Goal: Task Accomplishment & Management: Manage account settings

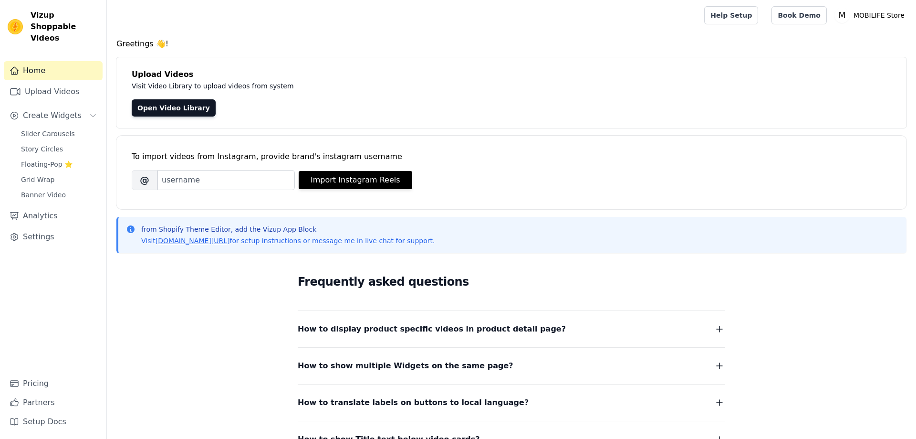
scroll to position [97, 0]
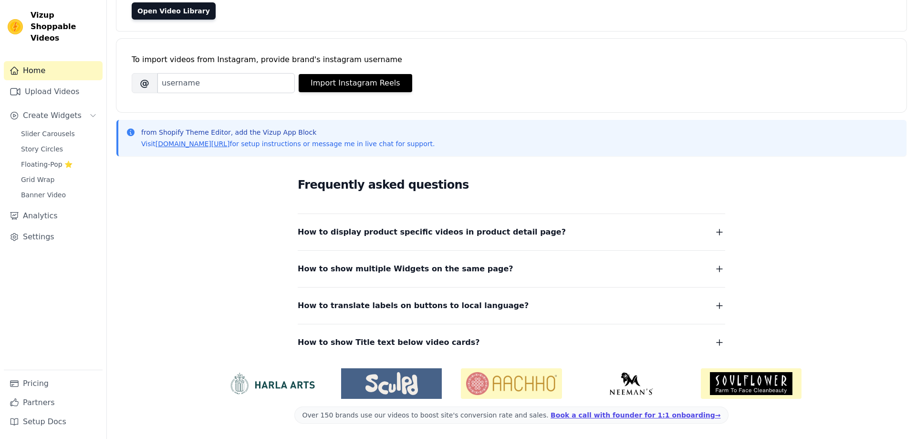
click at [528, 276] on dl "How to display product specific videos in product detail page? Create one widge…" at bounding box center [512, 281] width 428 height 136
click at [723, 270] on icon "button" at bounding box center [719, 268] width 11 height 11
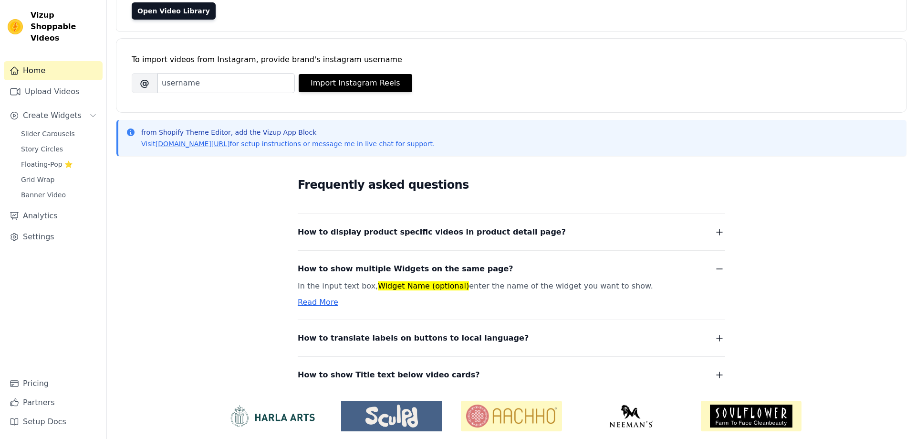
click at [723, 270] on icon "button" at bounding box center [719, 268] width 11 height 11
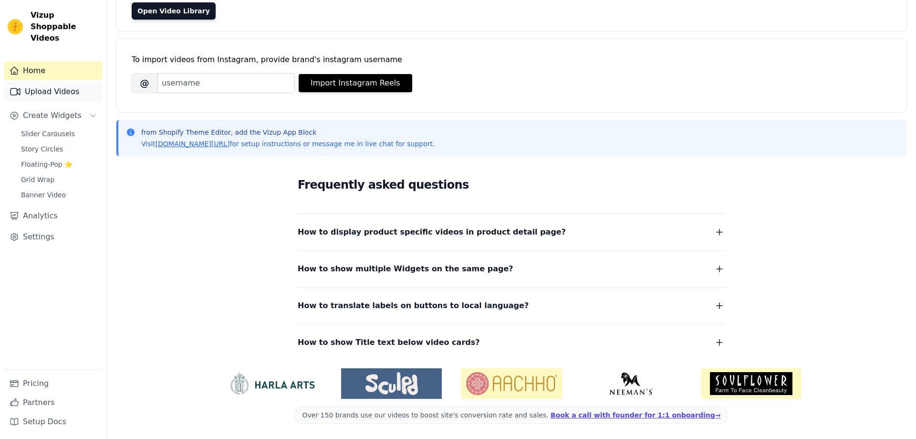
click at [64, 87] on link "Upload Videos" at bounding box center [53, 91] width 99 height 19
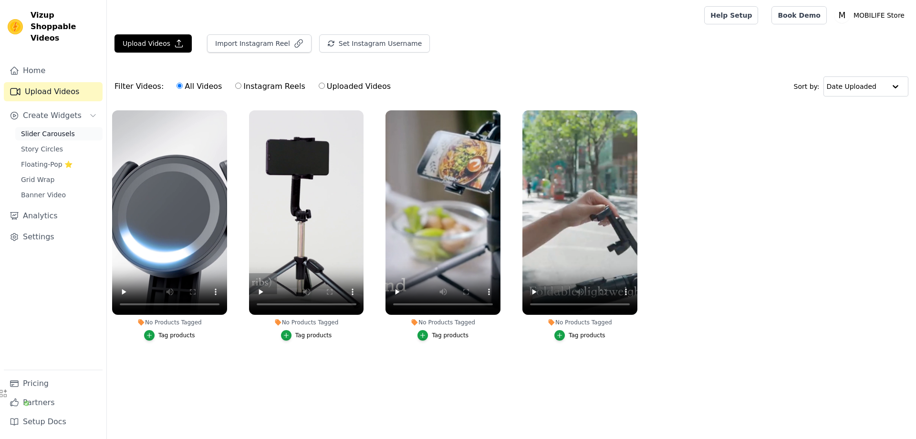
click at [52, 129] on span "Slider Carousels" at bounding box center [48, 134] width 54 height 10
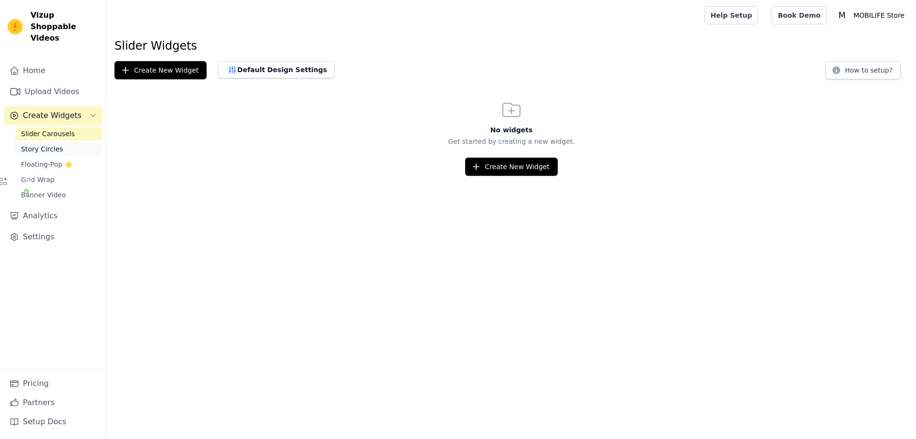
click at [54, 144] on span "Story Circles" at bounding box center [42, 149] width 42 height 10
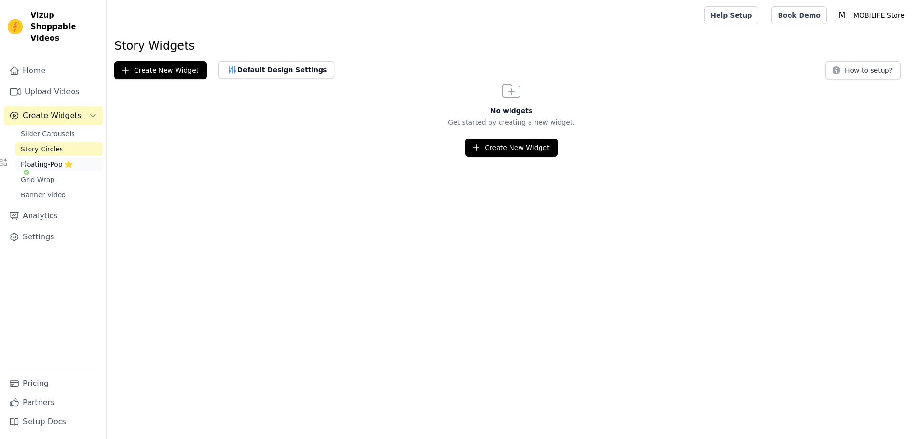
click at [54, 159] on span "Floating-Pop ⭐" at bounding box center [47, 164] width 52 height 10
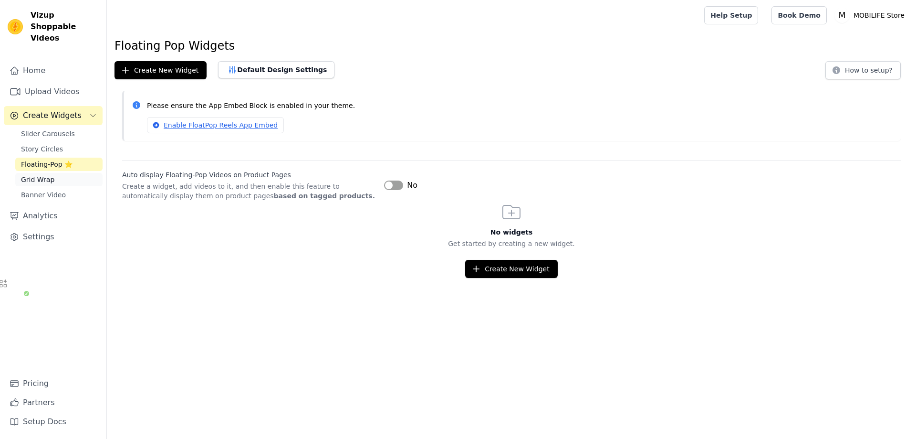
click at [53, 175] on span "Grid Wrap" at bounding box center [37, 180] width 33 height 10
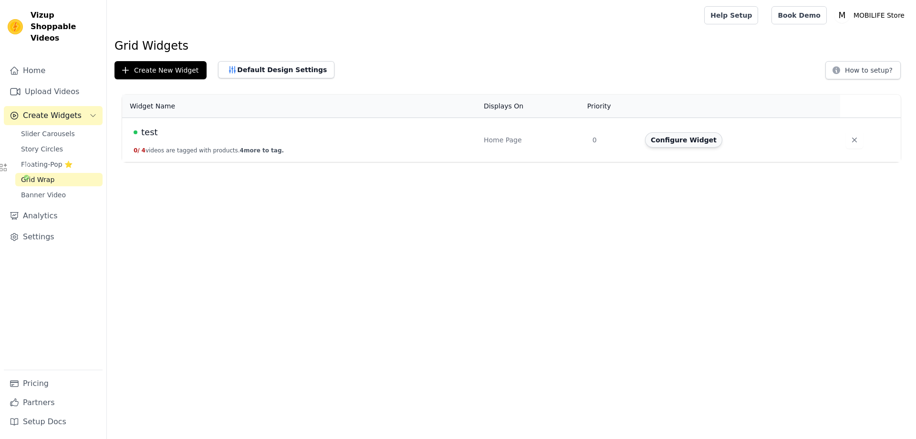
click at [718, 139] on button "Configure Widget" at bounding box center [683, 139] width 77 height 15
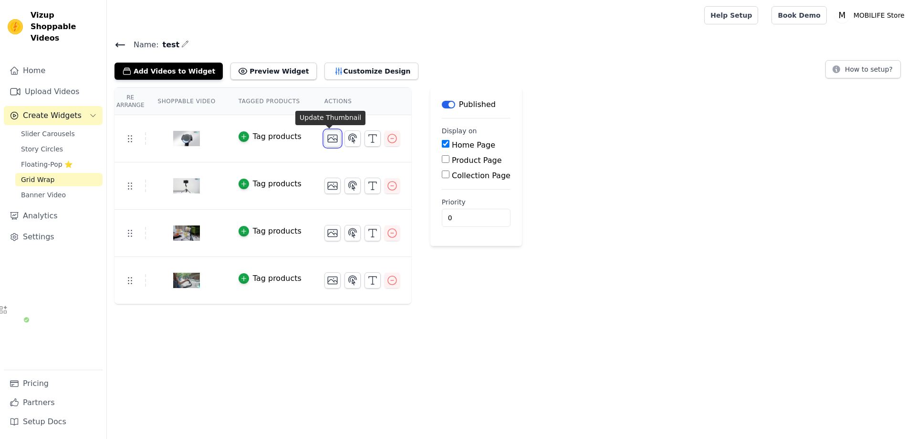
click at [334, 138] on icon "button" at bounding box center [333, 138] width 10 height 7
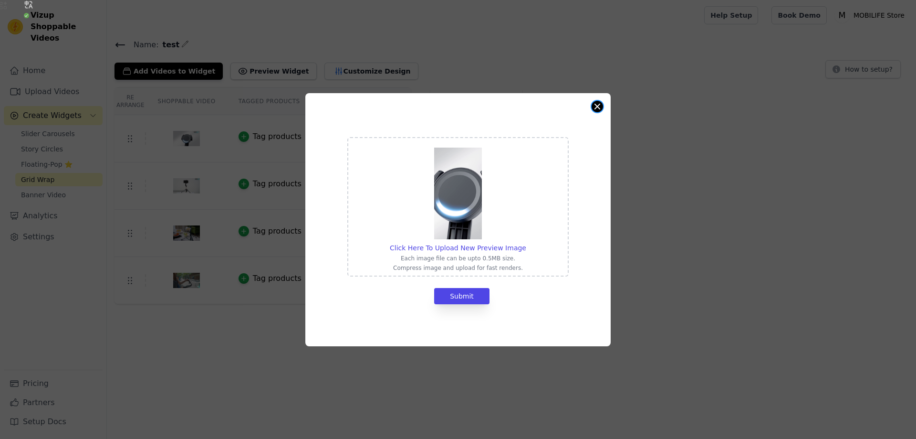
click at [598, 110] on button "Close modal" at bounding box center [597, 106] width 11 height 11
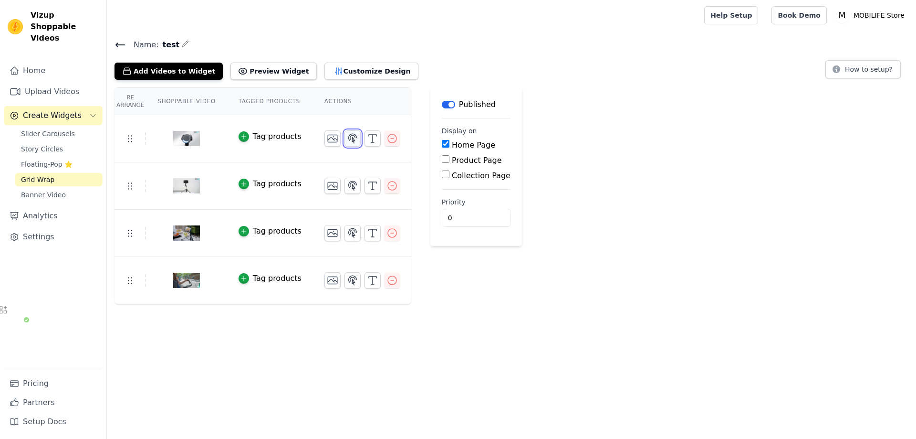
click at [355, 140] on button "button" at bounding box center [353, 138] width 16 height 16
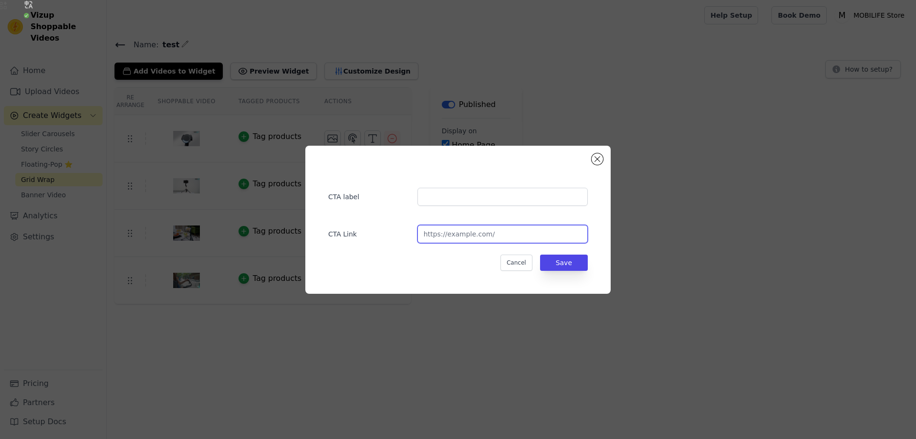
click at [494, 231] on input "url" at bounding box center [503, 234] width 170 height 18
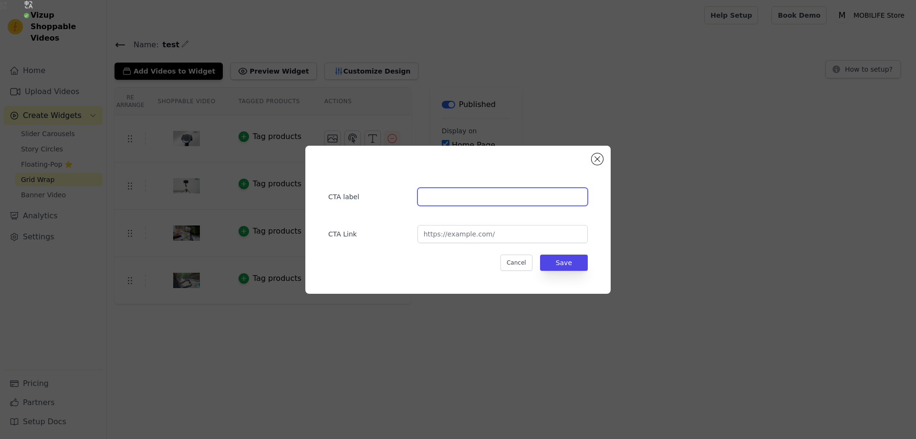
click at [490, 201] on input "text" at bounding box center [503, 197] width 170 height 18
click at [610, 156] on div "CTA label CTA Link Cancel Save" at bounding box center [457, 220] width 305 height 148
click at [602, 158] on button "Close modal" at bounding box center [597, 158] width 11 height 11
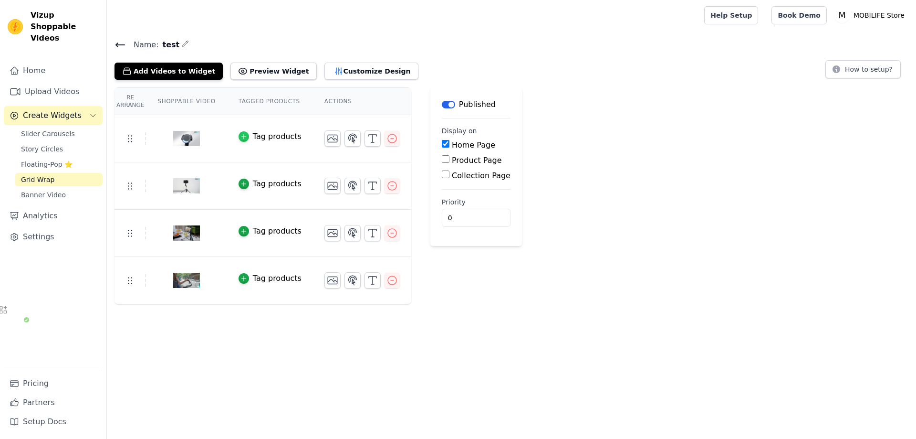
click at [243, 138] on icon "button" at bounding box center [244, 136] width 7 height 7
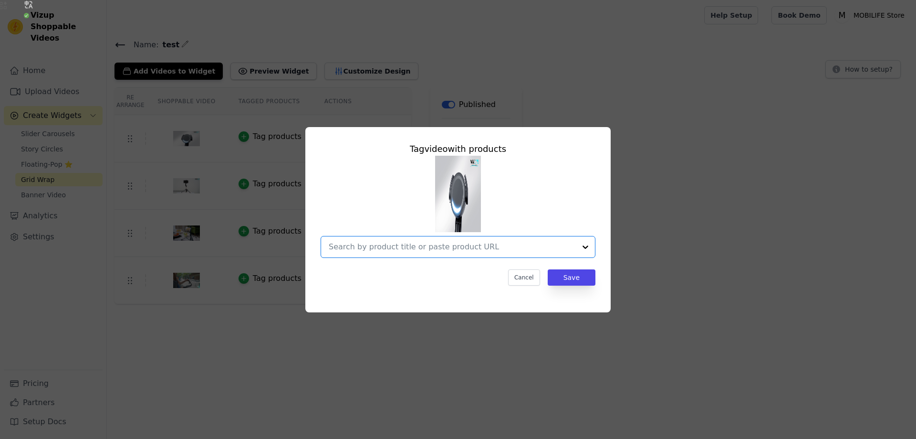
click at [493, 246] on input "text" at bounding box center [452, 246] width 247 height 11
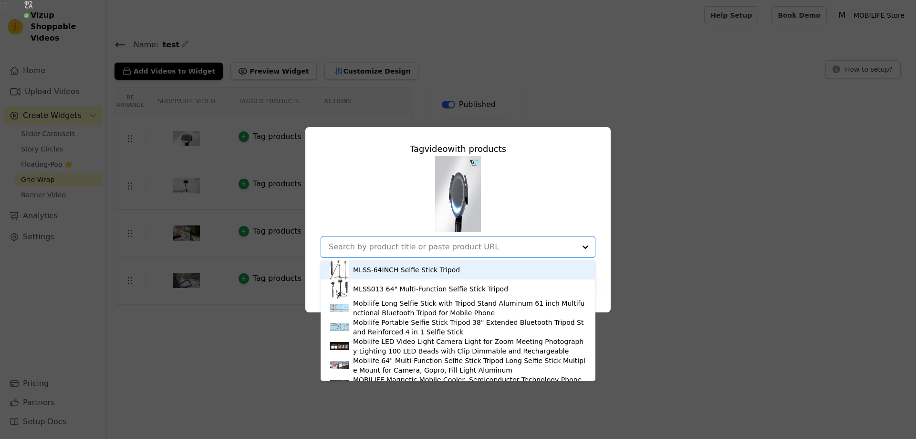
click at [547, 199] on div "MLSS-64INCH Selfie Stick Tripod MLSS013 64" Multi-Function Selfie Stick Tripod …" at bounding box center [458, 207] width 275 height 102
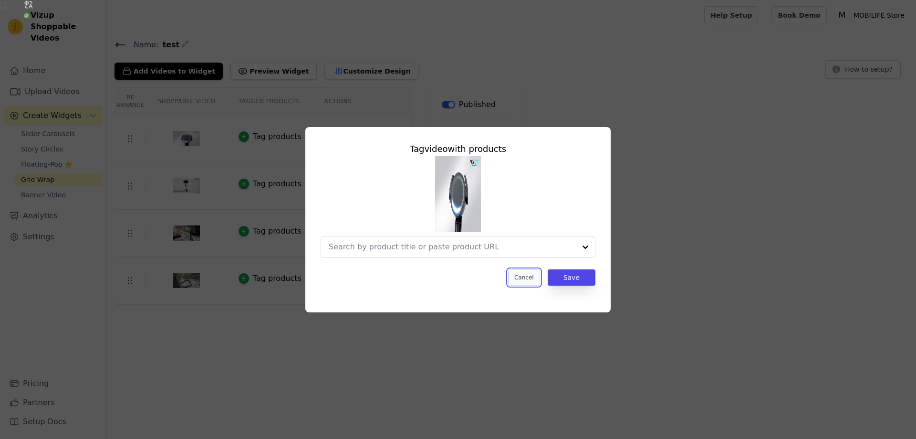
click at [521, 275] on button "Cancel" at bounding box center [524, 277] width 32 height 16
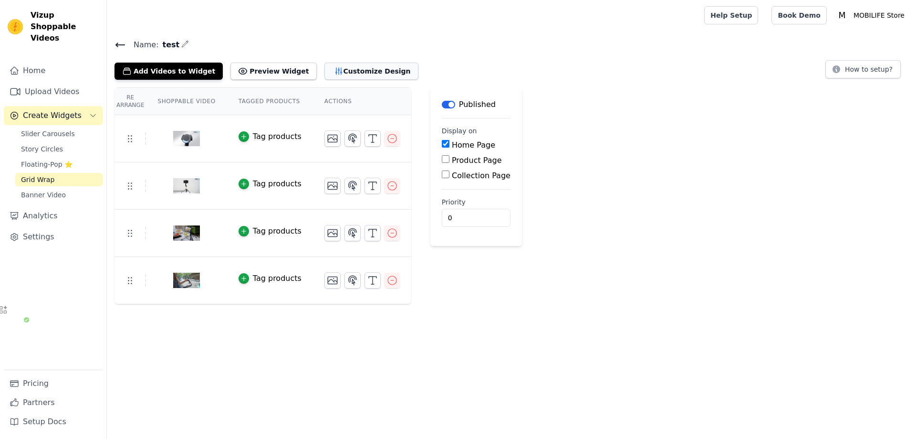
click at [338, 69] on button "Customize Design" at bounding box center [372, 71] width 94 height 17
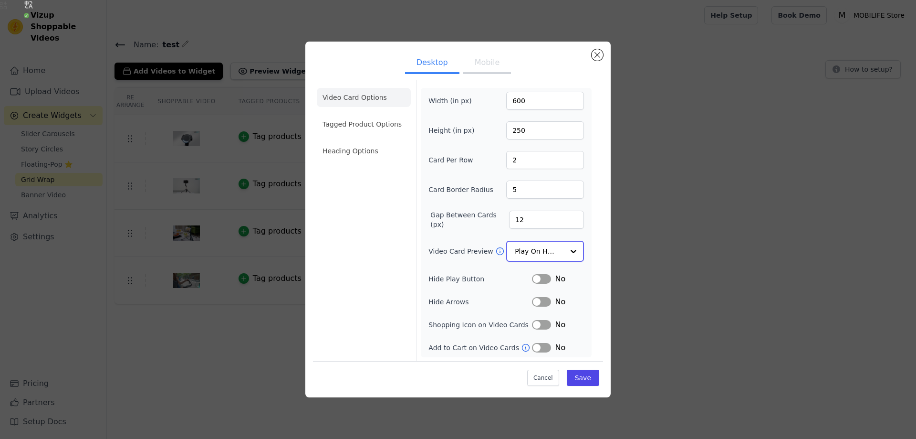
click at [542, 250] on input "Video Card Preview" at bounding box center [539, 251] width 49 height 19
click at [377, 119] on li "Tagged Product Options" at bounding box center [364, 124] width 94 height 19
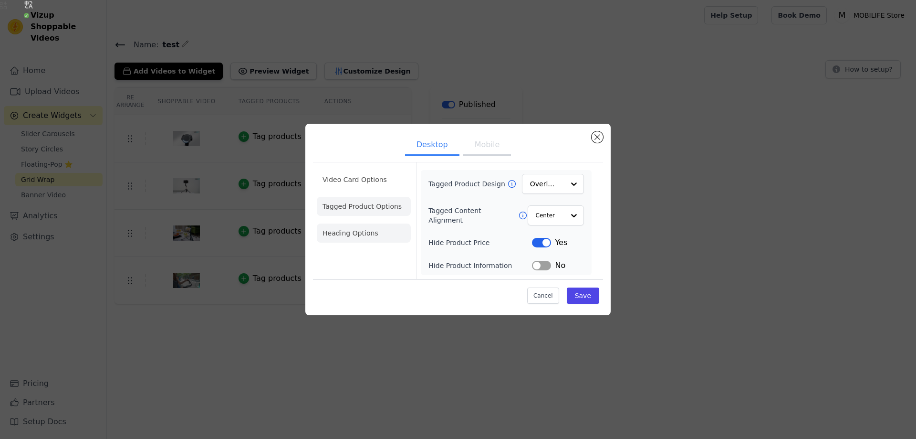
click at [358, 227] on li "Heading Options" at bounding box center [364, 232] width 94 height 19
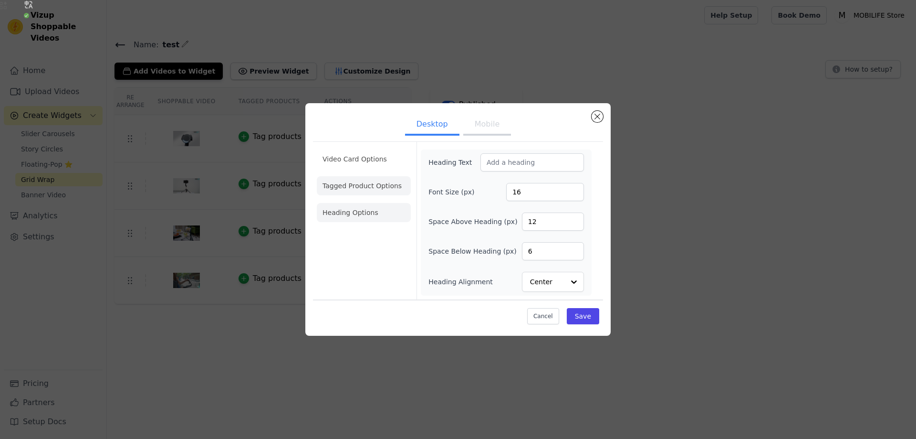
click at [382, 190] on li "Tagged Product Options" at bounding box center [364, 185] width 94 height 19
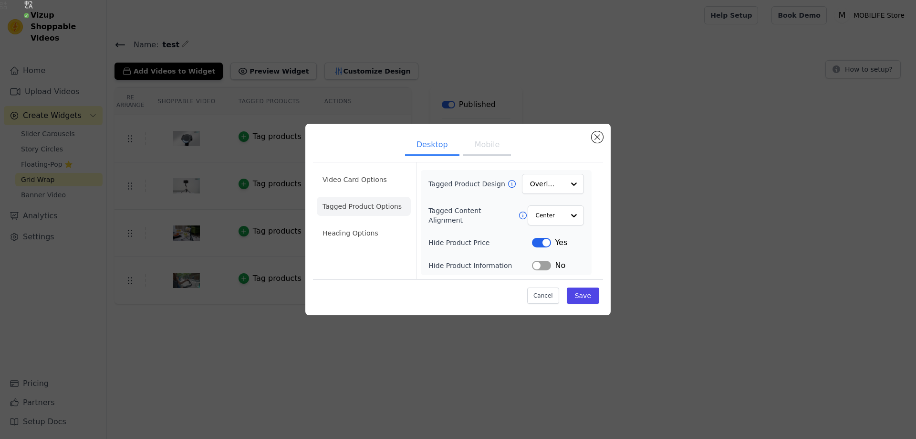
click at [379, 198] on li "Tagged Product Options" at bounding box center [364, 206] width 94 height 19
click at [383, 197] on li "Video Card Options" at bounding box center [364, 206] width 94 height 19
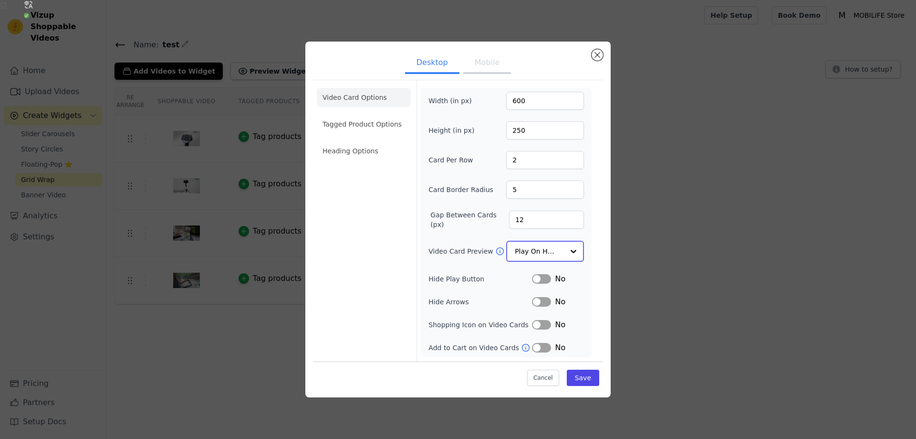
click at [546, 245] on input "Video Card Preview" at bounding box center [539, 251] width 49 height 19
click at [551, 246] on input "Video Card Preview" at bounding box center [539, 251] width 49 height 19
drag, startPoint x: 597, startPoint y: 52, endPoint x: 527, endPoint y: 58, distance: 69.4
click at [529, 57] on div "Desktop Mobile Video Card Options Tagged Product Options Heading Options Width …" at bounding box center [457, 219] width 305 height 355
click at [496, 63] on button "Mobile" at bounding box center [487, 63] width 48 height 21
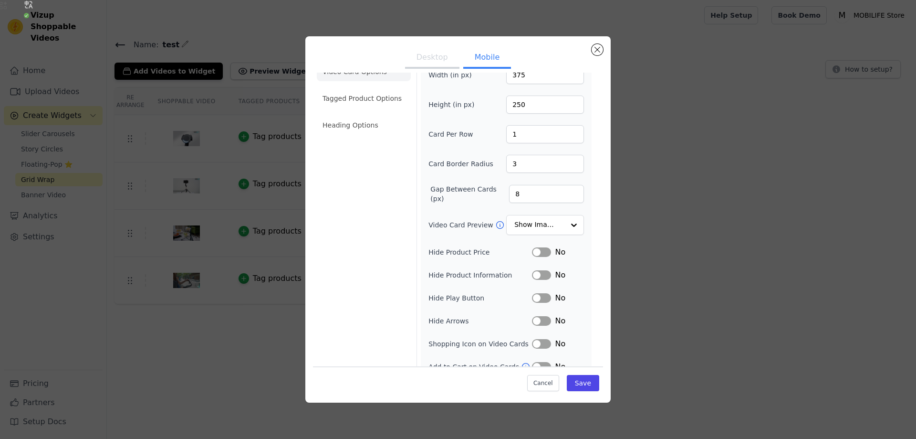
scroll to position [34, 0]
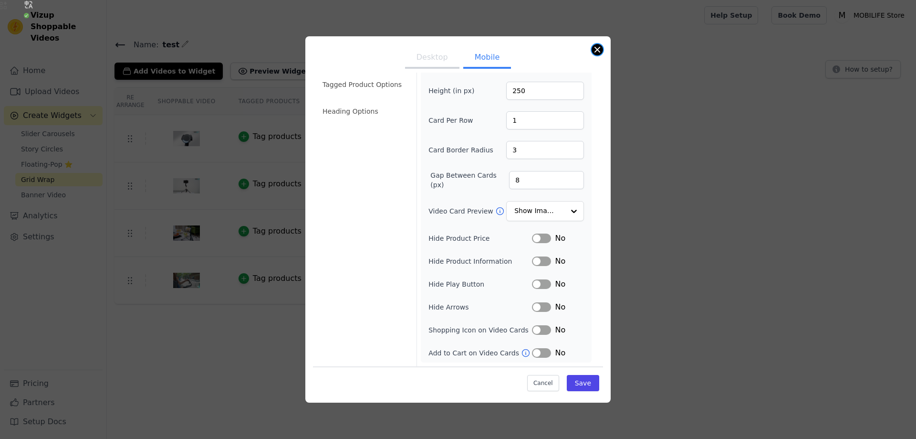
click at [595, 48] on button "Close modal" at bounding box center [597, 49] width 11 height 11
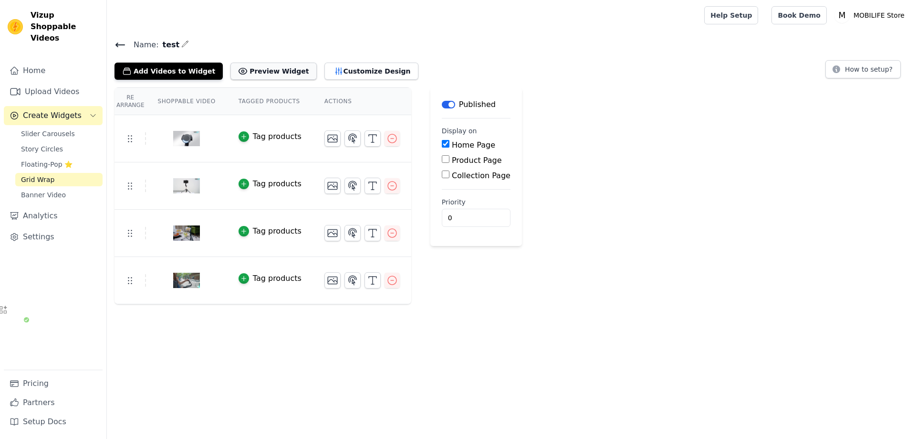
click at [286, 75] on button "Preview Widget" at bounding box center [274, 71] width 86 height 17
click at [169, 74] on button "Add Videos to Widget" at bounding box center [169, 71] width 108 height 17
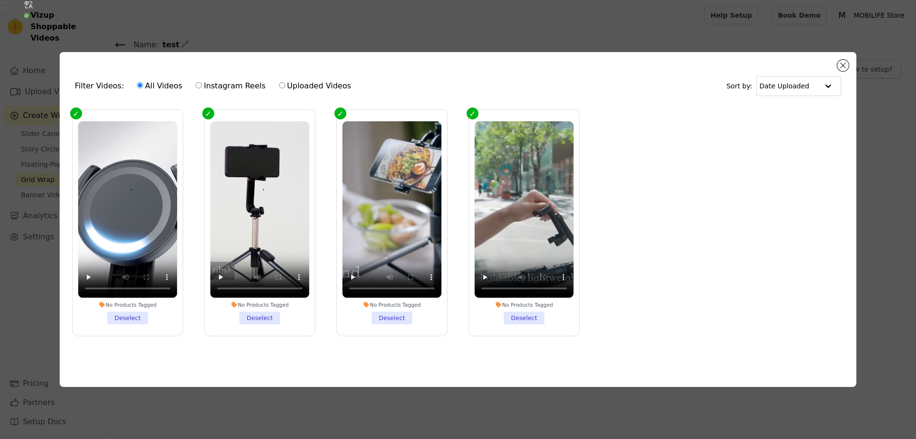
click at [226, 86] on label "Instagram Reels" at bounding box center [230, 86] width 71 height 12
click at [202, 86] on input "Instagram Reels" at bounding box center [199, 85] width 6 height 6
radio input "true"
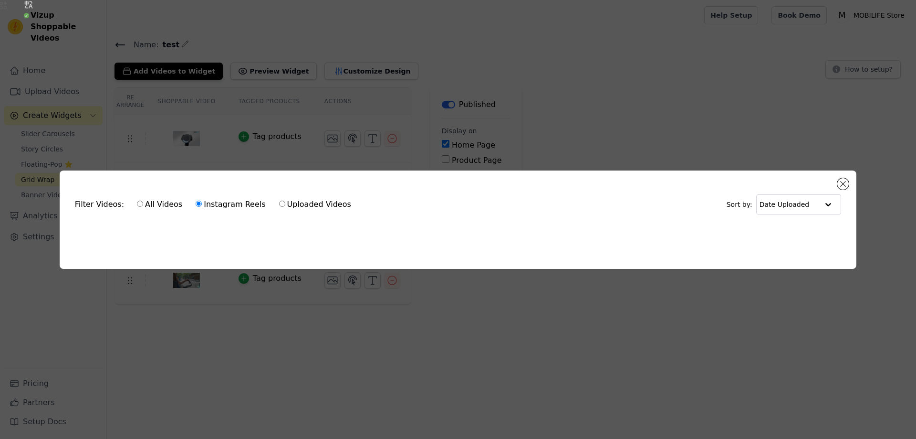
click at [306, 201] on label "Uploaded Videos" at bounding box center [315, 204] width 73 height 12
click at [285, 201] on input "Uploaded Videos" at bounding box center [282, 203] width 6 height 6
radio input "true"
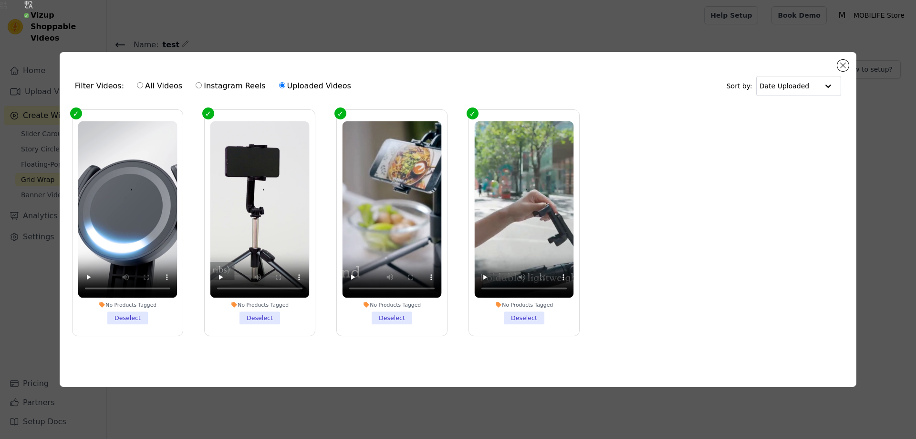
click at [168, 87] on label "All Videos" at bounding box center [160, 86] width 46 height 12
click at [143, 87] on input "All Videos" at bounding box center [140, 85] width 6 height 6
radio input "true"
click at [160, 89] on label "All Videos" at bounding box center [160, 86] width 46 height 12
click at [143, 88] on input "All Videos" at bounding box center [140, 85] width 6 height 6
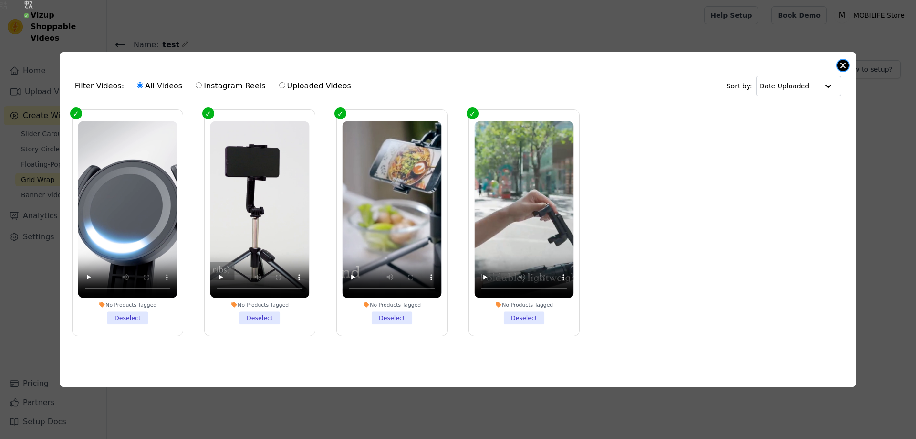
click at [844, 63] on button "Close modal" at bounding box center [843, 65] width 11 height 11
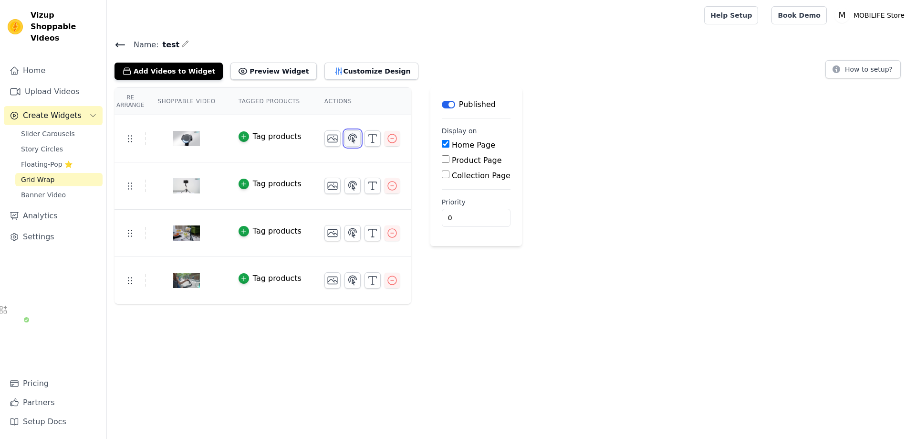
click at [357, 142] on button "button" at bounding box center [353, 138] width 16 height 16
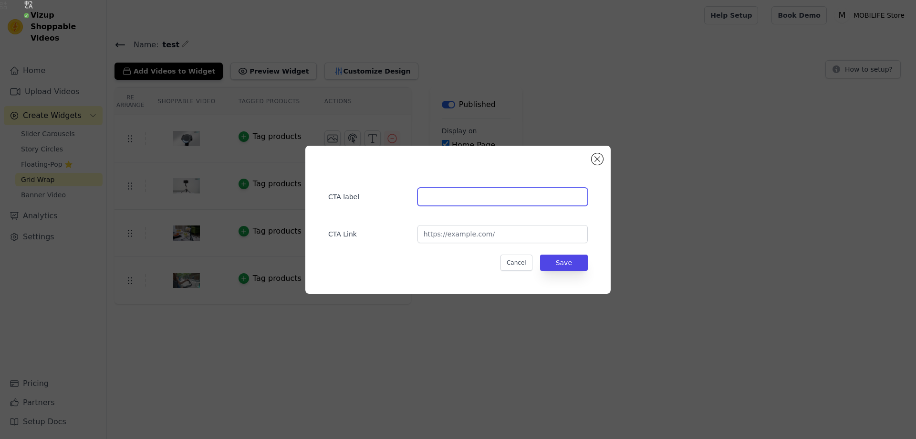
click at [451, 200] on input "text" at bounding box center [503, 197] width 170 height 18
click at [469, 243] on div "CTA label CTA Link Cancel Save" at bounding box center [458, 219] width 275 height 117
click at [595, 155] on button "Close modal" at bounding box center [597, 158] width 11 height 11
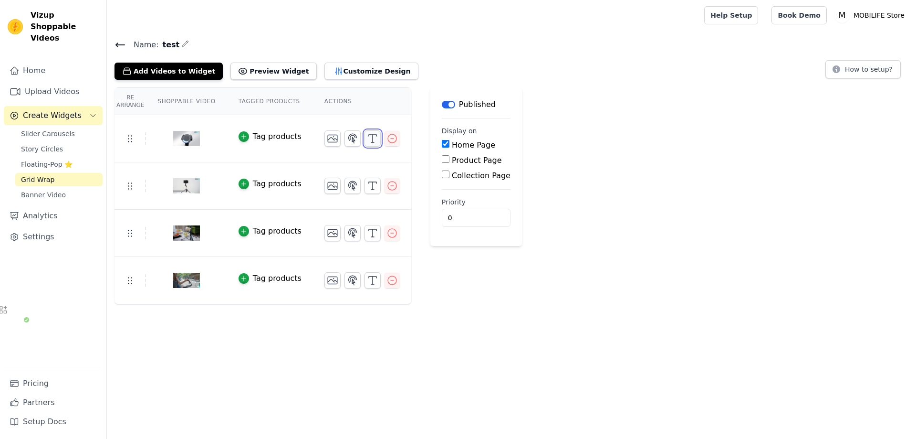
click at [367, 136] on icon "button" at bounding box center [372, 138] width 11 height 11
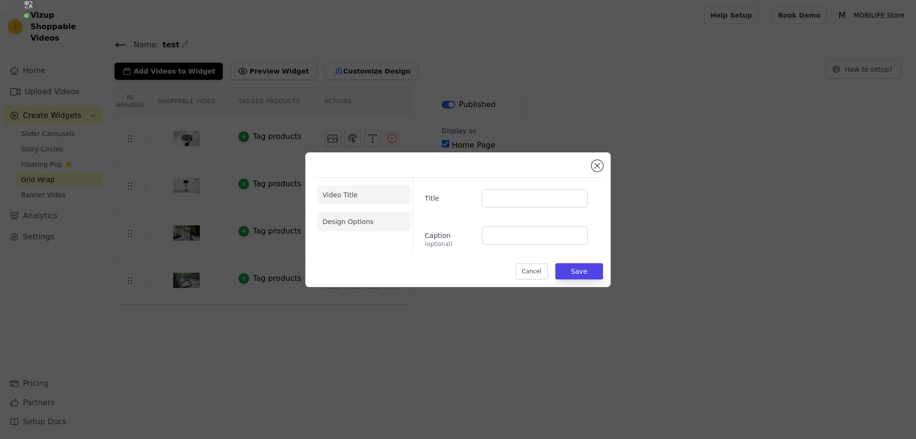
click at [364, 217] on li "Design Options" at bounding box center [364, 221] width 94 height 19
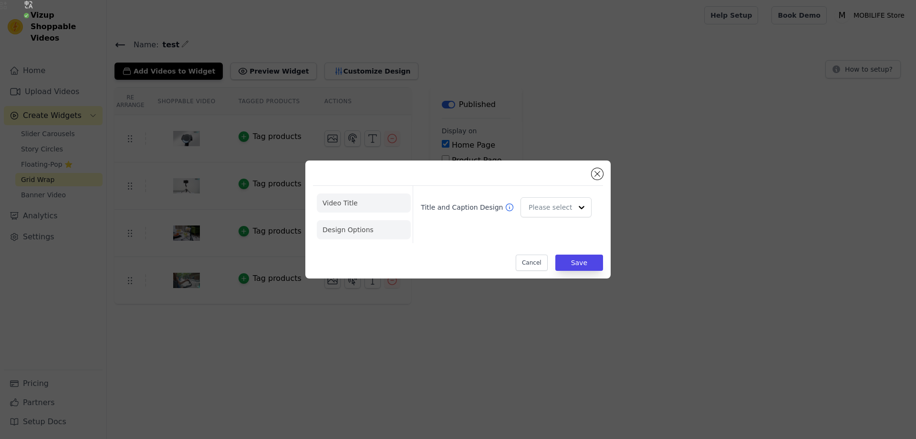
click at [330, 220] on li "Video Title" at bounding box center [364, 229] width 94 height 19
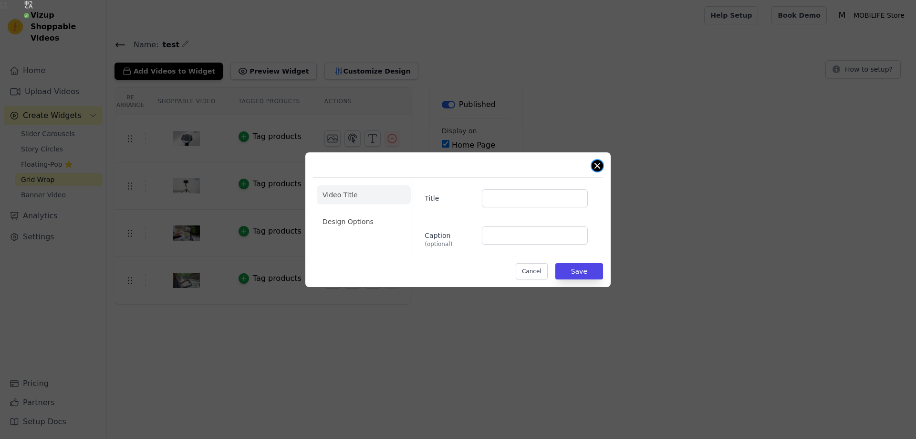
click at [596, 169] on button "Close modal" at bounding box center [597, 165] width 11 height 11
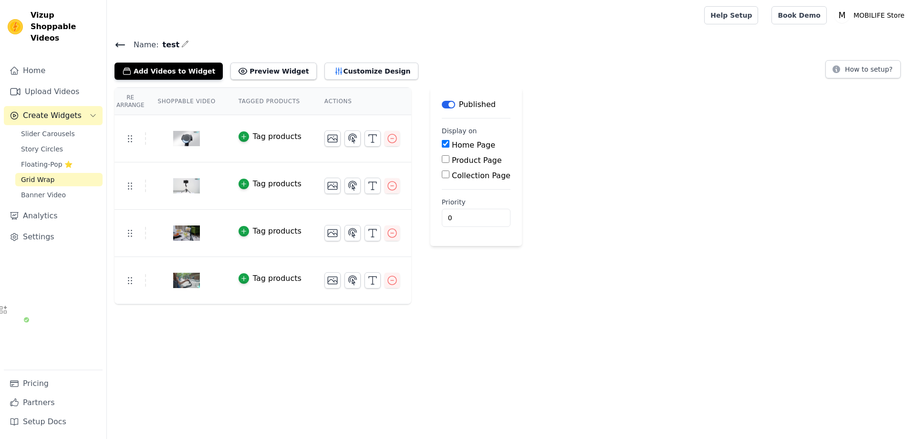
click at [139, 98] on th "Re Arrange" at bounding box center [131, 101] width 32 height 27
click at [182, 104] on th "Shoppable Video" at bounding box center [186, 101] width 81 height 27
click at [123, 44] on icon at bounding box center [120, 45] width 9 height 4
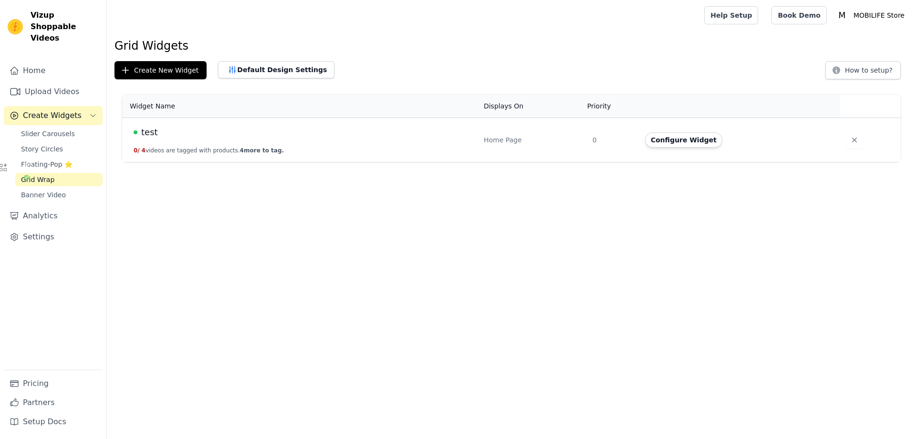
click at [471, 148] on td "test 0 / 4 videos are tagged with products. 4 more to tag." at bounding box center [300, 140] width 356 height 44
click at [264, 77] on button "Default Design Settings" at bounding box center [276, 69] width 116 height 17
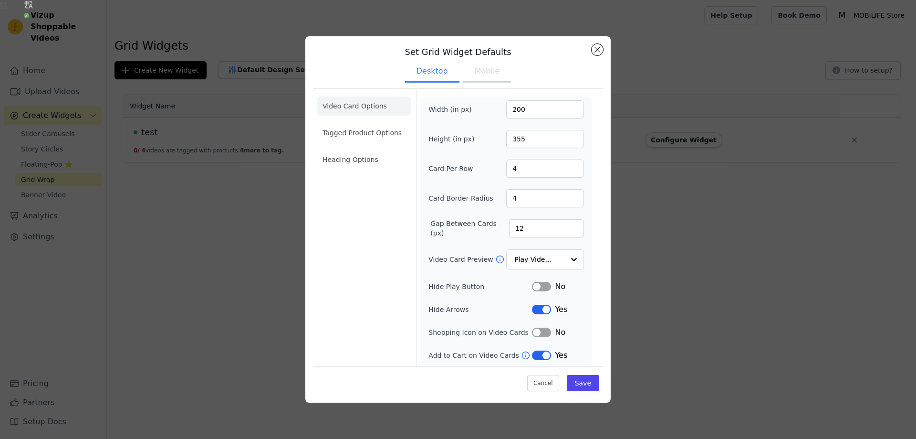
scroll to position [8, 0]
click at [384, 120] on ul "Video Card Options Tagged Product Options Heading Options" at bounding box center [364, 130] width 94 height 80
click at [384, 129] on li "Tagged Product Options" at bounding box center [364, 130] width 94 height 19
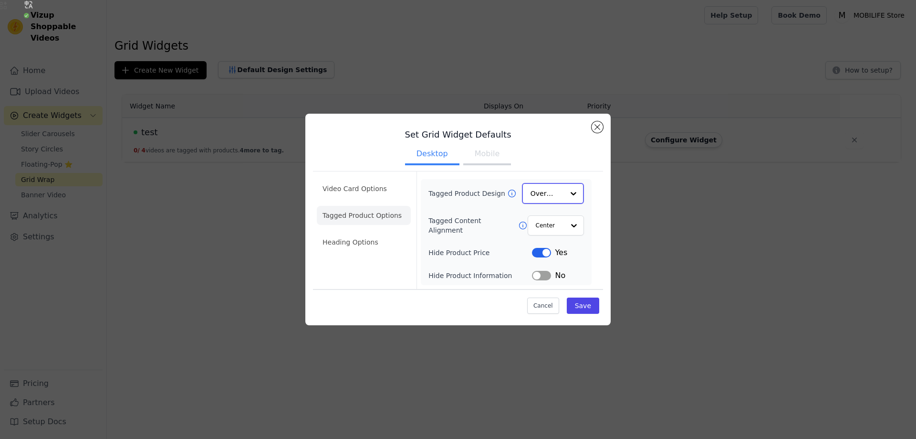
click at [564, 198] on input "Tagged Product Design" at bounding box center [547, 193] width 33 height 19
click at [564, 198] on div "Card Overlay Minimalist Option Overlay, selected. You are currently focused on …" at bounding box center [553, 193] width 62 height 21
click at [564, 198] on div "Overlay" at bounding box center [553, 193] width 62 height 21
click at [423, 190] on div "Tagged Product Design Card Overlay Minimalist Option Overlay, selected. You are…" at bounding box center [506, 231] width 171 height 105
drag, startPoint x: 427, startPoint y: 192, endPoint x: 504, endPoint y: 194, distance: 76.4
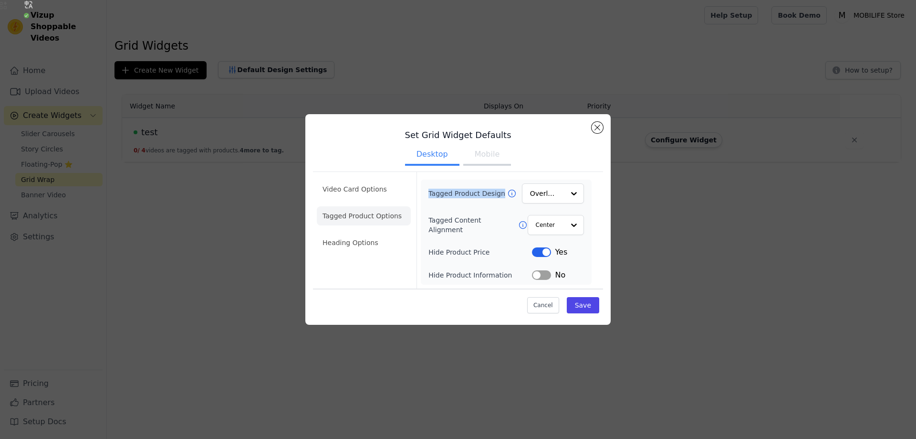
click at [504, 194] on div "Tagged Product Design Overlay Tagged Content Alignment Center Hide Product Pric…" at bounding box center [506, 231] width 171 height 105
copy label "Tagged Product Design"
click at [500, 225] on label "Tagged Content Alignment" at bounding box center [473, 224] width 89 height 19
click at [536, 225] on input "Tagged Content Alignment" at bounding box center [550, 224] width 29 height 19
click at [590, 227] on div "Tagged Product Design Overlay Tagged Content Alignment Option Center, selected.…" at bounding box center [506, 231] width 171 height 105
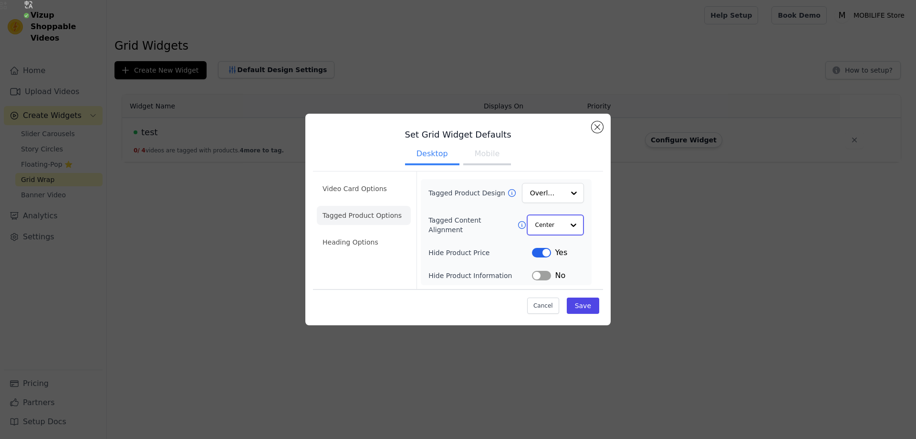
click at [569, 227] on div at bounding box center [573, 224] width 19 height 19
click at [348, 240] on li "Heading Options" at bounding box center [364, 242] width 94 height 19
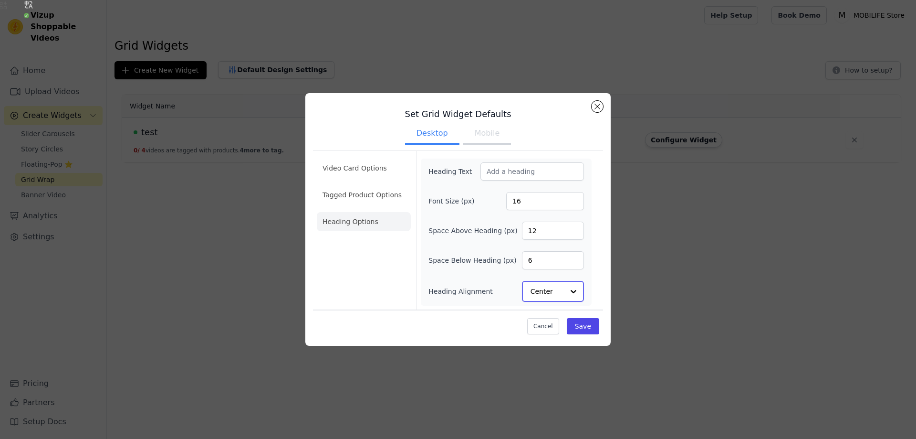
click at [562, 292] on input "Heading Alignment" at bounding box center [547, 291] width 33 height 19
click at [540, 166] on input "Heading Text" at bounding box center [533, 172] width 104 height 18
click at [481, 147] on ul "Desktop Mobile" at bounding box center [458, 134] width 290 height 29
click at [484, 143] on button "Mobile" at bounding box center [487, 134] width 48 height 21
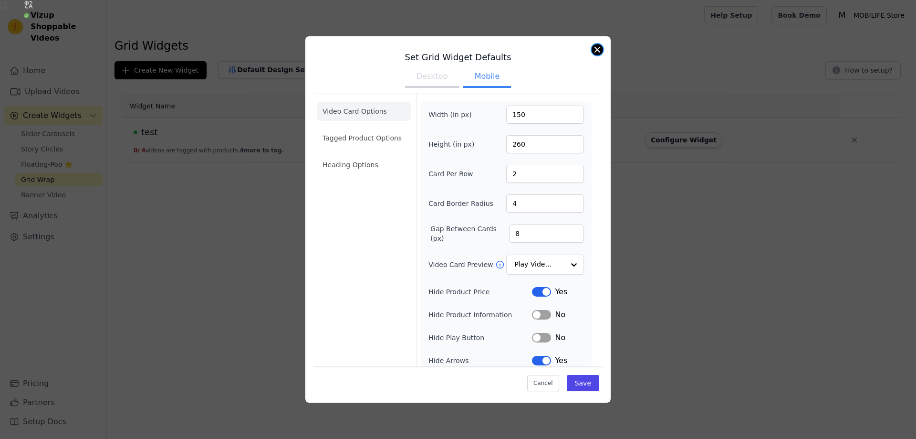
click at [595, 54] on div "Set Grid Widget Defaults Desktop Mobile Video Card Options Tagged Product Optio…" at bounding box center [457, 219] width 305 height 366
click at [600, 52] on button "Close modal" at bounding box center [597, 49] width 11 height 11
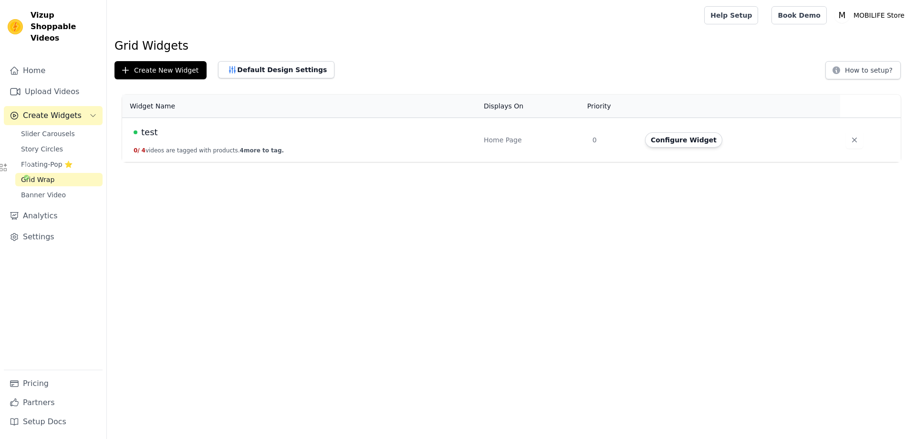
click at [292, 135] on div "test" at bounding box center [303, 132] width 339 height 13
click at [152, 134] on span "test" at bounding box center [149, 132] width 17 height 13
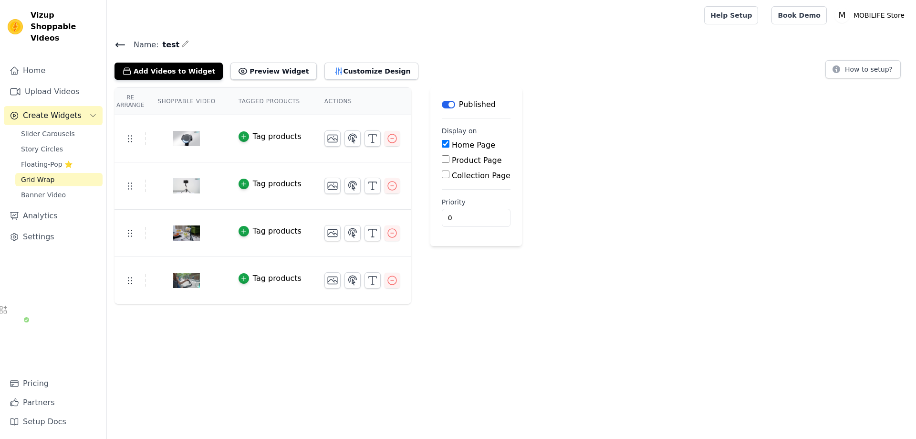
click at [483, 219] on input "0" at bounding box center [476, 218] width 69 height 18
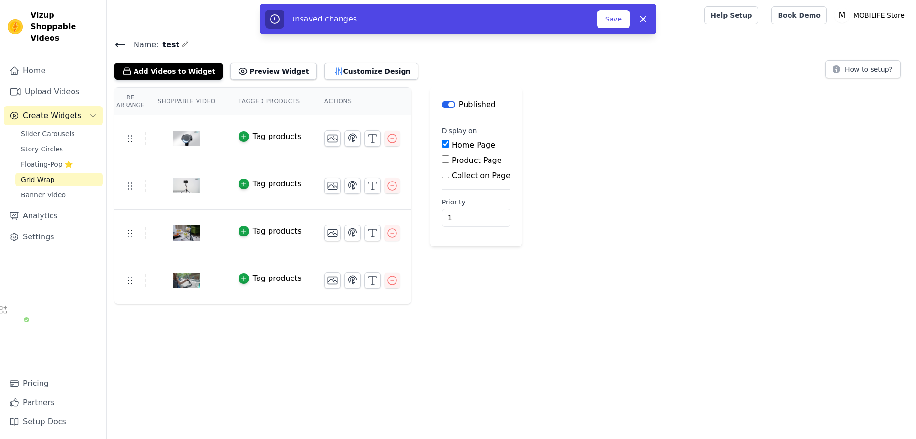
click at [483, 215] on input "1" at bounding box center [476, 218] width 69 height 18
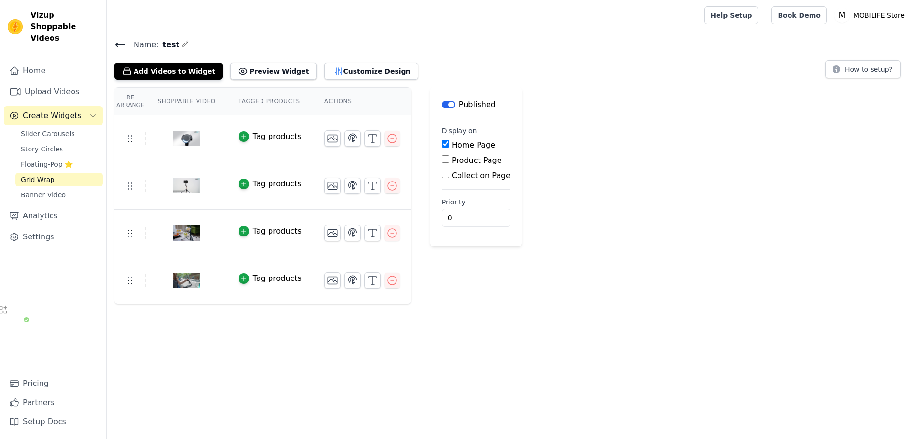
type input "0"
click at [481, 218] on input "0" at bounding box center [476, 218] width 69 height 18
drag, startPoint x: 621, startPoint y: 199, endPoint x: 599, endPoint y: 190, distance: 24.0
click at [621, 199] on div "Re Arrange Shoppable Video Tagged Products Actions Tag products Tag products Ta…" at bounding box center [512, 195] width 810 height 217
click at [342, 95] on th "Actions" at bounding box center [362, 101] width 98 height 27
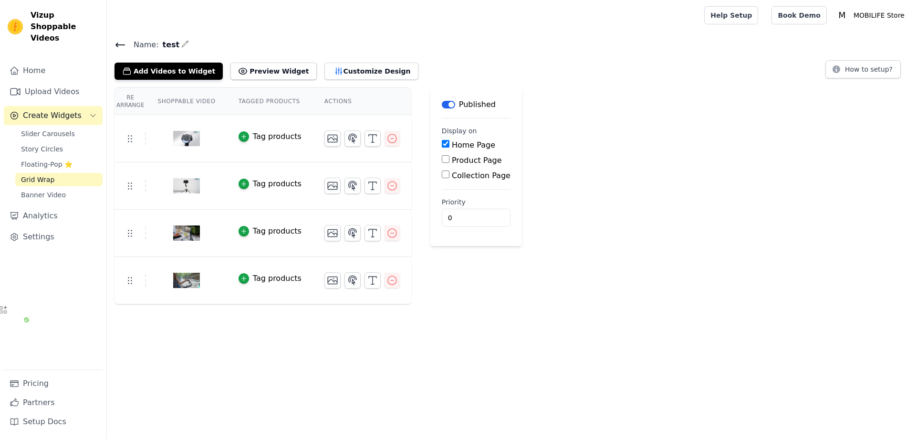
click at [285, 95] on th "Tagged Products" at bounding box center [270, 101] width 86 height 27
click at [249, 101] on th "Tagged Products" at bounding box center [270, 101] width 86 height 27
click at [188, 185] on img at bounding box center [186, 186] width 27 height 46
click at [213, 148] on div at bounding box center [187, 139] width 80 height 46
click at [195, 139] on img at bounding box center [186, 139] width 27 height 46
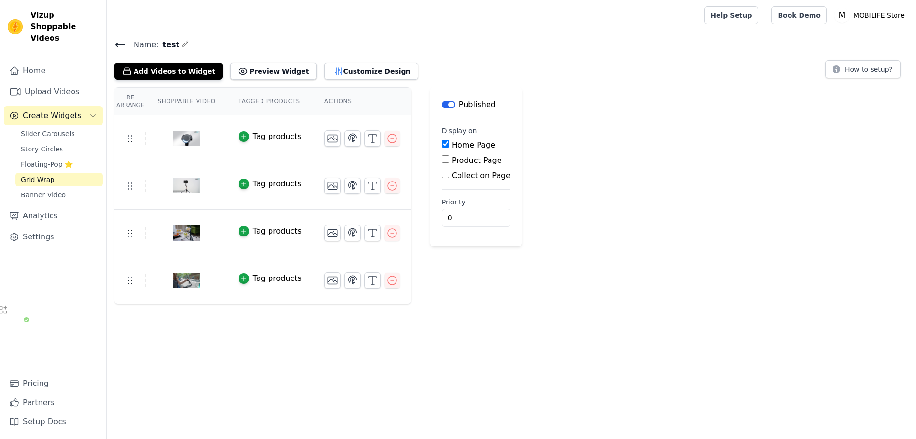
click at [195, 139] on img at bounding box center [186, 139] width 27 height 46
click at [128, 134] on icon at bounding box center [129, 138] width 11 height 11
click at [130, 137] on icon at bounding box center [129, 138] width 11 height 11
click at [242, 138] on icon "button" at bounding box center [244, 137] width 4 height 4
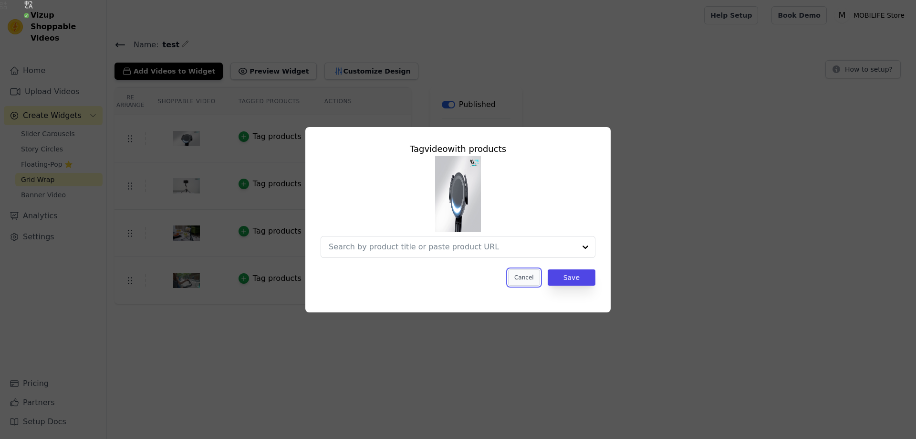
click at [519, 273] on button "Cancel" at bounding box center [524, 277] width 32 height 16
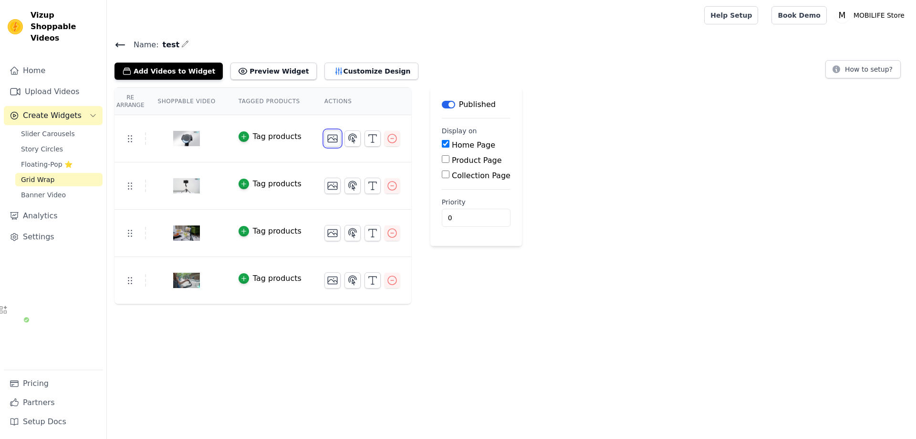
click at [330, 143] on icon "button" at bounding box center [332, 138] width 11 height 11
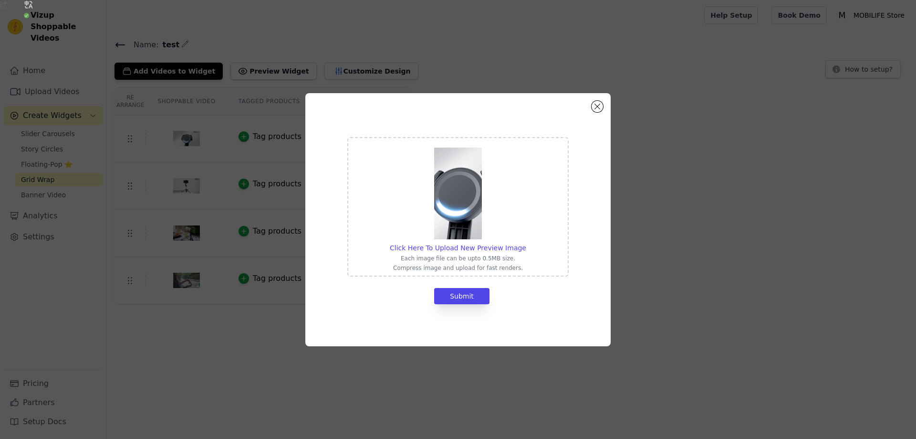
click at [461, 199] on img at bounding box center [458, 193] width 48 height 92
click at [526, 242] on input "Click Here To Upload New Preview Image Each image file can be upto 0.5MB size. …" at bounding box center [526, 242] width 0 height 0
click at [598, 107] on button "Close modal" at bounding box center [597, 106] width 11 height 11
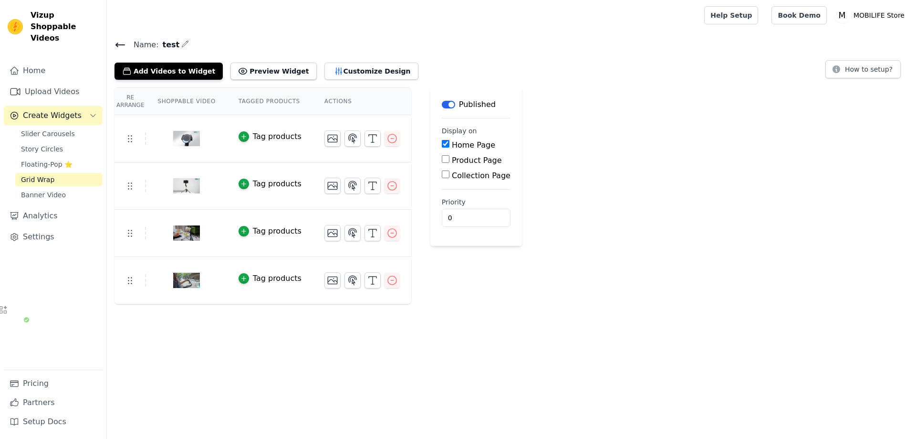
click at [596, 166] on div "Re Arrange Shoppable Video Tagged Products Actions Tag products Tag products Ta…" at bounding box center [512, 195] width 810 height 217
click at [295, 76] on button "Preview Widget" at bounding box center [274, 71] width 86 height 17
drag, startPoint x: 220, startPoint y: 113, endPoint x: 168, endPoint y: 135, distance: 55.8
click at [190, 126] on table "Re Arrange Shoppable Video Tagged Products Actions Tag products Tag products Ta…" at bounding box center [263, 195] width 297 height 216
click at [144, 140] on td at bounding box center [131, 138] width 32 height 12
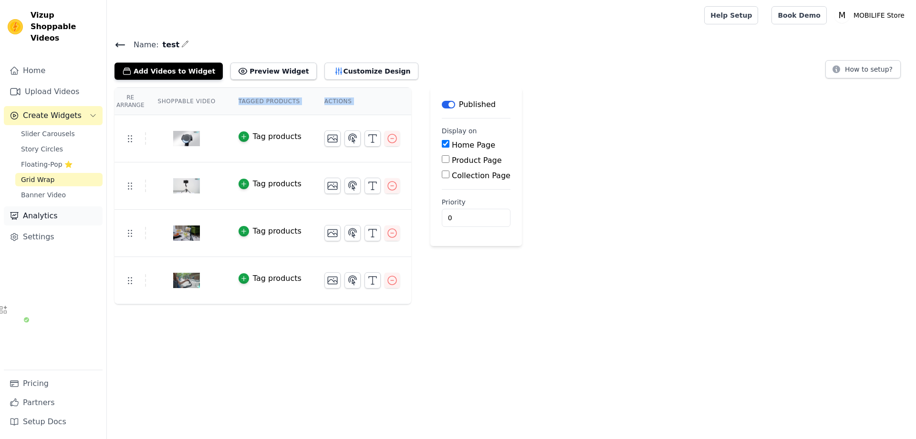
click at [54, 206] on link "Analytics" at bounding box center [53, 215] width 99 height 19
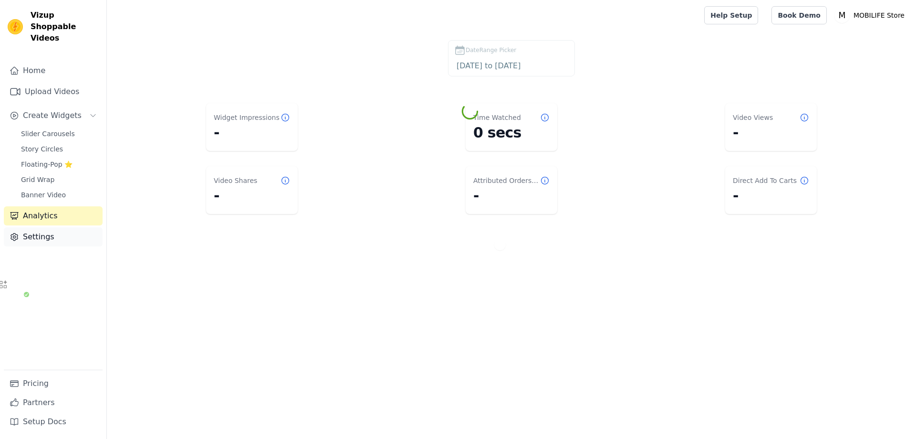
click at [44, 227] on link "Settings" at bounding box center [53, 236] width 99 height 19
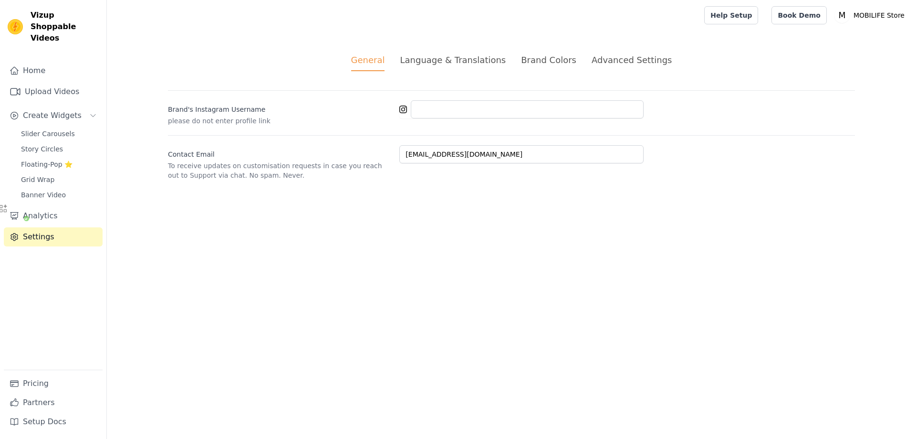
click at [467, 63] on div "Language & Translations" at bounding box center [453, 59] width 106 height 13
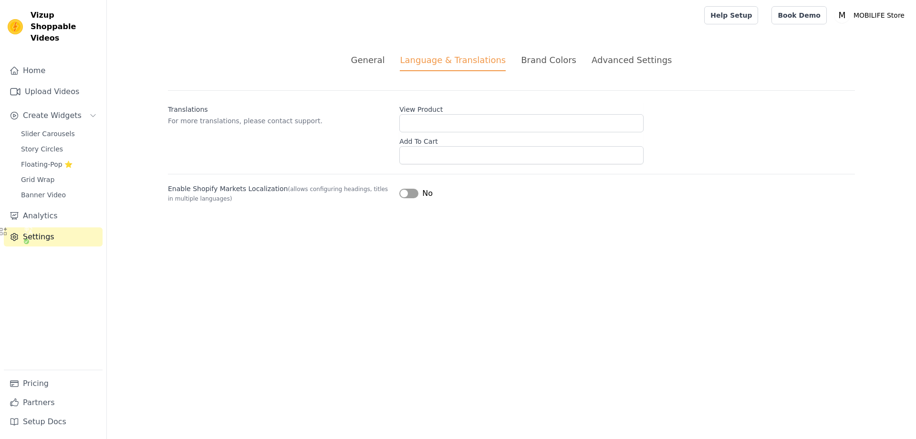
click at [528, 62] on div "Brand Colors" at bounding box center [548, 59] width 55 height 13
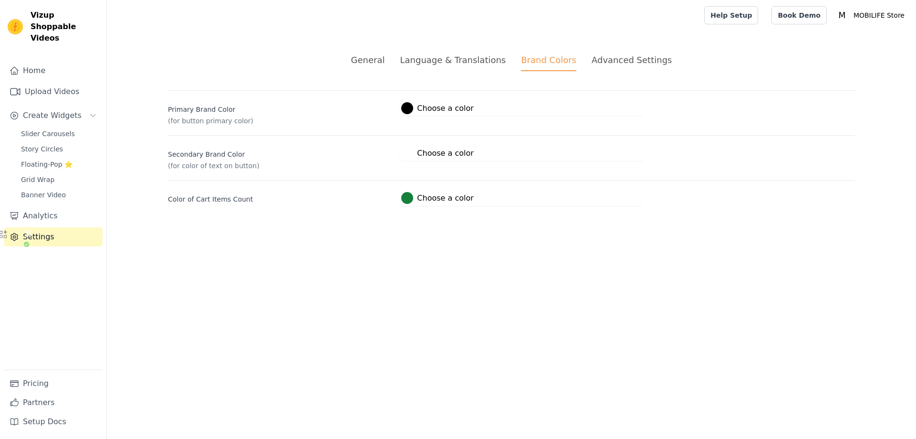
click at [484, 58] on div "Language & Translations" at bounding box center [453, 59] width 106 height 13
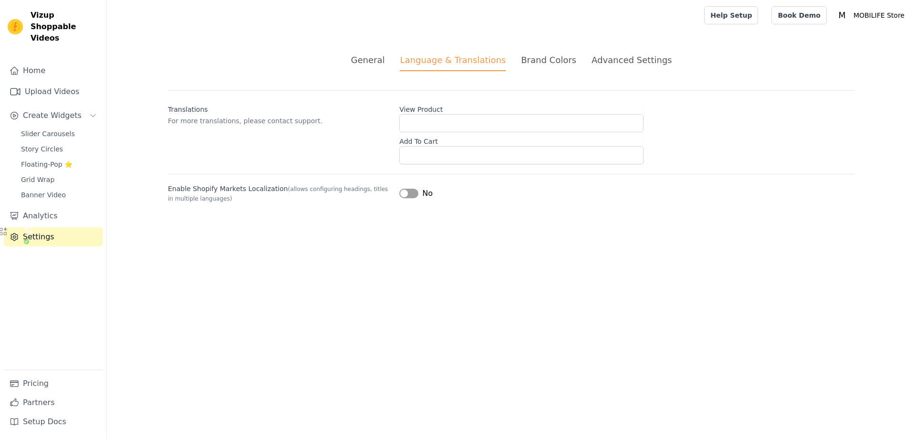
click at [531, 59] on div "Brand Colors" at bounding box center [548, 59] width 55 height 13
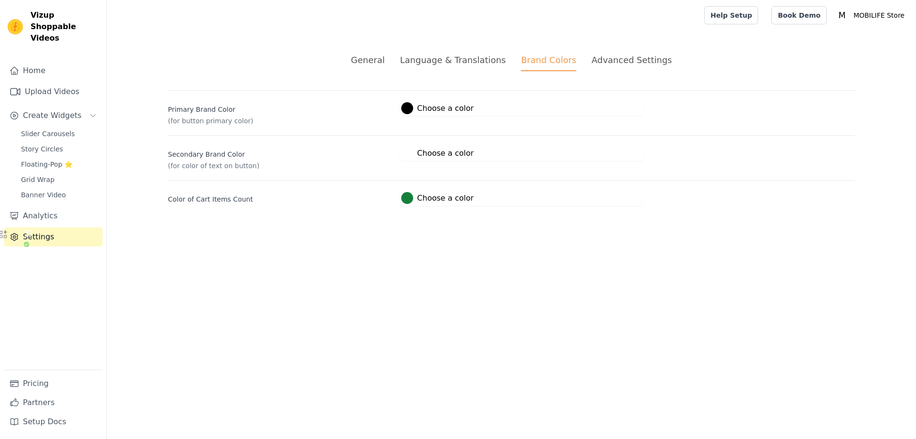
click at [595, 61] on div "Advanced Settings" at bounding box center [632, 59] width 80 height 13
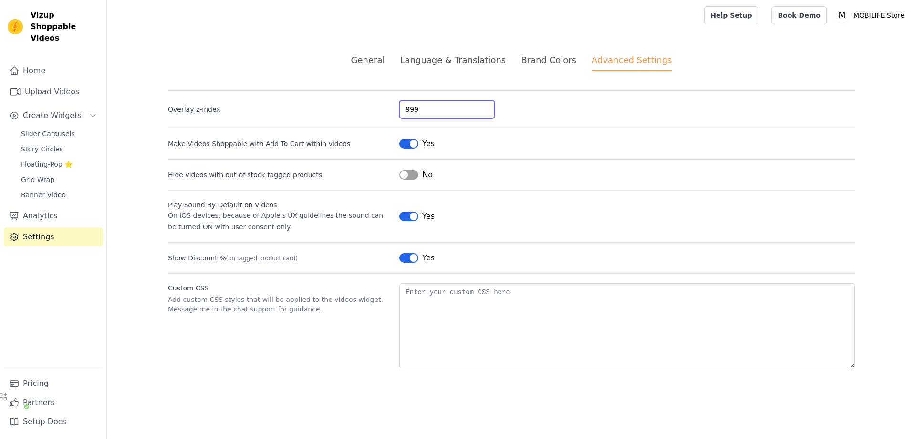
click at [472, 109] on input "999" at bounding box center [447, 109] width 95 height 18
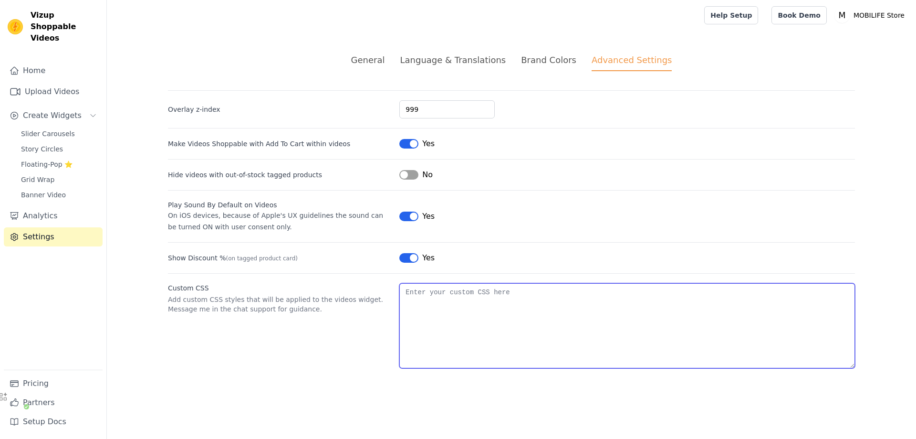
click at [459, 310] on textarea "Custom CSS" at bounding box center [628, 325] width 456 height 85
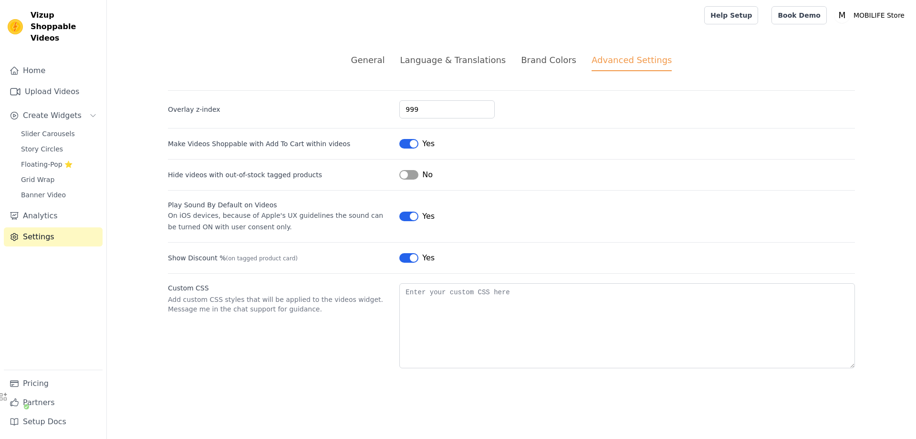
click at [363, 341] on div "Custom CSS Add custom CSS styles that will be applied to the videos widget. Mes…" at bounding box center [511, 320] width 687 height 95
drag, startPoint x: 62, startPoint y: 28, endPoint x: 32, endPoint y: 14, distance: 33.1
click at [32, 14] on span "Vizup Shoppable Videos" at bounding box center [65, 27] width 68 height 34
copy span "Vizup Shoppable Videos"
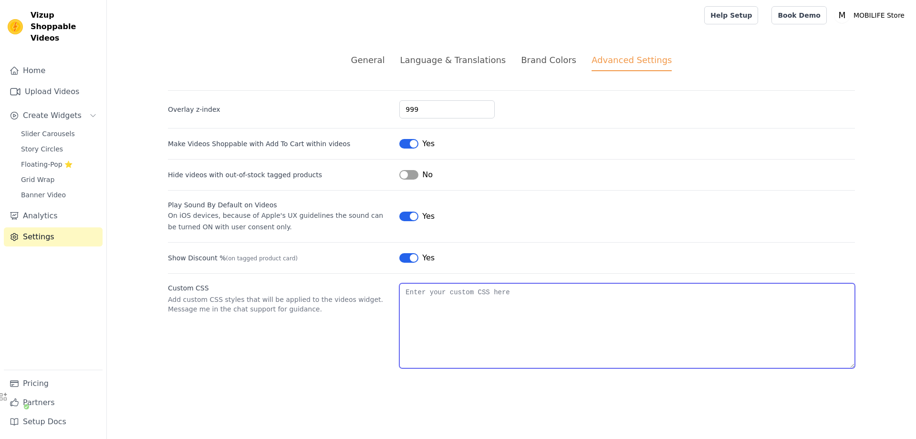
click at [484, 285] on textarea "Custom CSS" at bounding box center [628, 325] width 456 height 85
paste textarea ".vizup-video-container { background-size: contain !important; background-positi…"
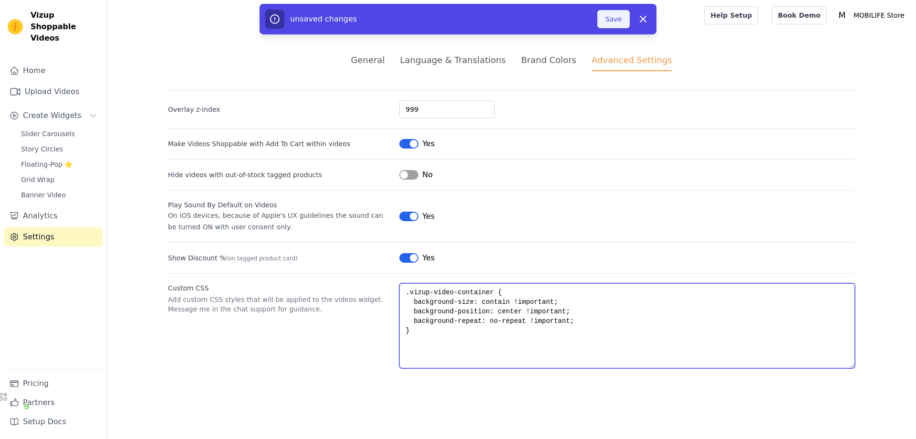
type textarea ".vizup-video-container { background-size: contain !important; background-positi…"
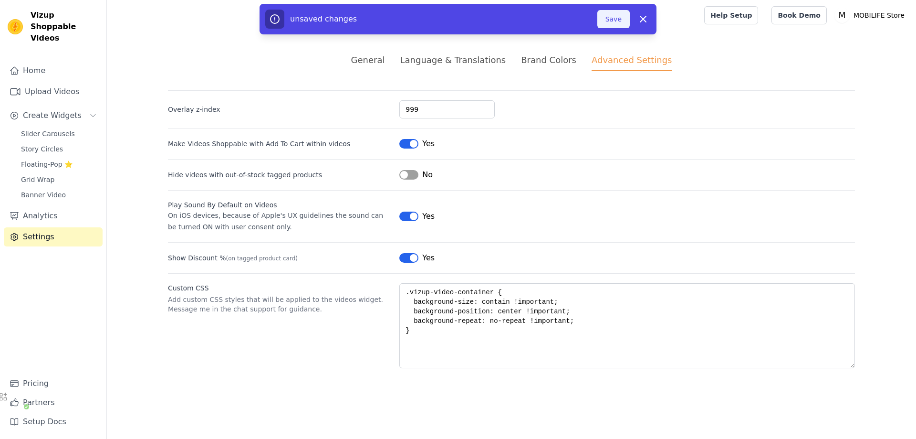
click at [617, 22] on button "Save" at bounding box center [614, 19] width 32 height 18
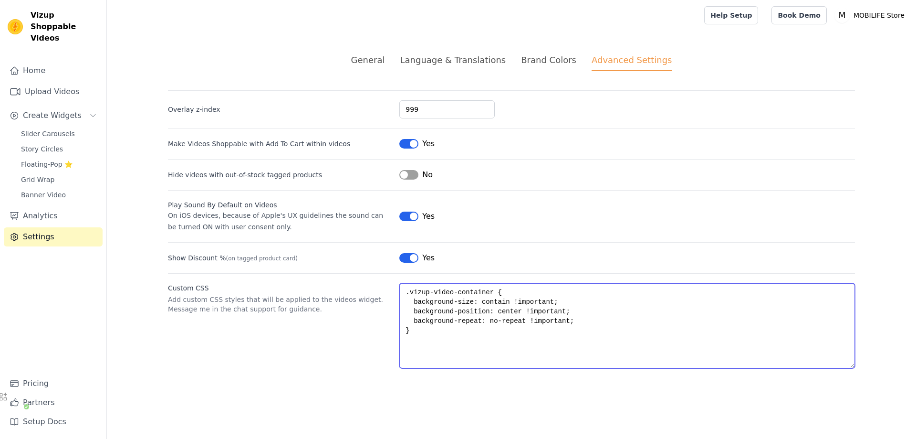
click at [501, 310] on textarea ".vizup-video-container { background-size: contain !important; background-positi…" at bounding box center [628, 325] width 456 height 85
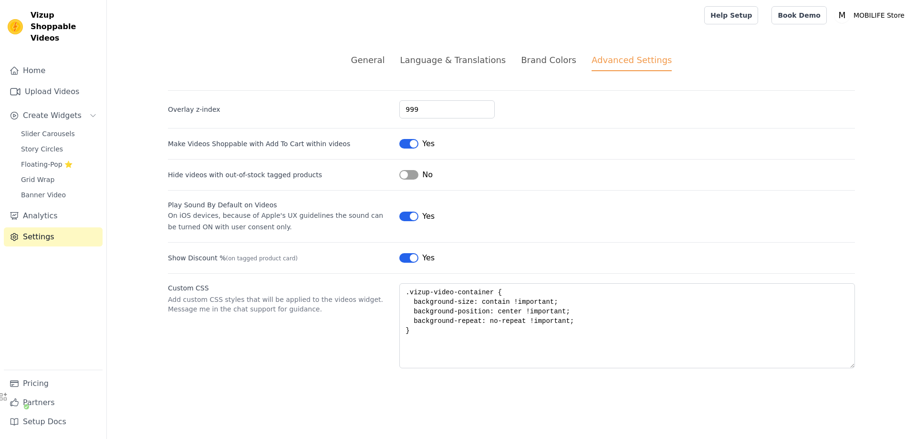
click at [567, 244] on div "Show Discount % (on tagged product card) Label Yes" at bounding box center [511, 252] width 687 height 21
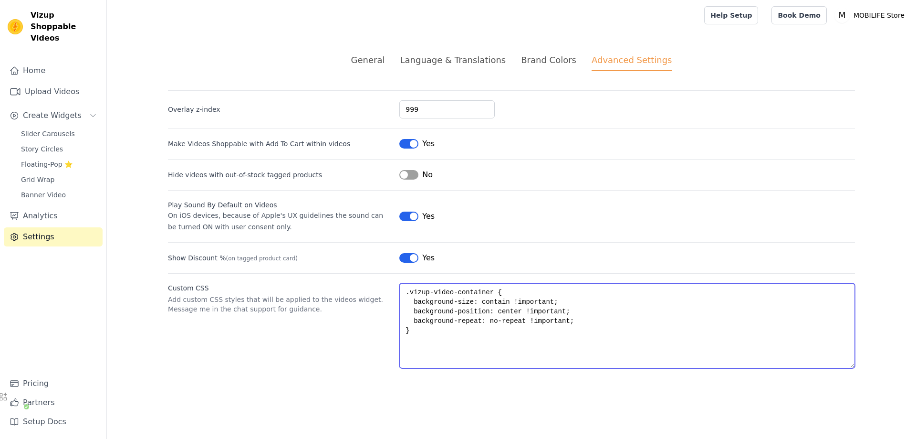
click at [469, 313] on textarea ".vizup-video-container { background-size: contain !important; background-positi…" at bounding box center [628, 325] width 456 height 85
paste textarea "width: 100% !important; height: auto !important; aspect-ratio: 16/9; /* 按视频比例约束…"
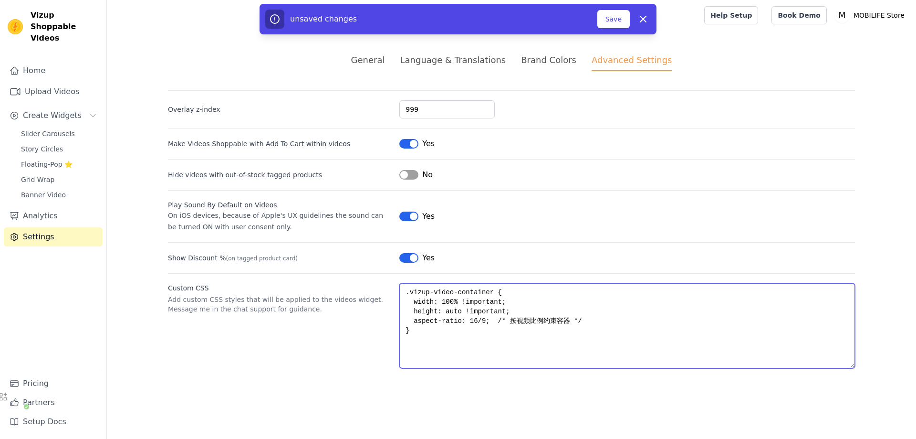
paste textarea ".vizup-video-container { background-size: contain !important; /* 显示完整封面 */ back…"
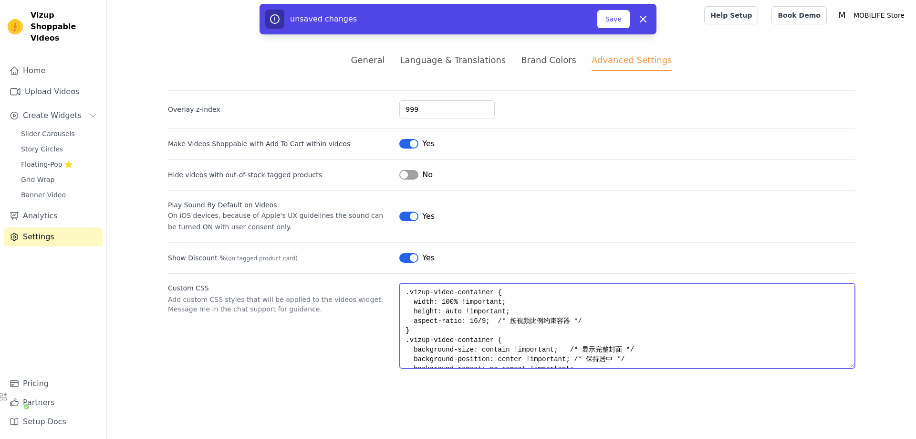
scroll to position [24, 0]
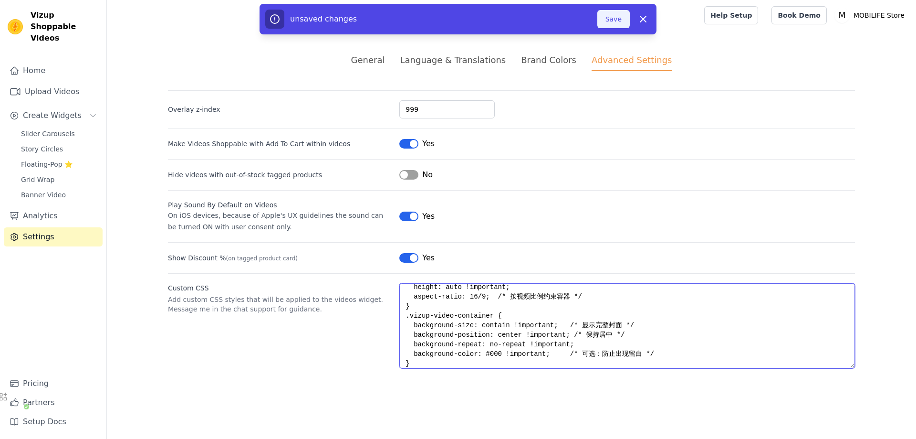
type textarea ".vizup-video-container { width: 100% !important; height: auto !important; aspec…"
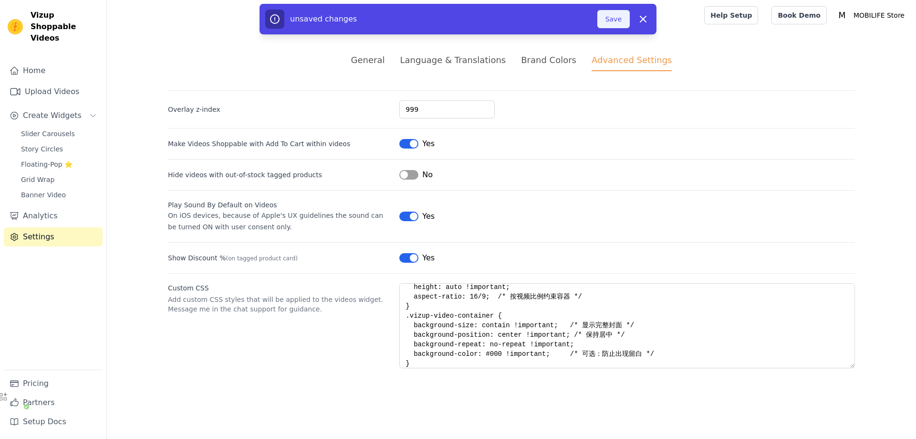
click at [619, 15] on button "Save" at bounding box center [614, 19] width 32 height 18
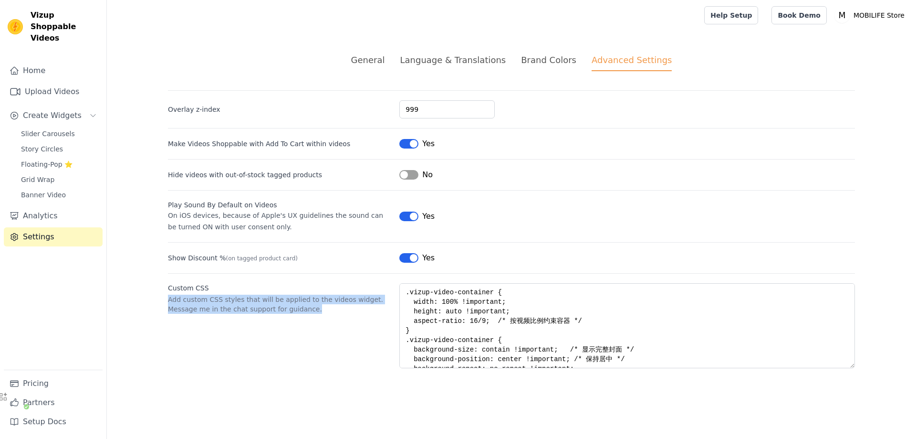
drag, startPoint x: 326, startPoint y: 309, endPoint x: 168, endPoint y: 296, distance: 158.0
click at [168, 296] on p "Add custom CSS styles that will be applied to the videos widget. Message me in …" at bounding box center [280, 304] width 224 height 19
copy p "Add custom CSS styles that will be applied to the videos widget. Message me in …"
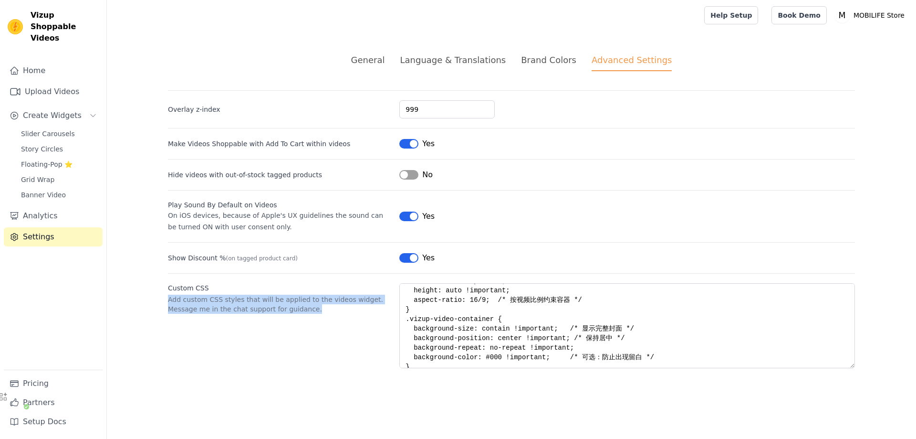
scroll to position [29, 0]
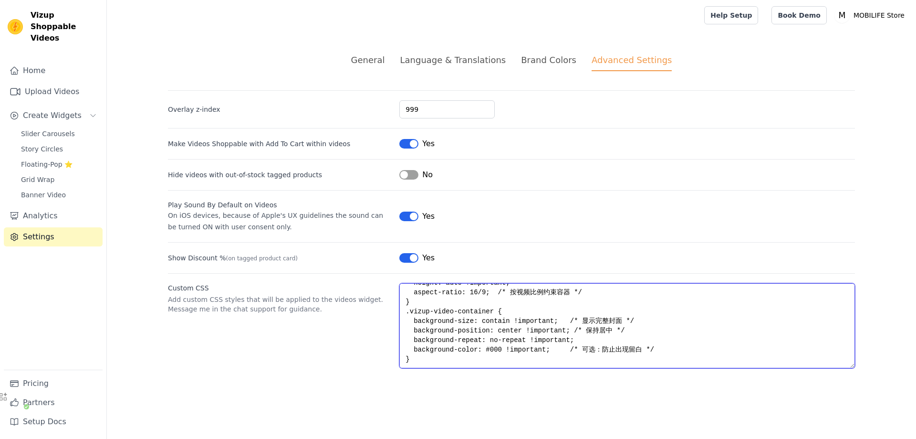
click at [496, 346] on textarea ".vizup-video-container { width: 100% !important; height: auto !important; aspec…" at bounding box center [628, 325] width 456 height 85
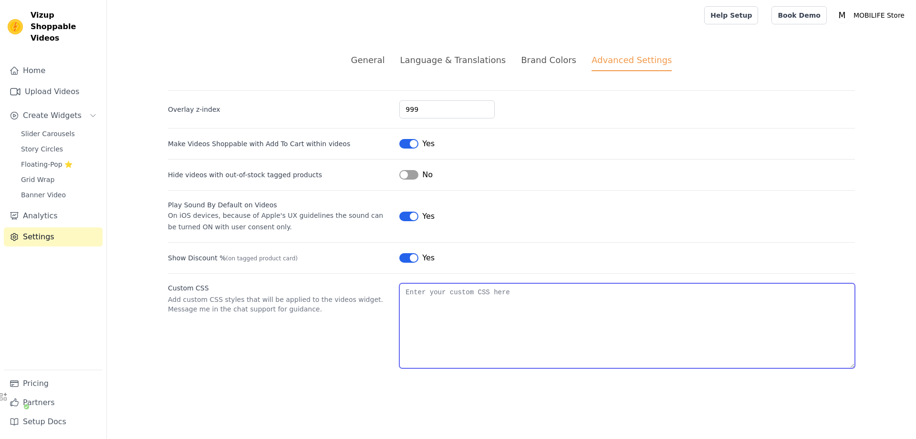
scroll to position [0, 0]
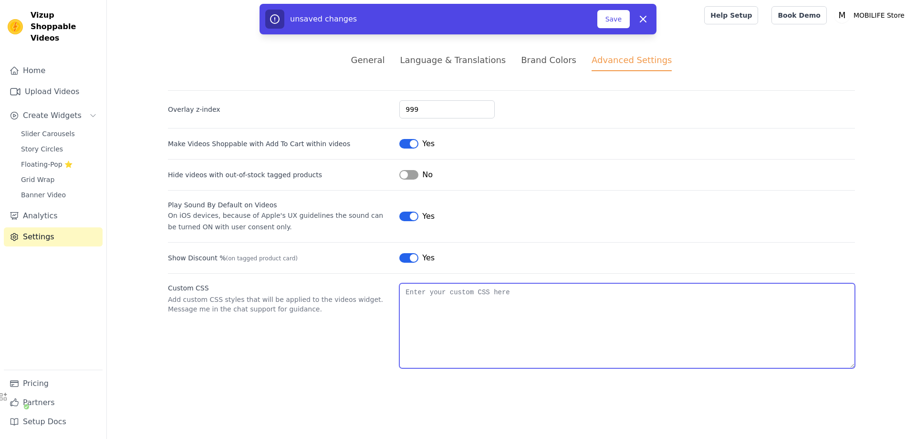
click at [471, 298] on textarea "Custom CSS" at bounding box center [628, 325] width 456 height 85
paste textarea "background-size: contain !important; /* 显示完整封面 */ background-position: center !…"
type textarea "background-size: contain !important; /* 显示完整封面 */ background-position: center !…"
click at [505, 302] on textarea "Custom CSS" at bounding box center [628, 325] width 456 height 85
paste textarea "/* 覆盖 Vizup 视频封面的背景样式 */ .vizup-video-container { background-size: contain !imp…"
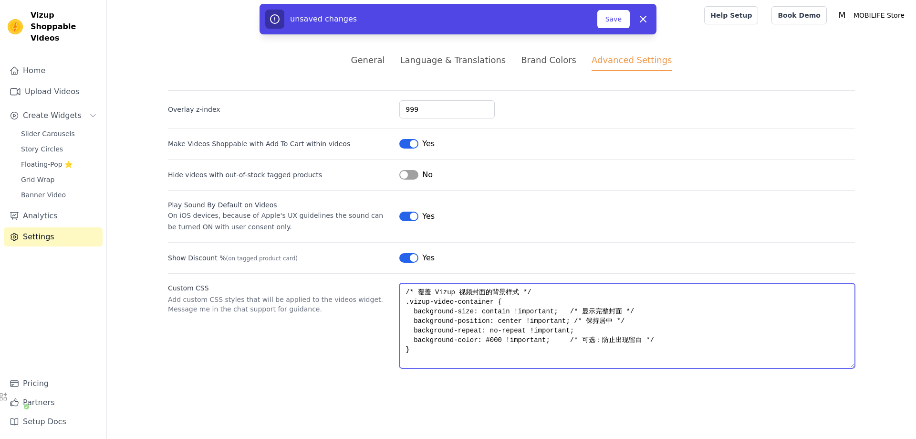
click at [482, 302] on textarea "/* 覆盖 Vizup 视频封面的背景样式 */ .vizup-video-container { background-size: contain !imp…" at bounding box center [628, 325] width 456 height 85
drag, startPoint x: 410, startPoint y: 301, endPoint x: 486, endPoint y: 298, distance: 75.9
click at [486, 298] on textarea "/* 覆盖 Vizup 视频封面的背景样式 */ .vizup-video-container { background-size: contain !imp…" at bounding box center [628, 325] width 456 height 85
paste textarea "relative"
type textarea "/* 覆盖 Vizup 视频封面的背景样式 */ .vizup-relative { background-size: contain !important;…"
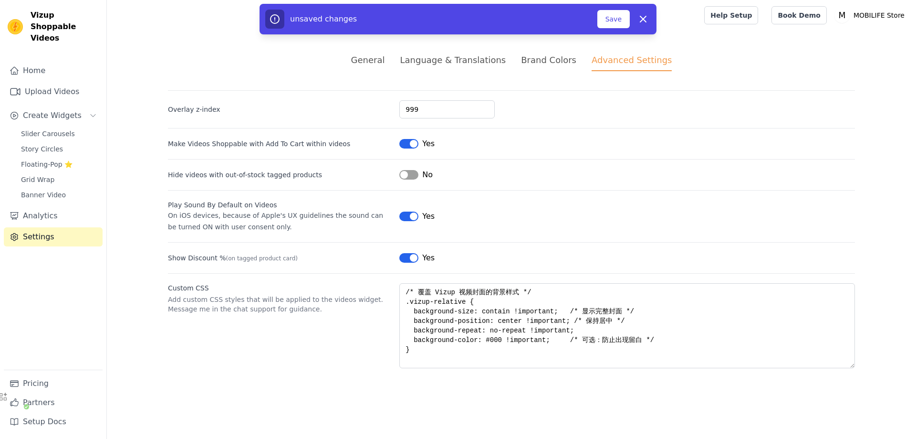
click at [613, 219] on div "Label Yes" at bounding box center [628, 216] width 456 height 11
click at [610, 21] on button "Save" at bounding box center [614, 19] width 32 height 18
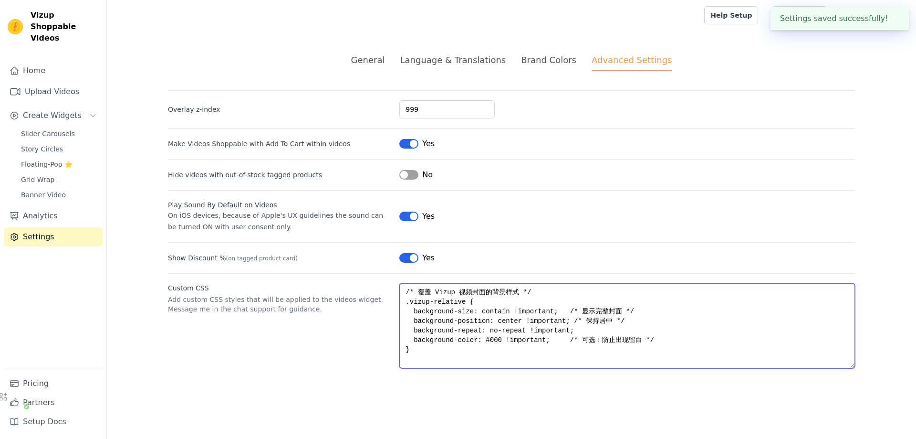
click at [489, 307] on textarea "/* 覆盖 Vizup 视频封面的背景样式 */ .vizup-relative { background-size: contain !important;…" at bounding box center [628, 325] width 456 height 85
drag, startPoint x: 530, startPoint y: 293, endPoint x: 376, endPoint y: 280, distance: 155.2
click at [400, 283] on textarea "/* 覆盖 Vizup 视频封面的背景样式 */ .vizup-relative { background-size: contain !important;…" at bounding box center [628, 325] width 456 height 85
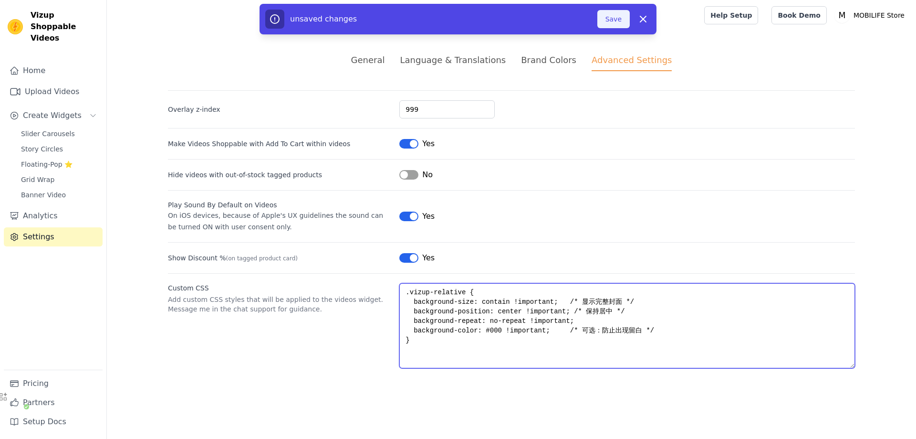
type textarea ".vizup-relative { background-size: contain !important; /* 显示完整封面 */ background-…"
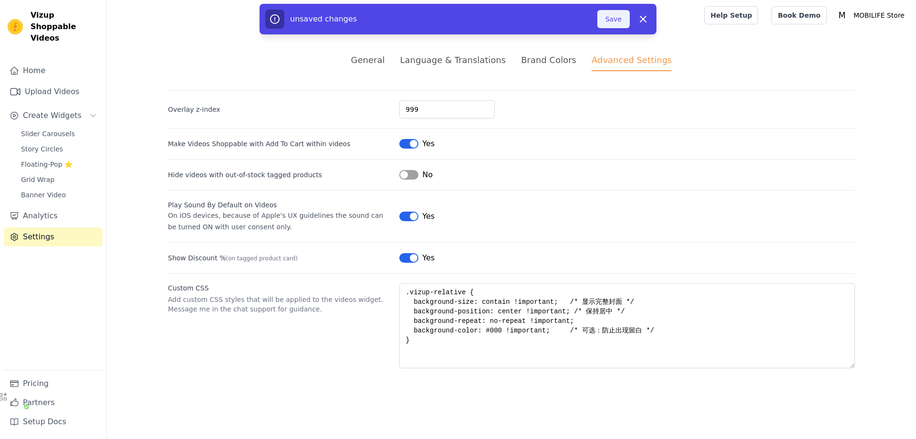
click at [618, 28] on button "Save" at bounding box center [614, 19] width 32 height 18
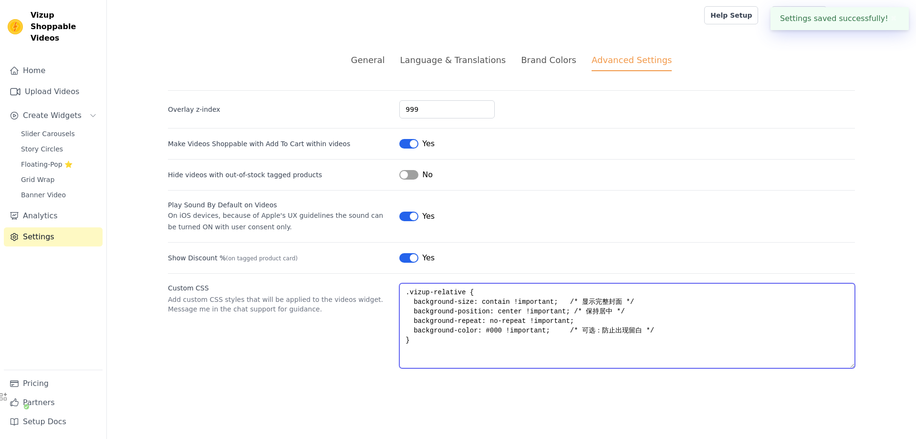
drag, startPoint x: 624, startPoint y: 295, endPoint x: 595, endPoint y: 300, distance: 29.5
click at [595, 300] on textarea ".vizup-relative { background-size: contain !important; /* 显示完整封面 */ background-…" at bounding box center [628, 325] width 456 height 85
click at [561, 300] on textarea ".vizup-relative { background-size: contain !important; /* 显示完整封面 */ background-…" at bounding box center [628, 325] width 456 height 85
drag, startPoint x: 557, startPoint y: 301, endPoint x: 645, endPoint y: 300, distance: 88.3
click at [645, 300] on textarea ".vizup-relative { background-size: contain !important; /* 显示完整封面 */ background-…" at bounding box center [628, 325] width 456 height 85
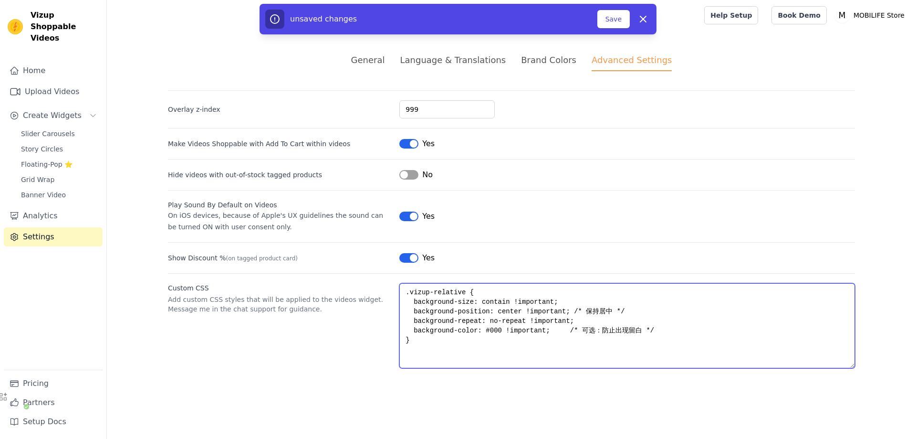
click at [573, 320] on textarea ".vizup-relative { background-size: contain !important; background-position: cen…" at bounding box center [628, 325] width 456 height 85
drag, startPoint x: 561, startPoint y: 310, endPoint x: 663, endPoint y: 306, distance: 101.7
click at [663, 306] on textarea ".vizup-relative { background-size: contain !important; background-position: cen…" at bounding box center [628, 325] width 456 height 85
drag, startPoint x: 552, startPoint y: 328, endPoint x: 701, endPoint y: 331, distance: 148.5
click at [702, 330] on textarea ".vizup-relative { background-size: contain !important; background-position: cen…" at bounding box center [628, 325] width 456 height 85
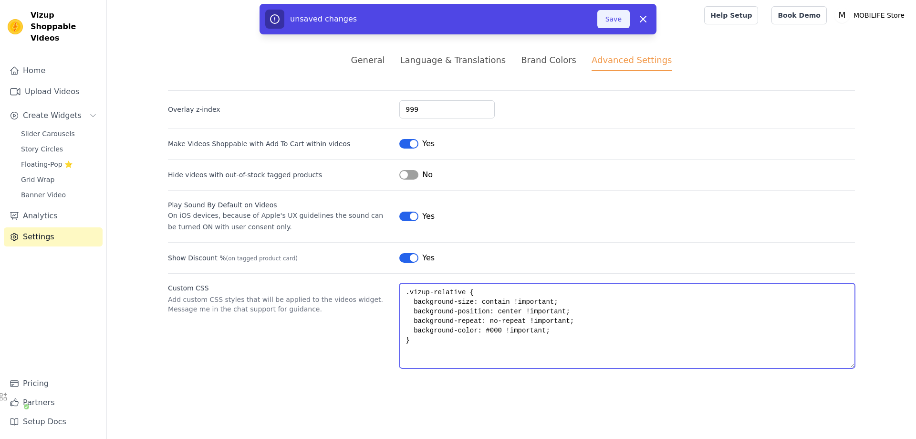
type textarea ".vizup-relative { background-size: contain !important; background-position: cen…"
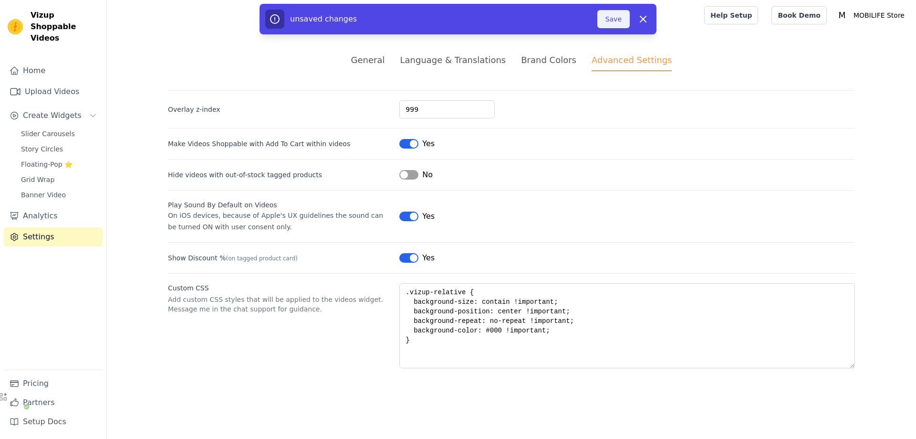
click at [618, 23] on button "Save" at bounding box center [614, 19] width 32 height 18
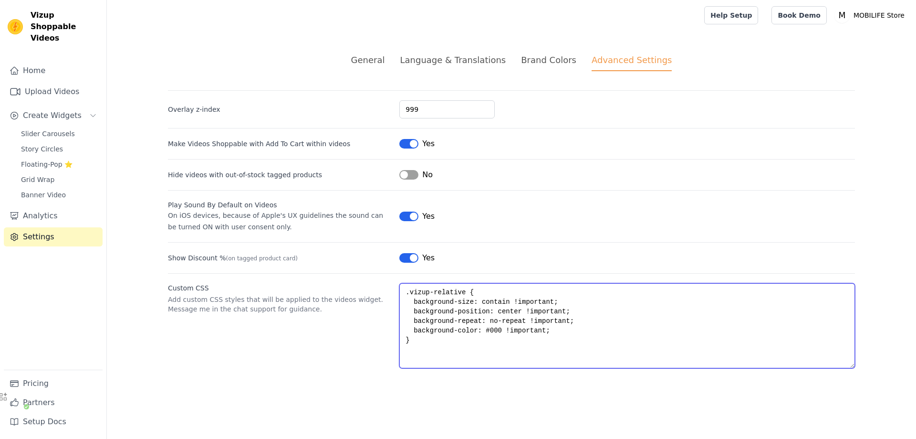
click at [520, 304] on textarea ".vizup-relative { background-size: contain !important; background-position: cen…" at bounding box center [628, 325] width 456 height 85
click at [530, 323] on textarea ".vizup-relative { background-size: contain !important; background-position: cen…" at bounding box center [628, 325] width 456 height 85
drag, startPoint x: 547, startPoint y: 332, endPoint x: 398, endPoint y: 328, distance: 149.5
click at [400, 328] on textarea ".vizup-relative { background-size: contain !important; background-position: cen…" at bounding box center [628, 325] width 456 height 85
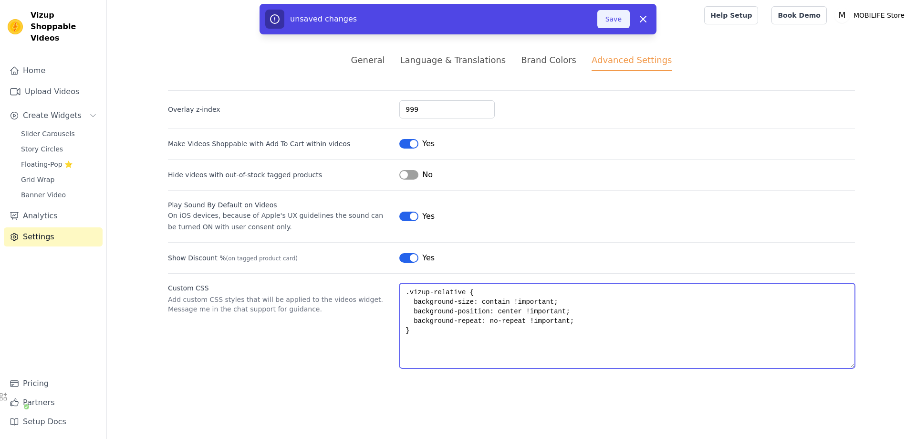
type textarea ".vizup-relative { background-size: contain !important; background-position: cen…"
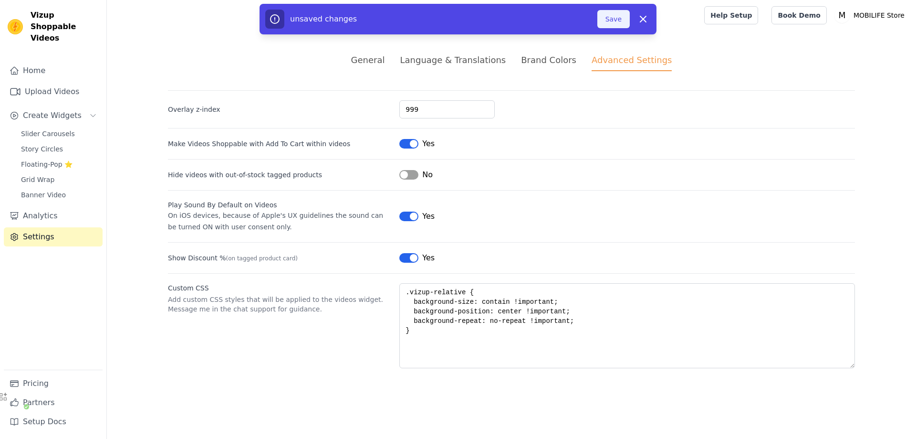
click at [609, 21] on button "Save" at bounding box center [614, 19] width 32 height 18
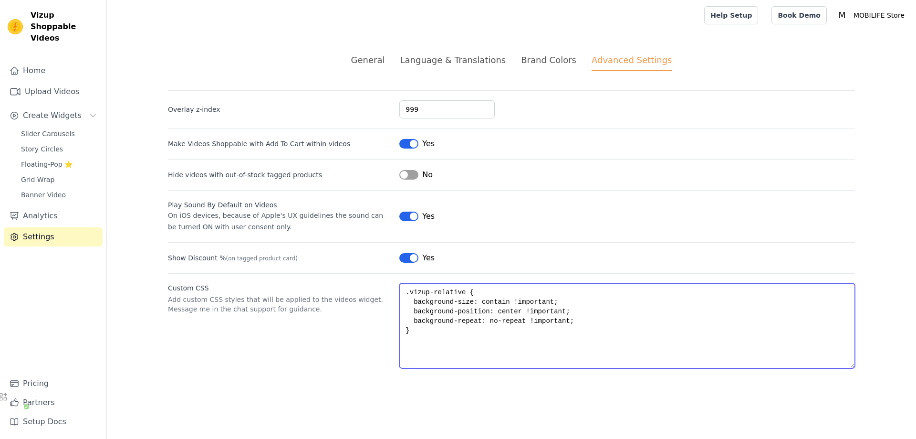
drag, startPoint x: 460, startPoint y: 290, endPoint x: 410, endPoint y: 291, distance: 50.6
click at [410, 291] on textarea ".vizup-relative { background-size: contain !important; background-position: cen…" at bounding box center [628, 325] width 456 height 85
click at [504, 339] on textarea ".vizup-relative { background-size: contain !important; background-position: cen…" at bounding box center [628, 325] width 456 height 85
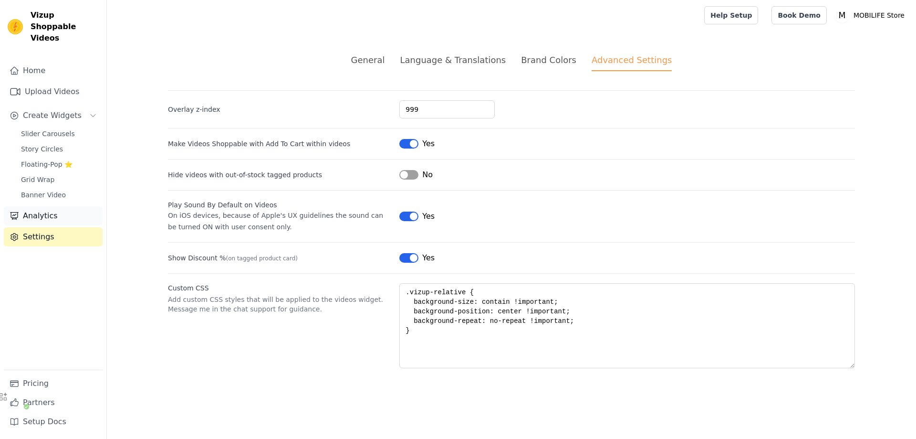
click at [43, 206] on link "Analytics" at bounding box center [53, 215] width 99 height 19
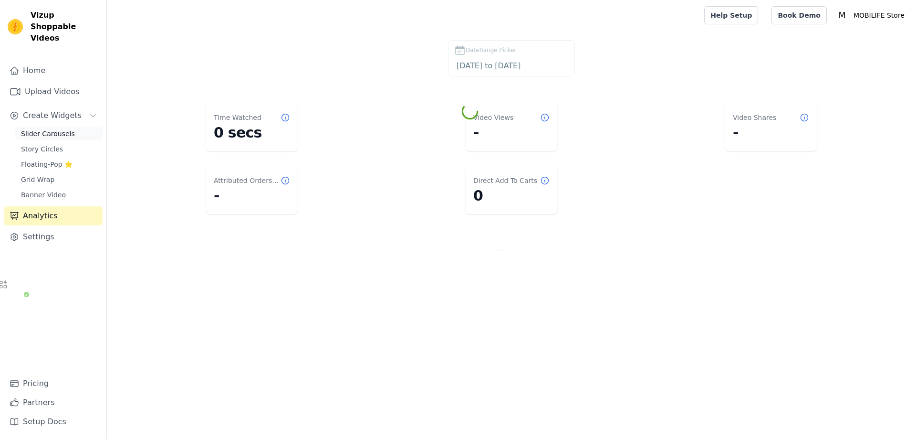
click at [42, 129] on span "Slider Carousels" at bounding box center [48, 134] width 54 height 10
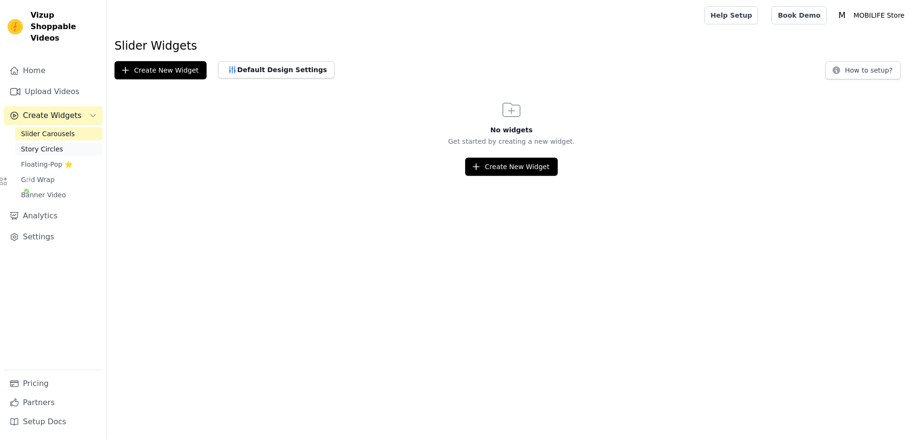
click at [74, 142] on link "Story Circles" at bounding box center [58, 148] width 87 height 13
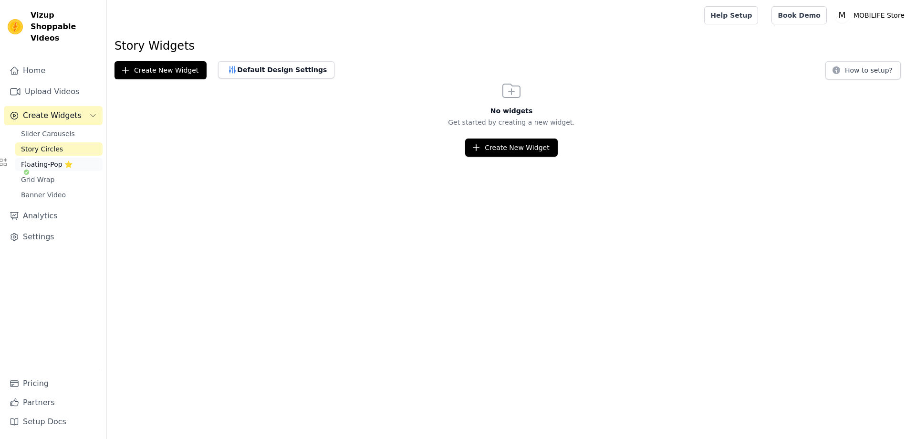
click at [46, 159] on span "Floating-Pop ⭐" at bounding box center [47, 164] width 52 height 10
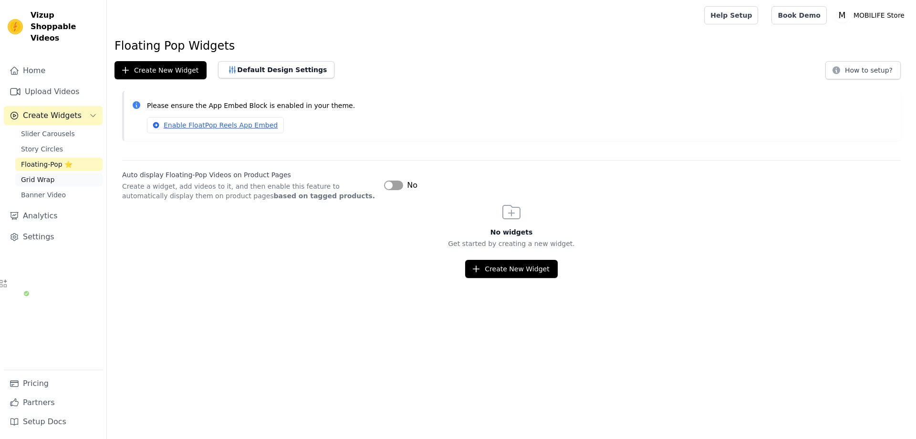
click at [52, 175] on span "Grid Wrap" at bounding box center [37, 180] width 33 height 10
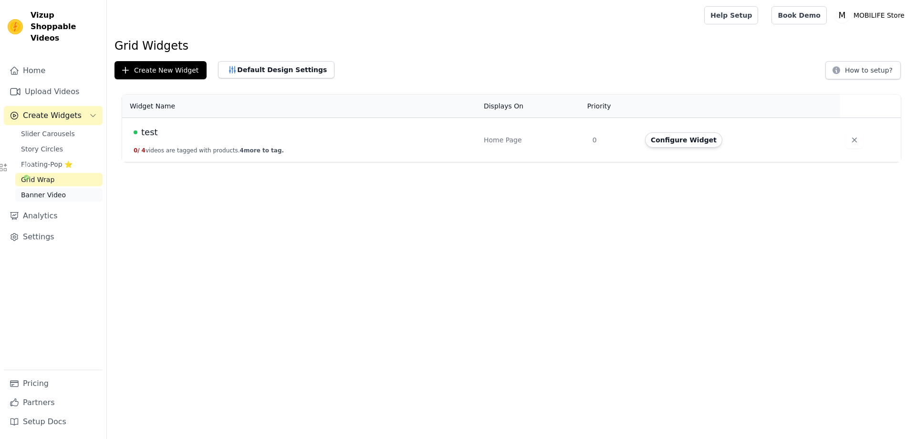
click at [61, 190] on span "Banner Video" at bounding box center [43, 195] width 45 height 10
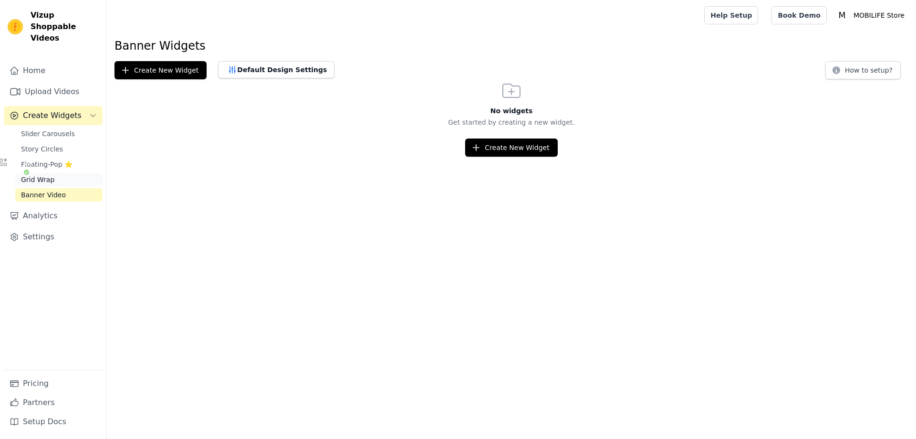
click at [61, 173] on link "Grid Wrap" at bounding box center [58, 179] width 87 height 13
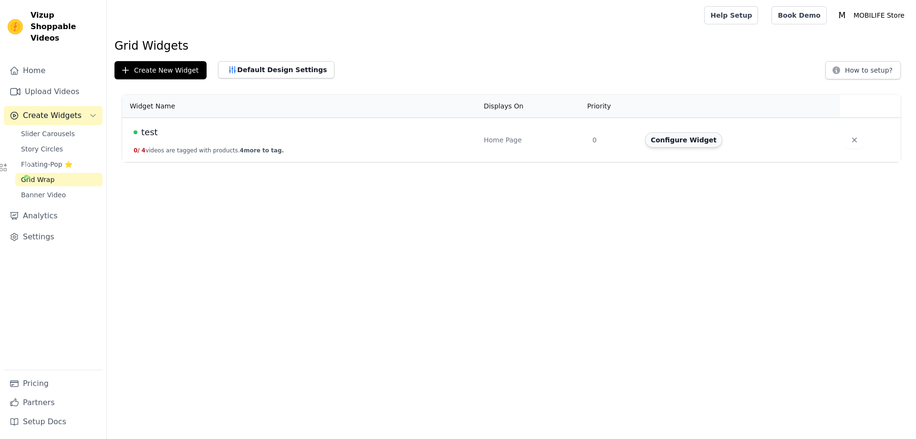
click at [689, 140] on button "Configure Widget" at bounding box center [683, 139] width 77 height 15
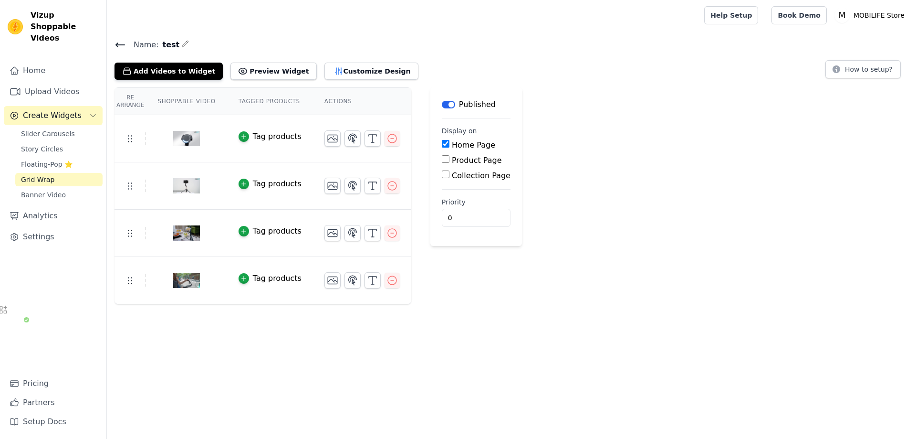
click at [186, 139] on img at bounding box center [186, 139] width 27 height 46
click at [196, 139] on img at bounding box center [186, 139] width 27 height 46
click at [182, 139] on img at bounding box center [186, 139] width 27 height 46
click at [179, 112] on th "Shoppable Video" at bounding box center [186, 101] width 81 height 27
click at [159, 102] on th "Shoppable Video" at bounding box center [186, 101] width 81 height 27
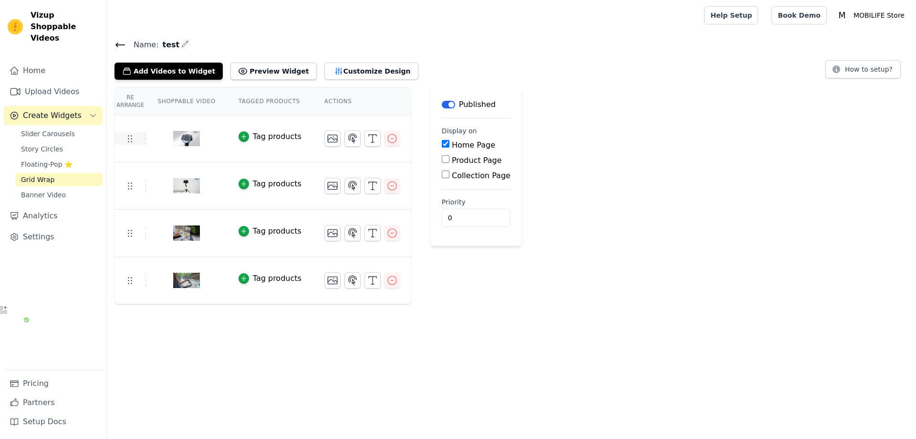
click at [133, 135] on icon at bounding box center [129, 138] width 11 height 11
click at [132, 138] on icon at bounding box center [129, 138] width 11 height 11
click at [134, 106] on th "Re Arrange" at bounding box center [131, 101] width 32 height 27
click at [134, 105] on th "Re Arrange" at bounding box center [131, 101] width 32 height 27
click at [263, 133] on div "Tag products" at bounding box center [277, 136] width 49 height 11
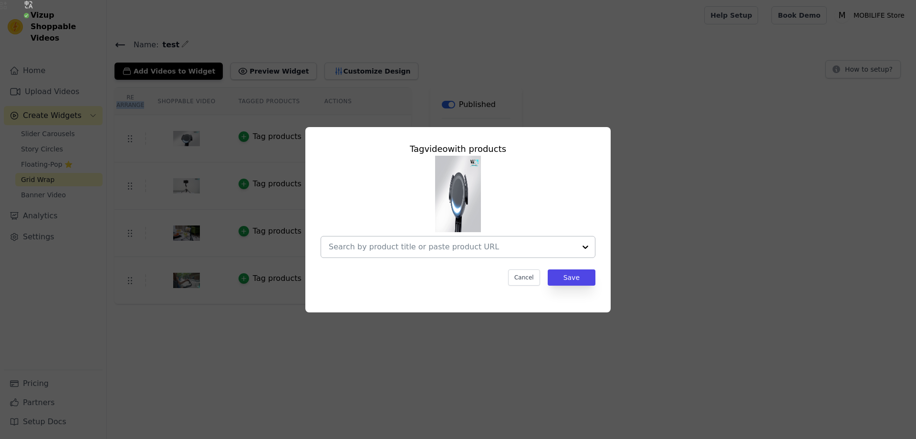
click at [476, 239] on div at bounding box center [452, 246] width 247 height 21
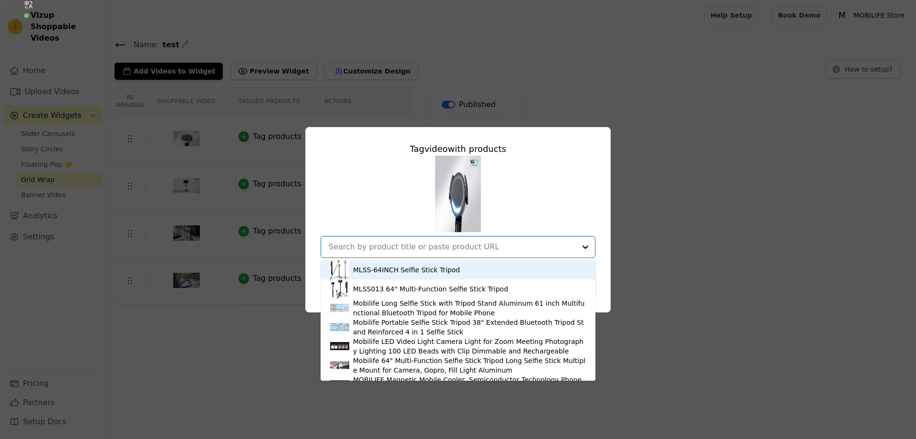
click at [481, 243] on input "text" at bounding box center [452, 246] width 247 height 11
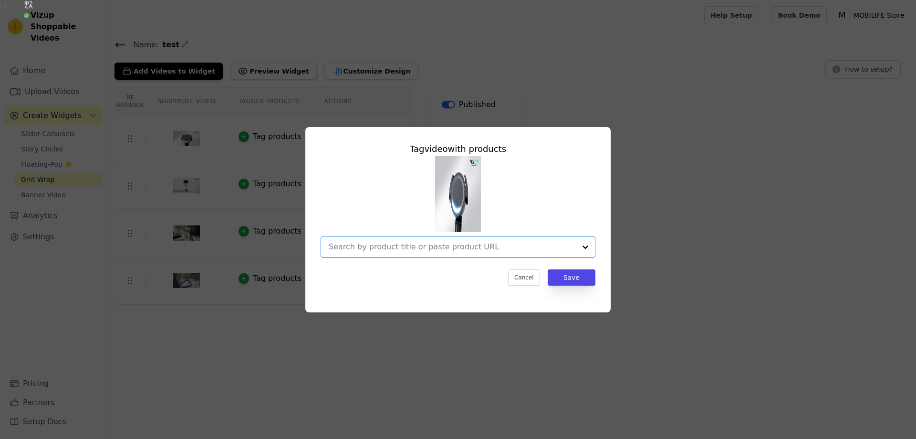
click at [481, 243] on input "text" at bounding box center [452, 246] width 247 height 11
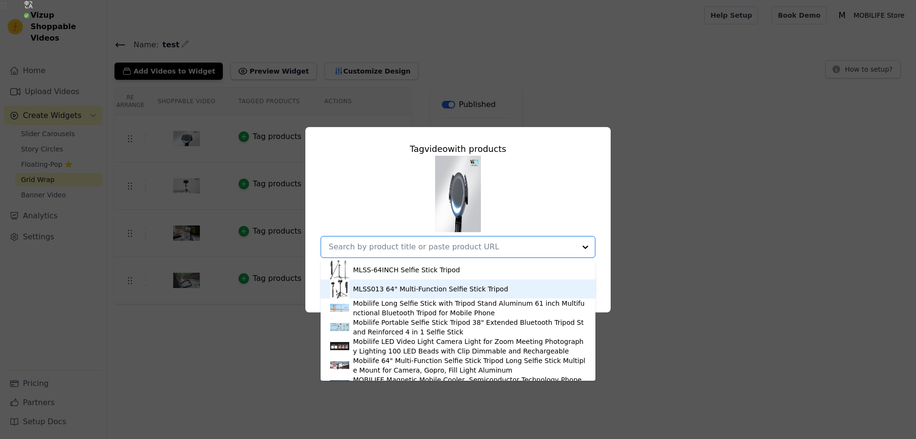
click at [449, 289] on div "MLSS013 64" Multi-Function Selfie Stick Tripod" at bounding box center [430, 289] width 155 height 10
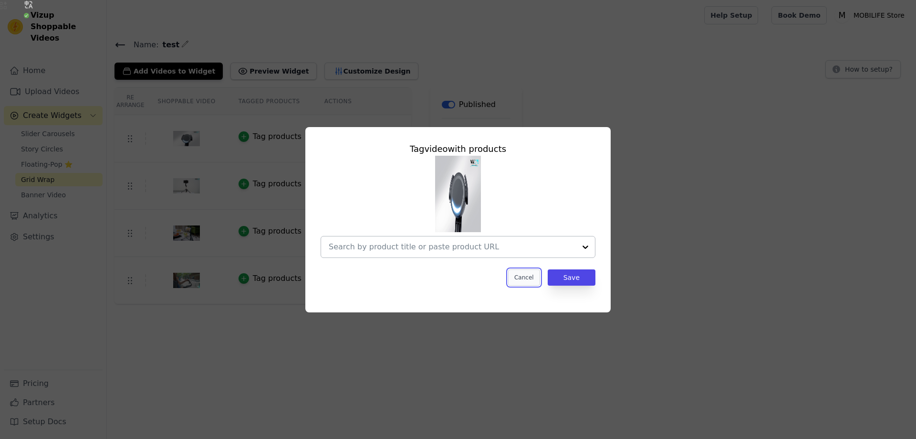
click at [521, 279] on button "Cancel" at bounding box center [524, 277] width 32 height 16
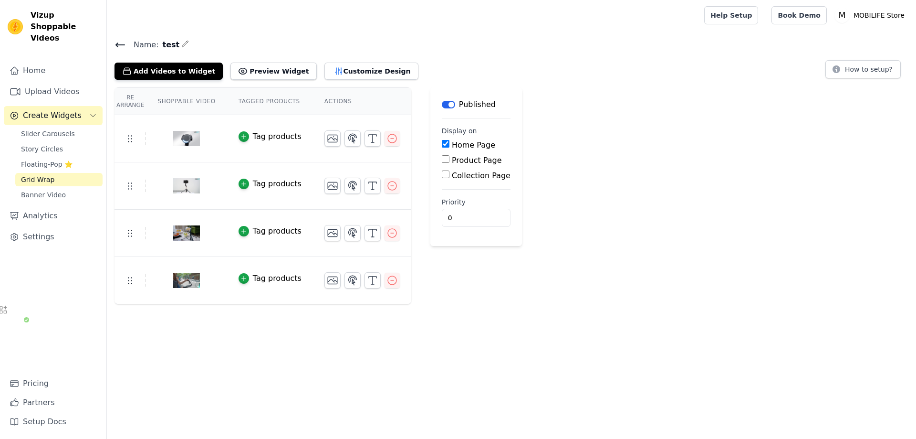
click at [276, 131] on div "Tag products" at bounding box center [277, 136] width 49 height 11
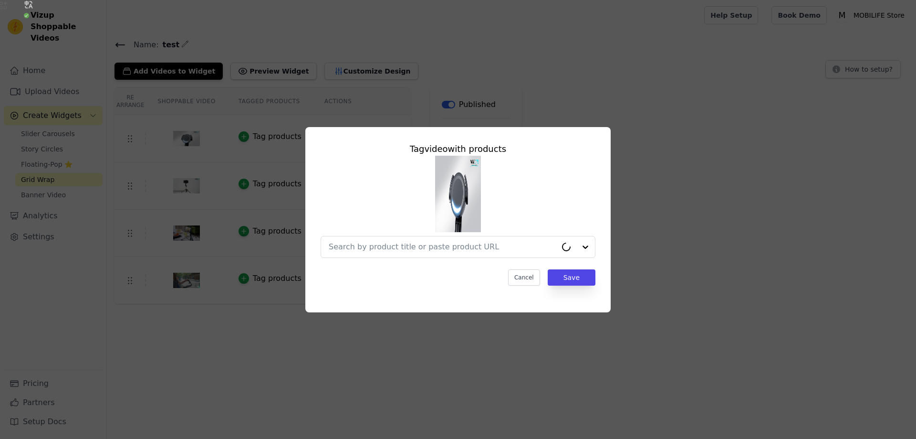
click at [467, 194] on img at bounding box center [458, 194] width 46 height 76
click at [533, 277] on button "Cancel" at bounding box center [524, 277] width 32 height 16
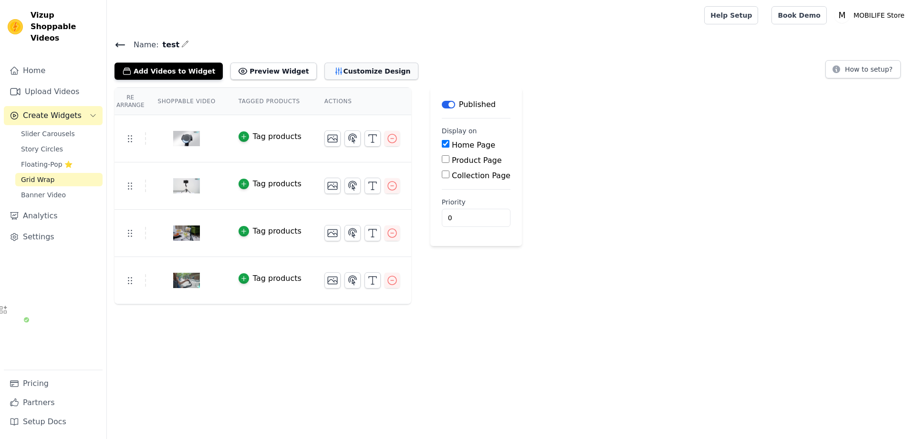
click at [366, 71] on button "Customize Design" at bounding box center [372, 71] width 94 height 17
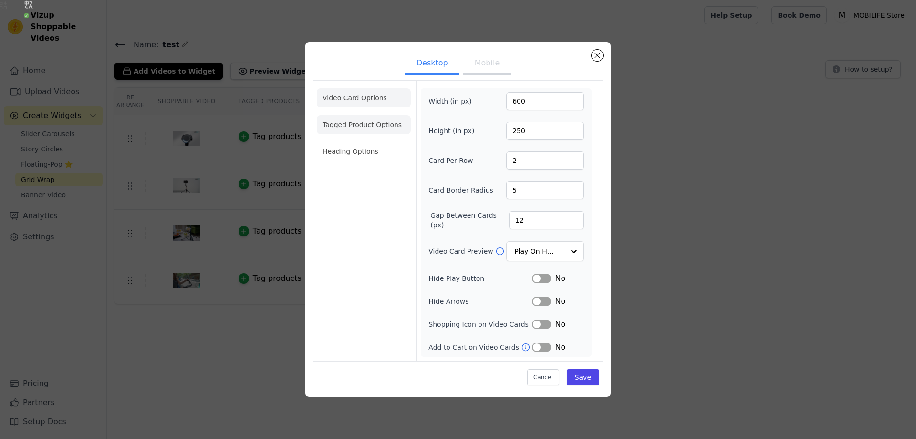
click at [364, 123] on li "Tagged Product Options" at bounding box center [364, 124] width 94 height 19
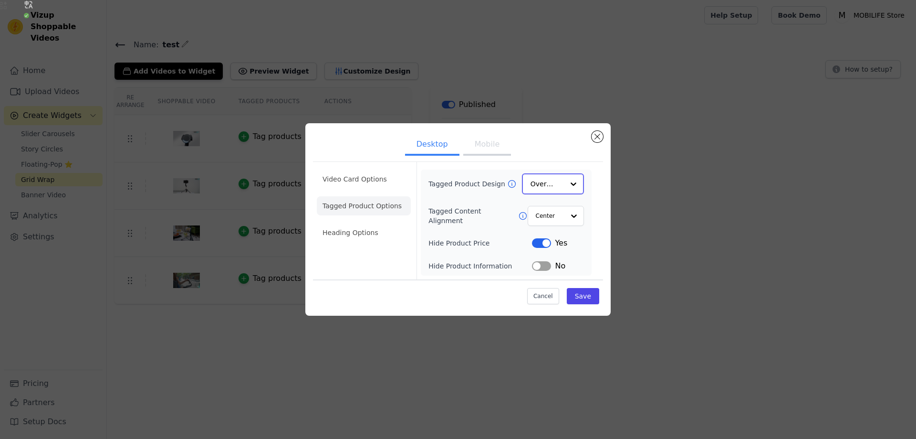
click at [562, 180] on input "Tagged Product Design" at bounding box center [547, 183] width 33 height 19
click at [565, 184] on div at bounding box center [573, 183] width 19 height 19
click at [554, 204] on div "Card" at bounding box center [553, 207] width 62 height 20
click at [559, 186] on input "Tagged Product Design" at bounding box center [547, 183] width 33 height 19
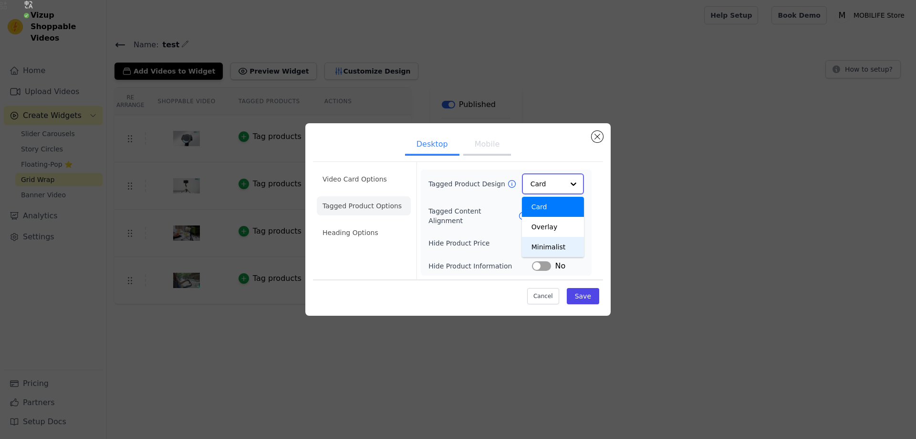
click at [551, 243] on div "Minimalist" at bounding box center [553, 247] width 62 height 20
click at [548, 216] on input "Tagged Content Alignment" at bounding box center [550, 215] width 29 height 19
click at [374, 236] on li "Heading Options" at bounding box center [364, 232] width 94 height 19
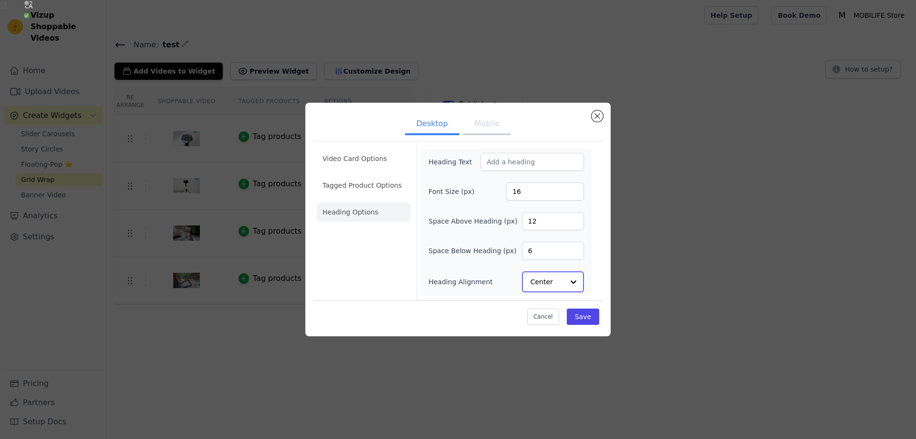
click at [553, 282] on input "Heading Alignment" at bounding box center [547, 281] width 33 height 19
click at [358, 176] on li "Video Card Options" at bounding box center [364, 185] width 94 height 19
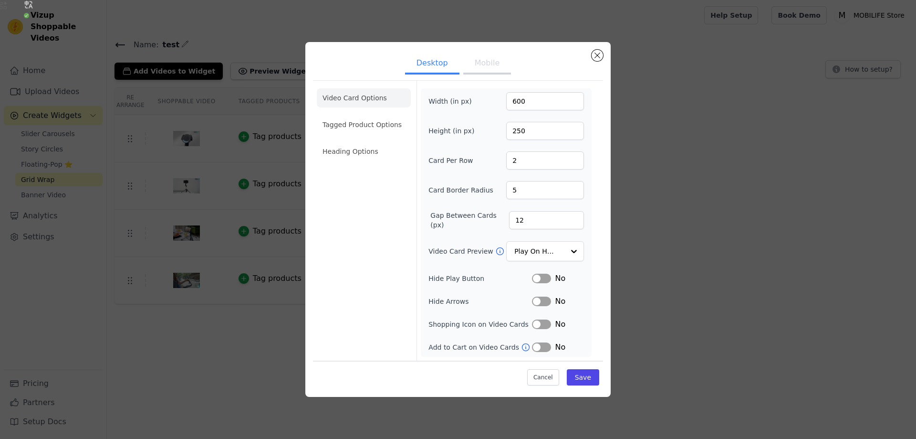
click at [482, 76] on ul "Desktop Mobile" at bounding box center [458, 64] width 290 height 29
click at [488, 68] on button "Mobile" at bounding box center [487, 63] width 48 height 21
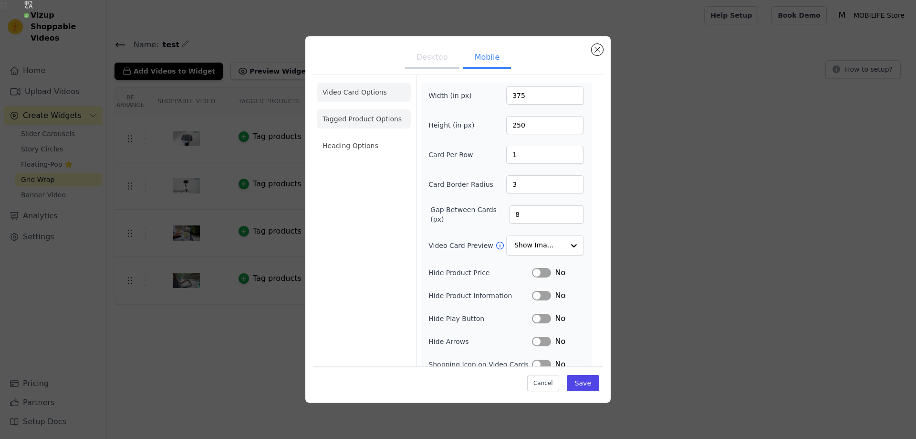
click at [373, 119] on li "Tagged Product Options" at bounding box center [364, 118] width 94 height 19
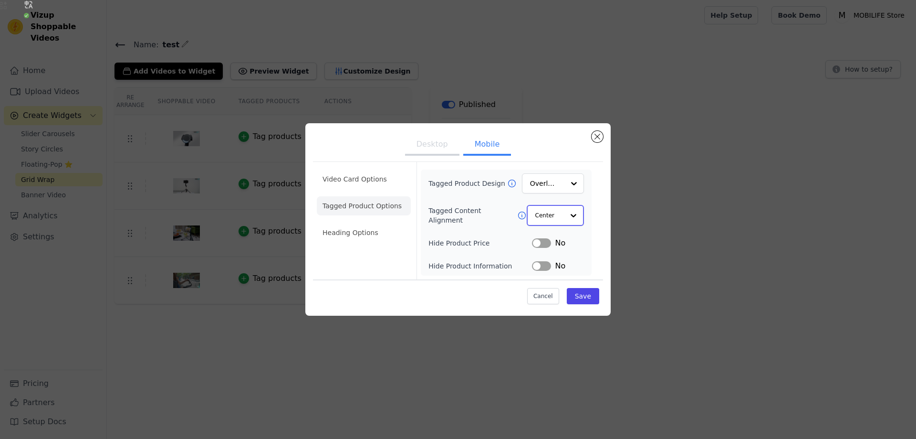
click at [558, 217] on input "Tagged Content Alignment" at bounding box center [550, 215] width 29 height 19
click at [557, 183] on input "Tagged Product Design" at bounding box center [547, 183] width 33 height 19
click at [471, 195] on div "Tagged Product Design Card Overlay Minimalist Option Overlay, selected. You are…" at bounding box center [507, 222] width 156 height 97
click at [384, 197] on li "Video Card Options" at bounding box center [364, 206] width 94 height 19
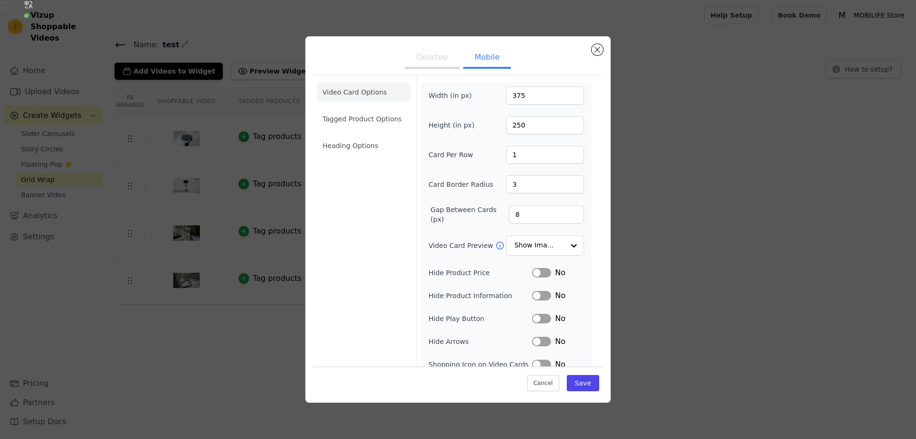
click at [439, 59] on button "Desktop" at bounding box center [432, 58] width 54 height 21
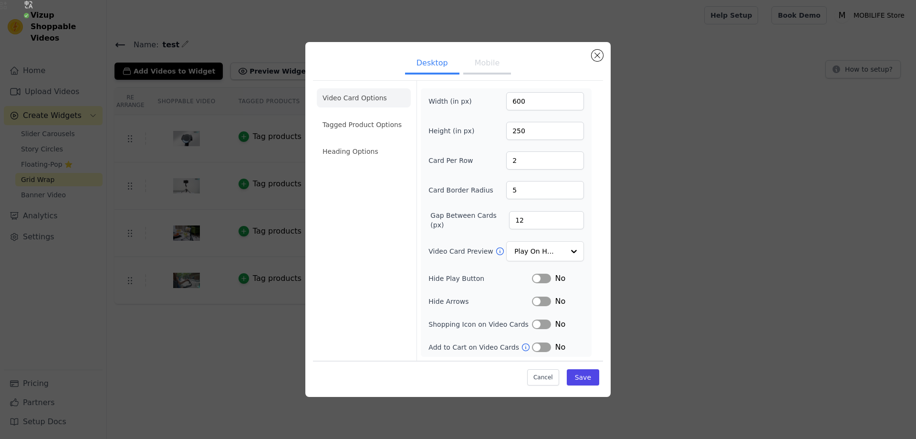
click at [494, 64] on button "Mobile" at bounding box center [487, 63] width 48 height 21
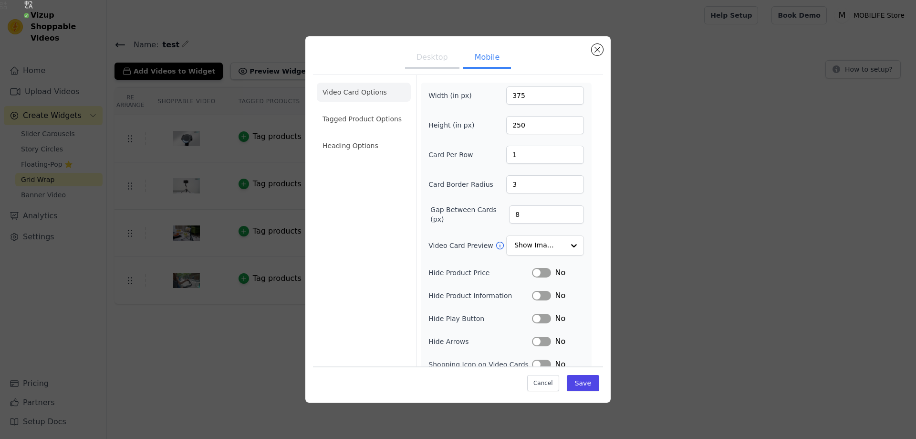
click at [443, 61] on button "Desktop" at bounding box center [432, 58] width 54 height 21
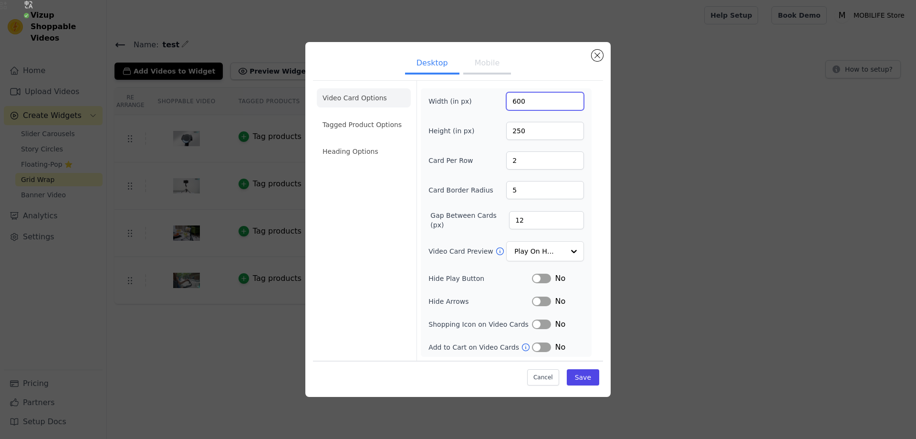
click at [530, 103] on input "600" at bounding box center [545, 101] width 78 height 18
drag, startPoint x: 533, startPoint y: 102, endPoint x: 503, endPoint y: 100, distance: 30.6
click at [506, 100] on input "600" at bounding box center [545, 101] width 78 height 18
click at [530, 124] on input "250" at bounding box center [545, 131] width 78 height 18
drag, startPoint x: 532, startPoint y: 129, endPoint x: 500, endPoint y: 128, distance: 32.5
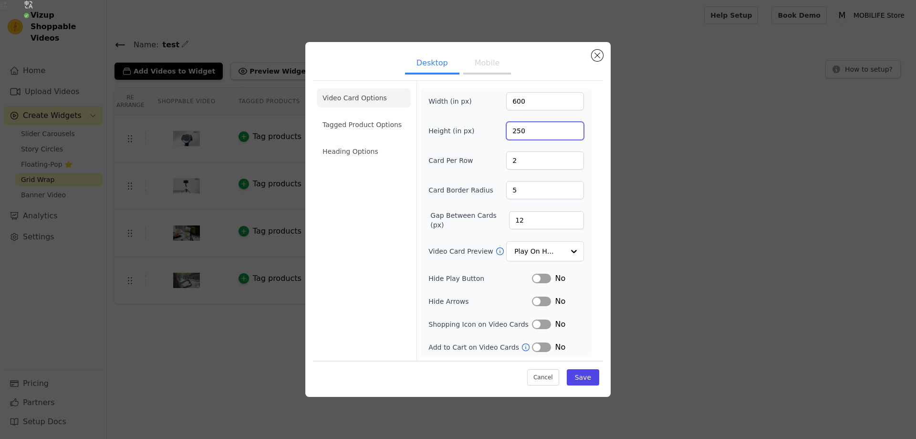
click at [506, 128] on input "250" at bounding box center [545, 131] width 78 height 18
type input "300"
click at [554, 240] on div "Width (in px) 600 Height (in px) 300 Card Per Row 2 Card Border Radius 5 Gap Be…" at bounding box center [507, 222] width 156 height 261
click at [583, 374] on button "Save" at bounding box center [583, 377] width 32 height 16
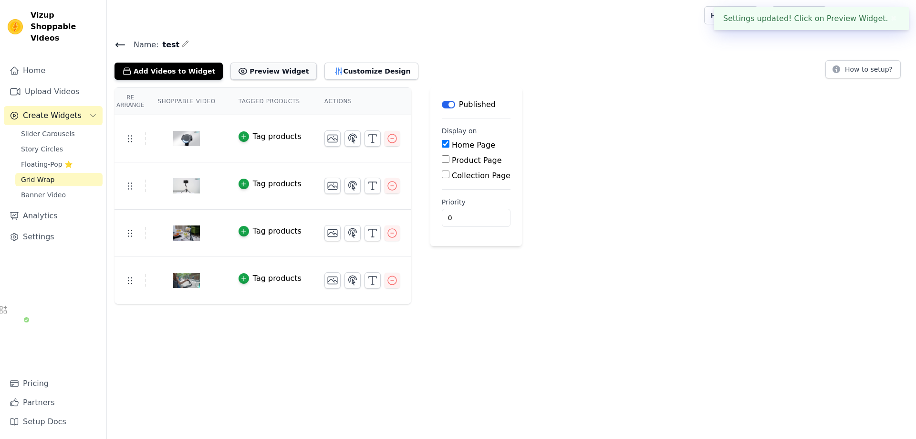
click at [289, 72] on button "Preview Widget" at bounding box center [274, 71] width 86 height 17
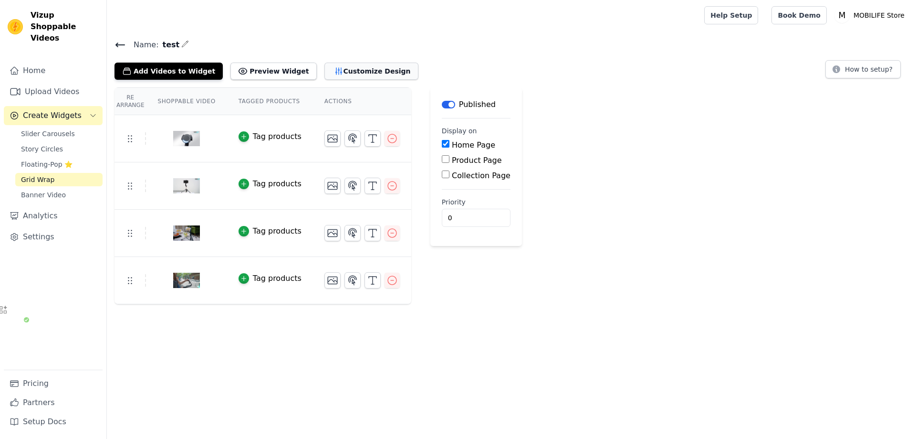
click at [343, 70] on button "Customize Design" at bounding box center [372, 71] width 94 height 17
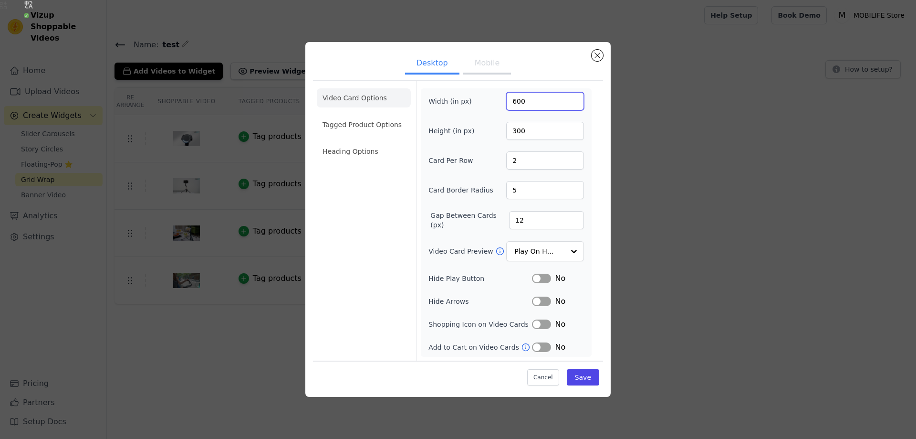
drag, startPoint x: 540, startPoint y: 99, endPoint x: 474, endPoint y: 98, distance: 66.4
click at [506, 98] on input "600" at bounding box center [545, 101] width 78 height 18
type input "800"
click at [534, 131] on input "300" at bounding box center [545, 131] width 78 height 18
drag, startPoint x: 537, startPoint y: 131, endPoint x: 465, endPoint y: 126, distance: 72.7
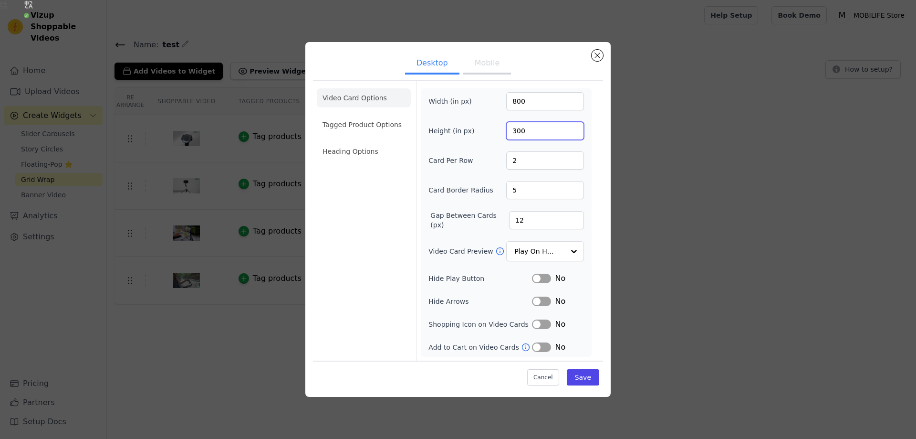
click at [506, 126] on input "300" at bounding box center [545, 131] width 78 height 18
drag, startPoint x: 501, startPoint y: 132, endPoint x: 513, endPoint y: 133, distance: 11.5
click at [506, 132] on input "4" at bounding box center [545, 131] width 78 height 18
type input "500"
click at [583, 376] on button "Save" at bounding box center [583, 377] width 32 height 16
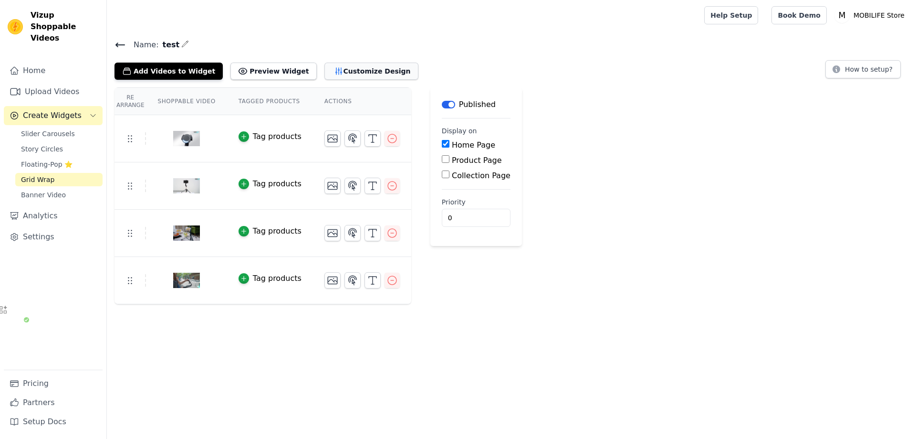
click at [352, 67] on button "Customize Design" at bounding box center [372, 71] width 94 height 17
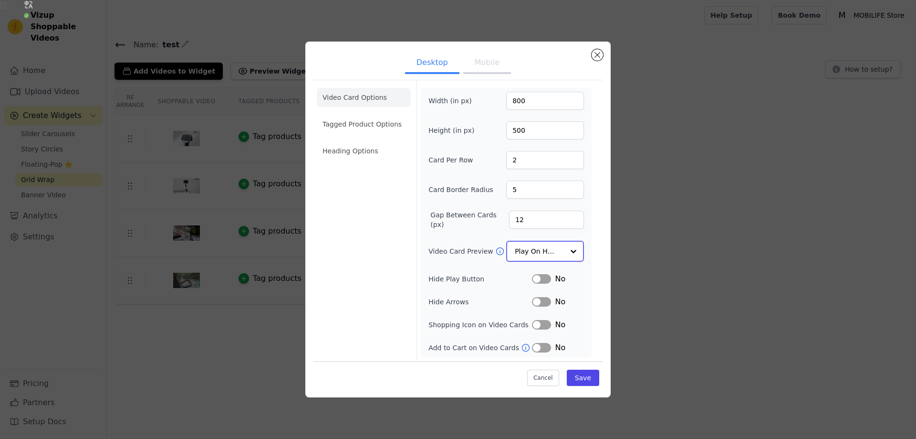
click at [558, 247] on input "Video Card Preview" at bounding box center [539, 251] width 49 height 19
click at [530, 132] on input "500" at bounding box center [545, 131] width 78 height 18
drag, startPoint x: 517, startPoint y: 102, endPoint x: 511, endPoint y: 101, distance: 6.4
click at [511, 101] on input "800" at bounding box center [545, 101] width 78 height 18
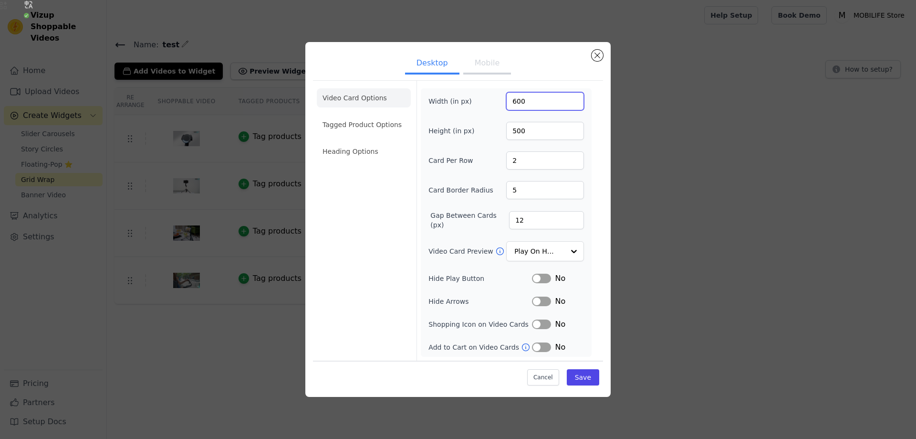
type input "600"
click at [524, 125] on input "500" at bounding box center [545, 131] width 78 height 18
drag, startPoint x: 516, startPoint y: 131, endPoint x: 511, endPoint y: 131, distance: 5.3
click at [511, 131] on input "500" at bounding box center [545, 131] width 78 height 18
type input "400"
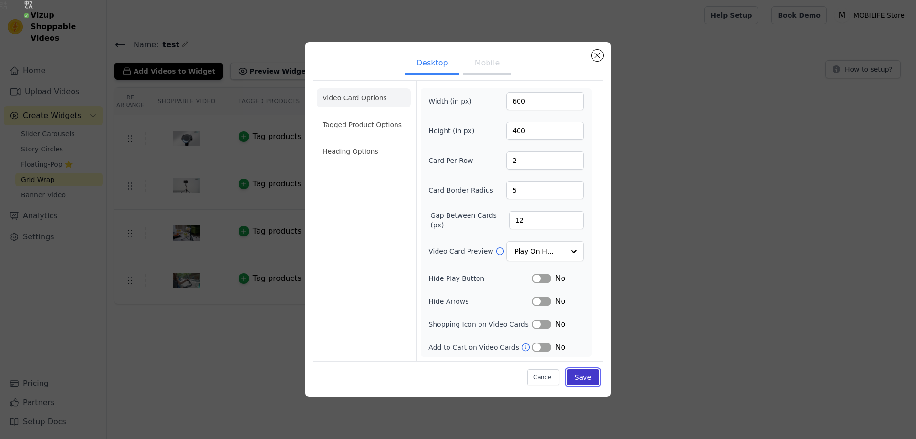
click at [588, 379] on button "Save" at bounding box center [583, 377] width 32 height 16
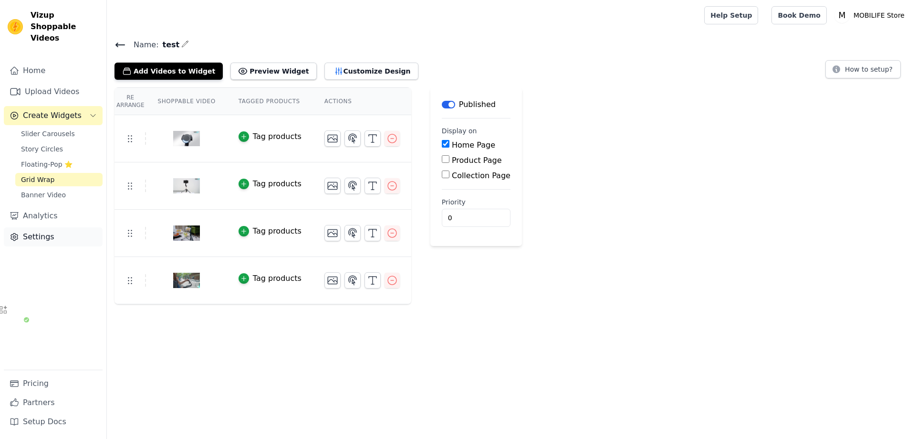
click at [59, 227] on link "Settings" at bounding box center [53, 236] width 99 height 19
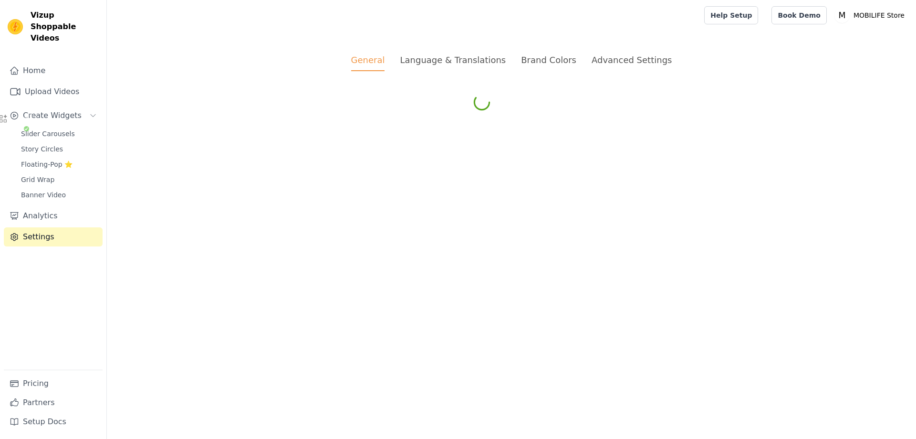
click at [59, 227] on link "Settings" at bounding box center [53, 236] width 99 height 19
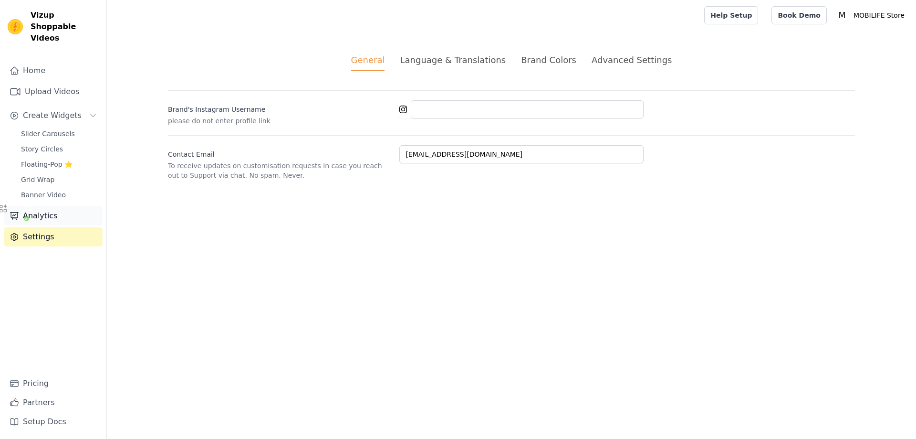
click at [62, 206] on link "Analytics" at bounding box center [53, 215] width 99 height 19
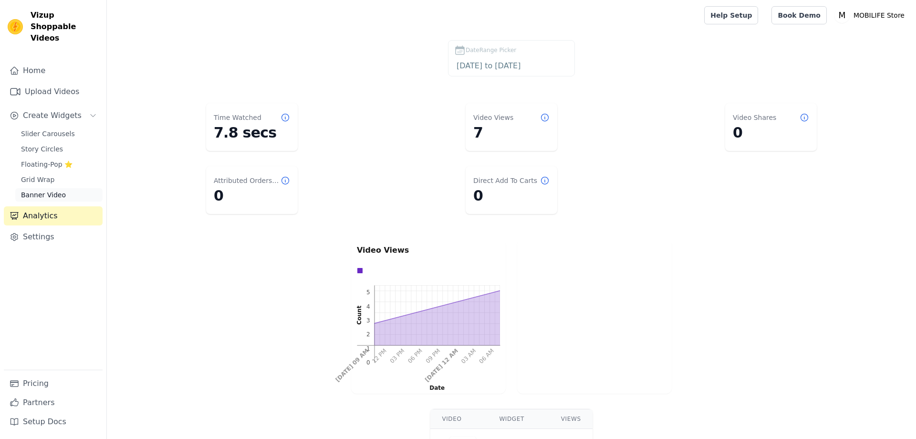
click at [57, 190] on span "Banner Video" at bounding box center [43, 195] width 45 height 10
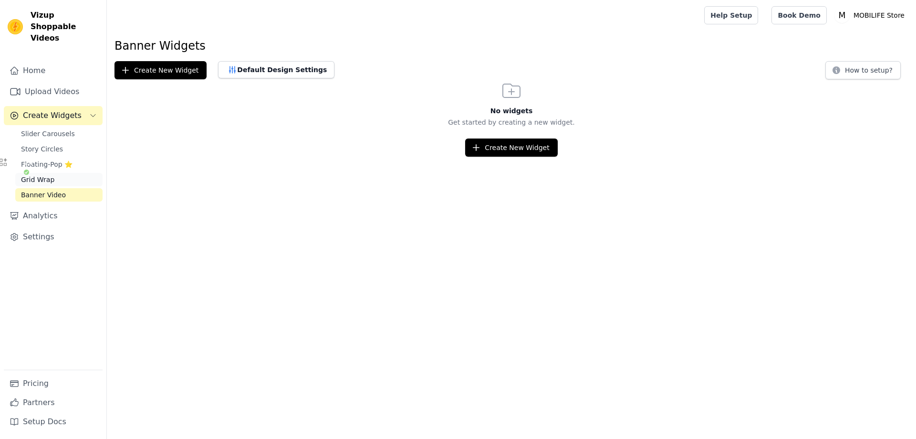
click at [59, 173] on link "Grid Wrap" at bounding box center [58, 179] width 87 height 13
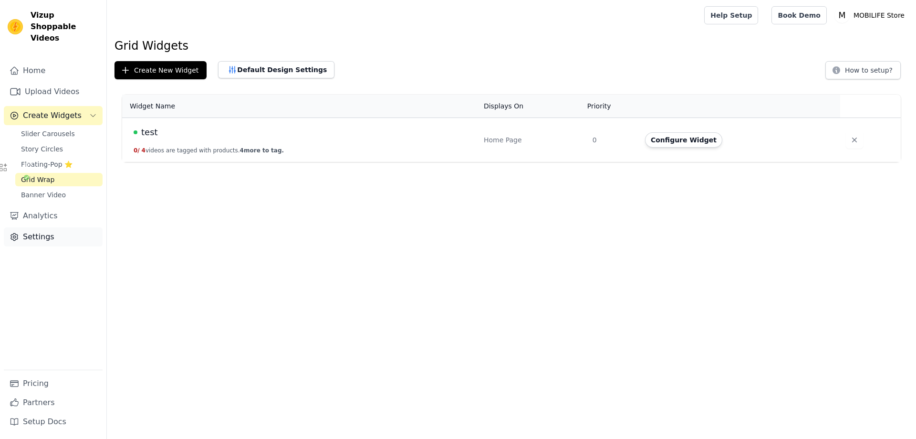
click at [47, 233] on link "Settings" at bounding box center [53, 236] width 99 height 19
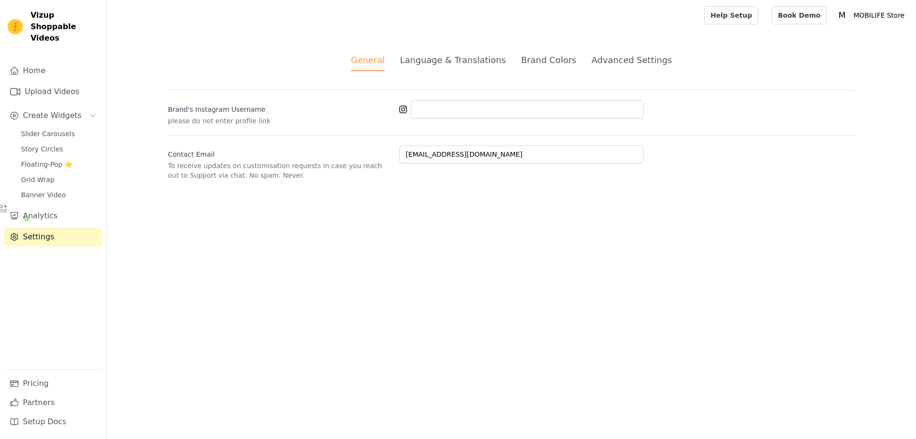
click at [498, 63] on div "Language & Translations" at bounding box center [453, 59] width 106 height 13
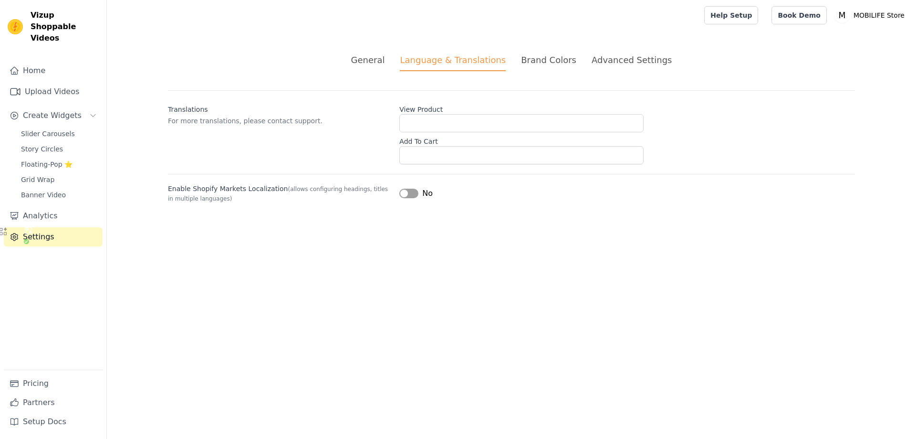
click at [560, 57] on div "Brand Colors" at bounding box center [548, 59] width 55 height 13
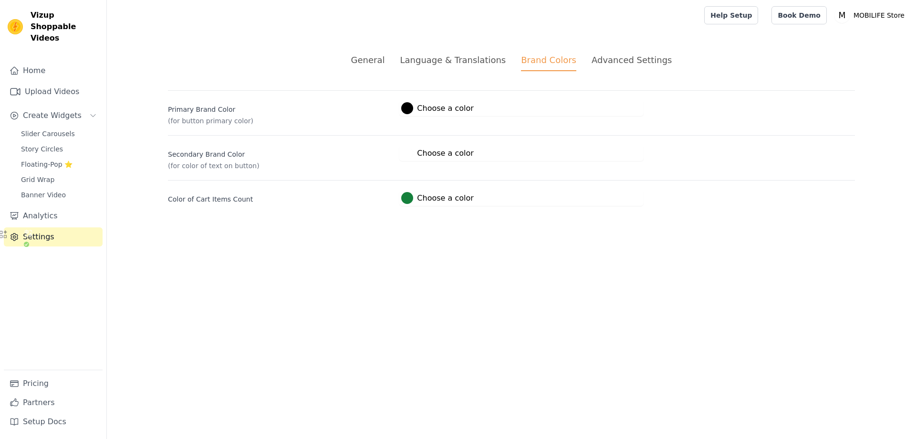
click at [604, 58] on div "Advanced Settings" at bounding box center [632, 59] width 80 height 13
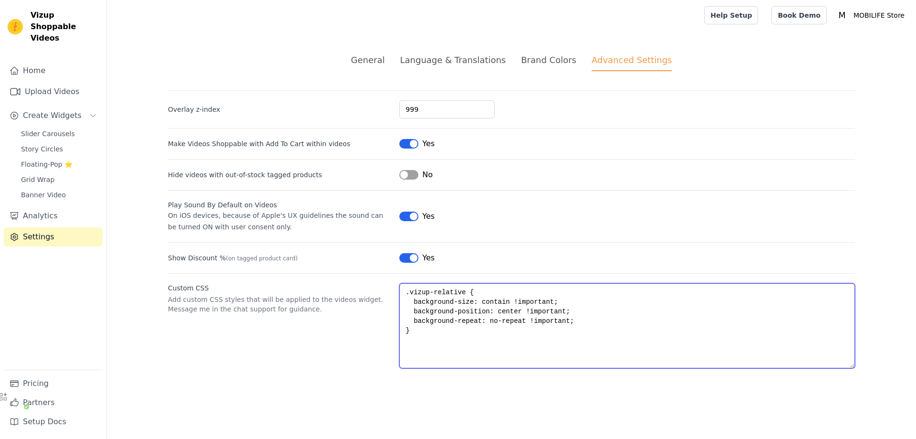
click at [506, 333] on textarea ".vizup-relative { background-size: contain !important; background-position: cen…" at bounding box center [628, 325] width 456 height 85
click at [550, 313] on textarea ".vizup-relative { background-size: contain !important; background-position: cen…" at bounding box center [628, 325] width 456 height 85
click at [500, 305] on textarea ".vizup-relative { background-size: contain !important; background-position: cen…" at bounding box center [628, 325] width 456 height 85
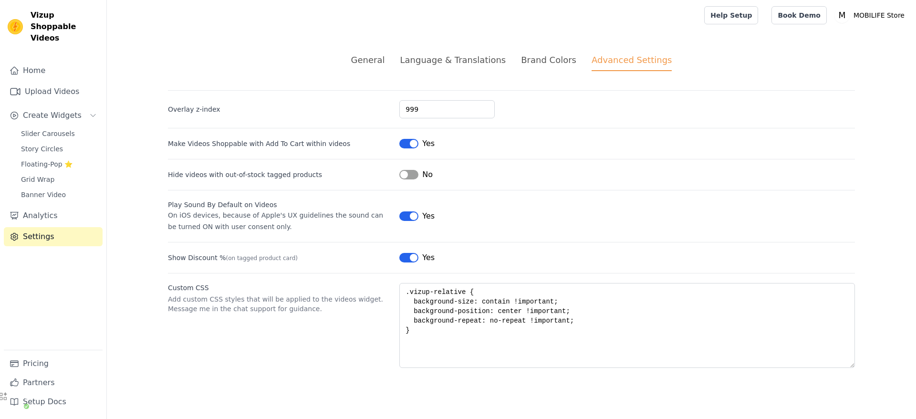
click at [541, 64] on div "Brand Colors" at bounding box center [548, 59] width 55 height 13
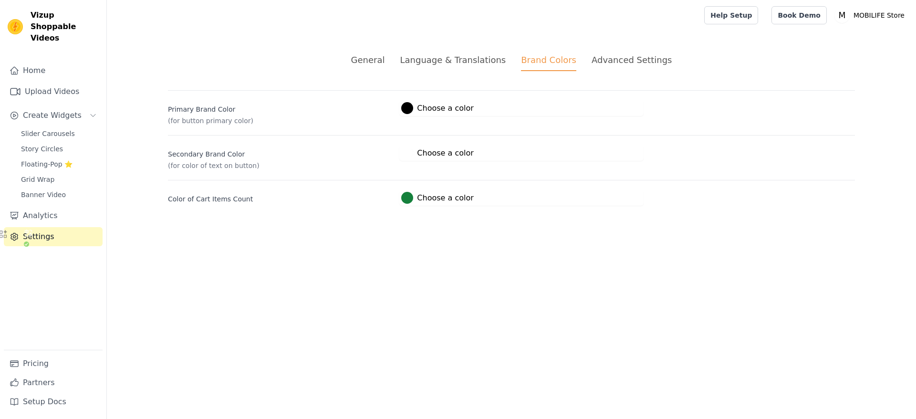
click at [495, 60] on div "Language & Translations" at bounding box center [453, 59] width 106 height 13
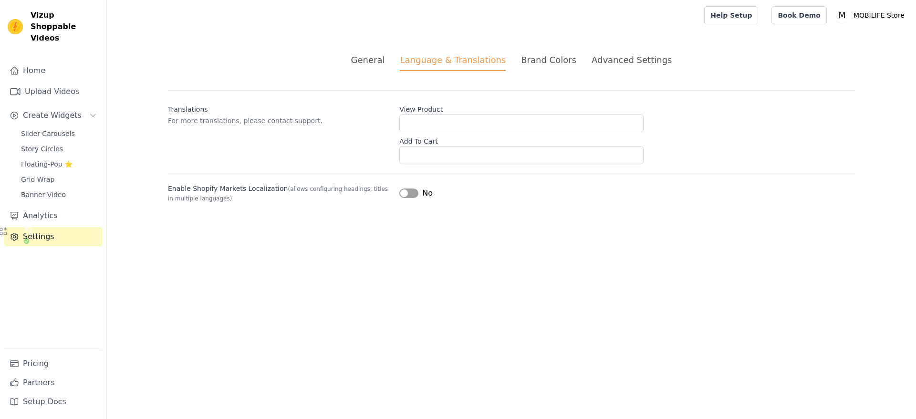
click at [399, 59] on ul "General Language & Translations Brand Colors Advanced Settings" at bounding box center [511, 62] width 687 height 18
click at [380, 59] on div "General" at bounding box center [368, 59] width 34 height 13
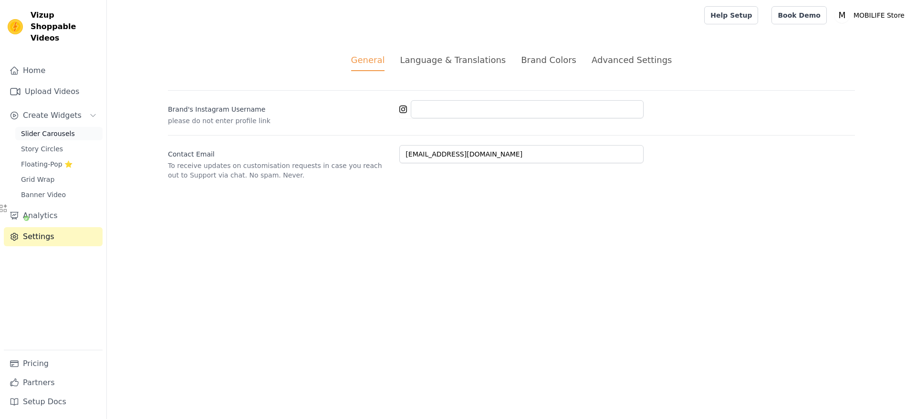
click at [66, 129] on span "Slider Carousels" at bounding box center [48, 134] width 54 height 10
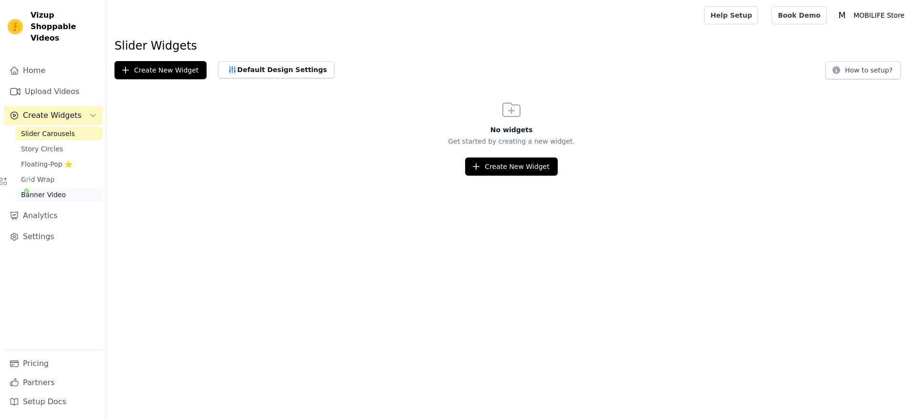
click at [51, 190] on span "Banner Video" at bounding box center [43, 195] width 45 height 10
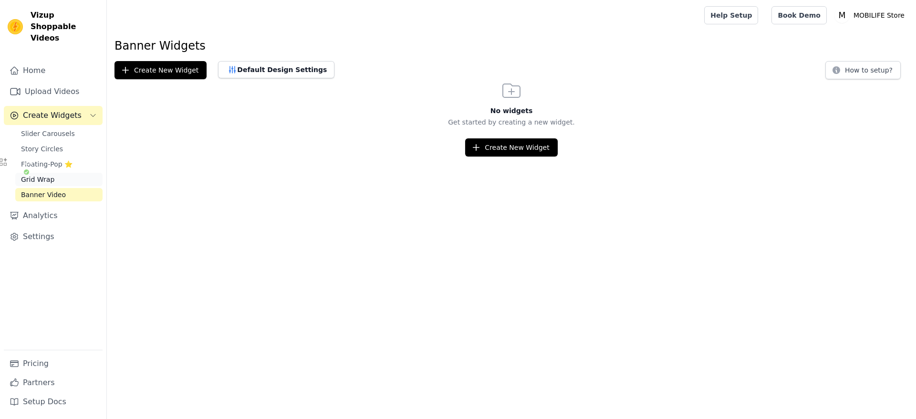
click at [51, 175] on span "Grid Wrap" at bounding box center [37, 180] width 33 height 10
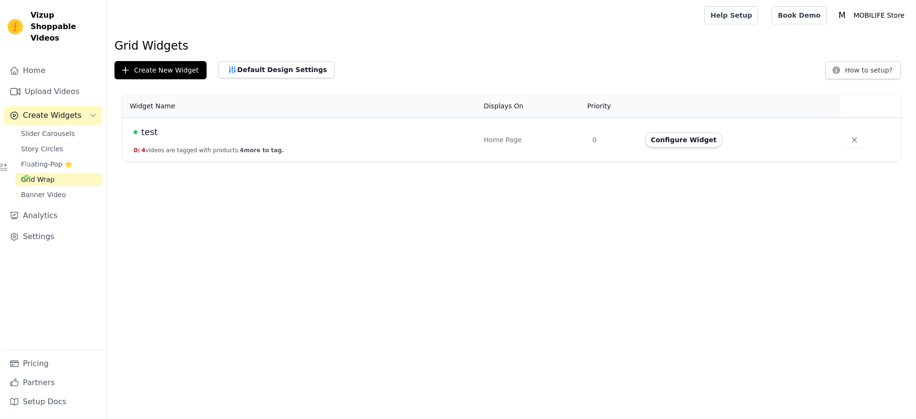
click at [144, 133] on span "test" at bounding box center [149, 132] width 17 height 13
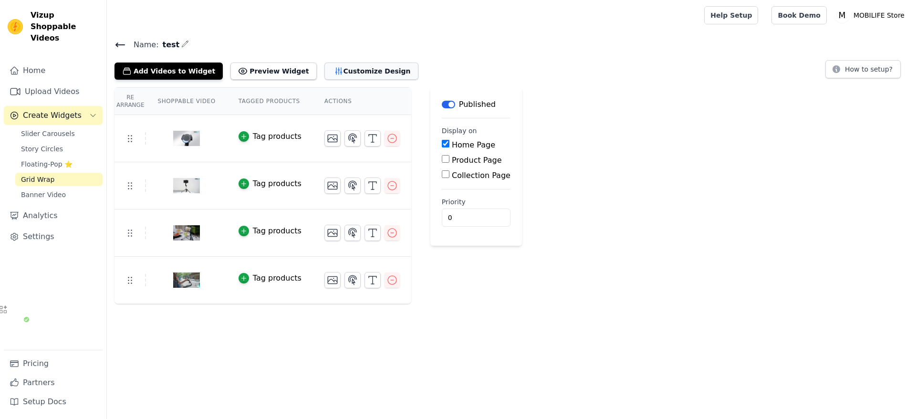
click at [367, 75] on button "Customize Design" at bounding box center [372, 71] width 94 height 17
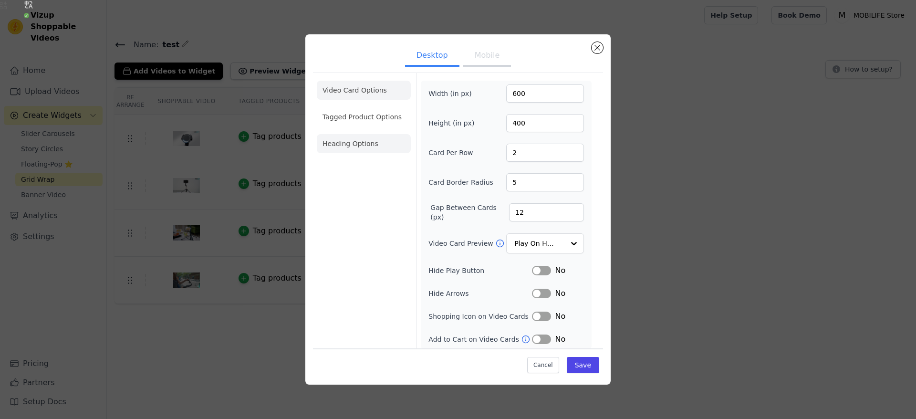
click at [386, 140] on li "Heading Options" at bounding box center [364, 143] width 94 height 19
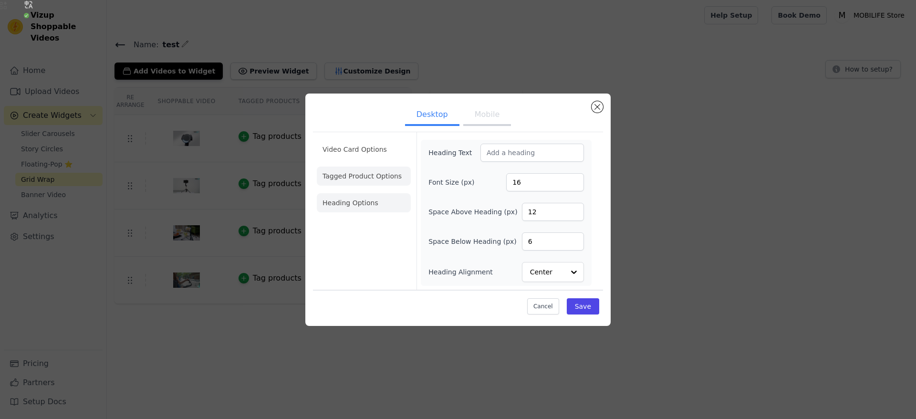
click at [375, 176] on li "Tagged Product Options" at bounding box center [364, 176] width 94 height 19
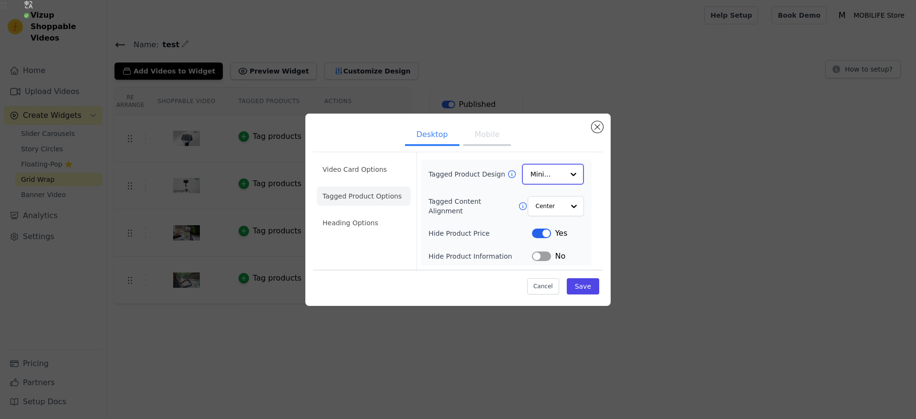
click at [565, 171] on div at bounding box center [573, 174] width 19 height 19
click at [560, 196] on div "Card" at bounding box center [553, 197] width 62 height 20
click at [559, 205] on input "Tagged Content Alignment" at bounding box center [550, 205] width 29 height 19
click at [466, 137] on button "Mobile" at bounding box center [487, 136] width 48 height 21
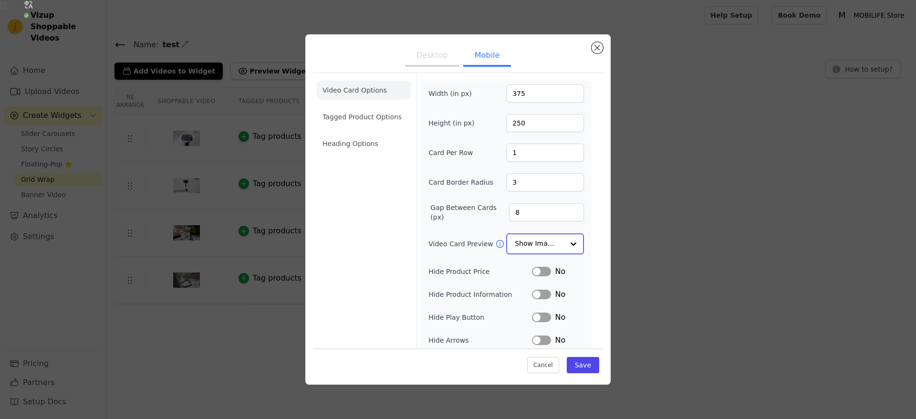
click at [550, 243] on input "Video Card Preview" at bounding box center [539, 243] width 49 height 19
click at [557, 244] on input "Video Card Preview" at bounding box center [539, 243] width 49 height 19
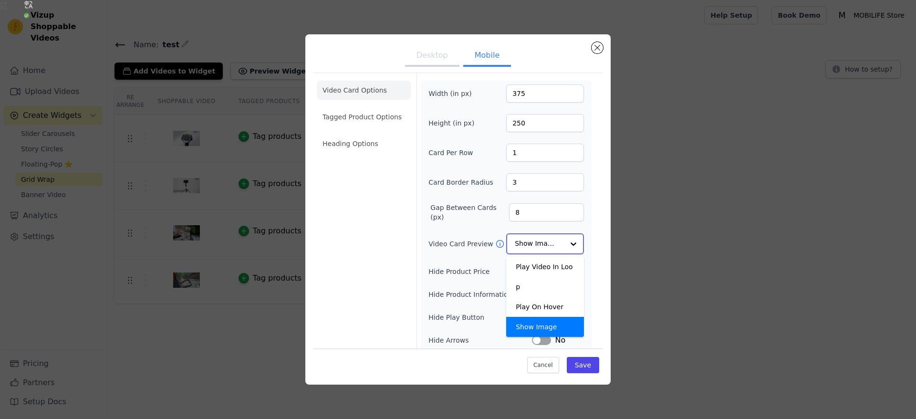
click at [557, 244] on input "Video Card Preview" at bounding box center [539, 243] width 49 height 19
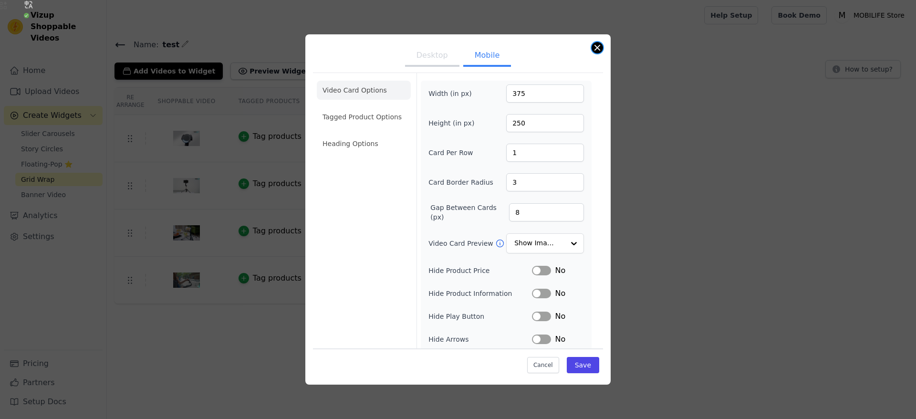
click at [602, 49] on button "Close modal" at bounding box center [597, 47] width 11 height 11
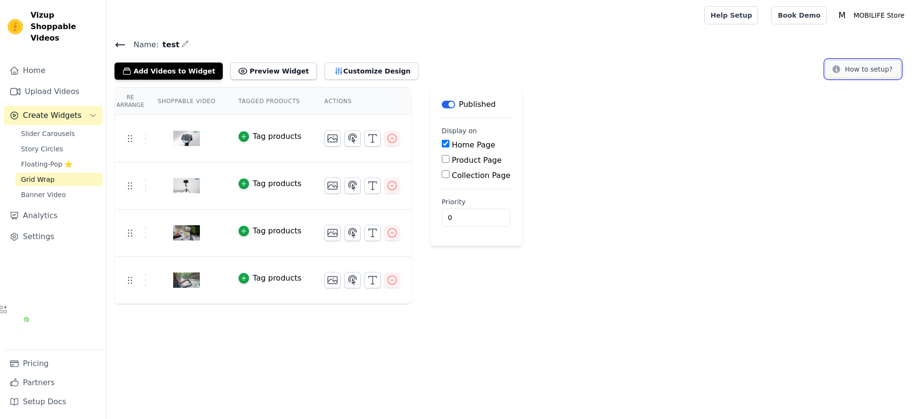
click at [861, 65] on button "How to setup?" at bounding box center [863, 69] width 75 height 18
click at [274, 68] on button "Preview Widget" at bounding box center [274, 71] width 86 height 17
click at [50, 227] on link "Settings" at bounding box center [53, 236] width 99 height 19
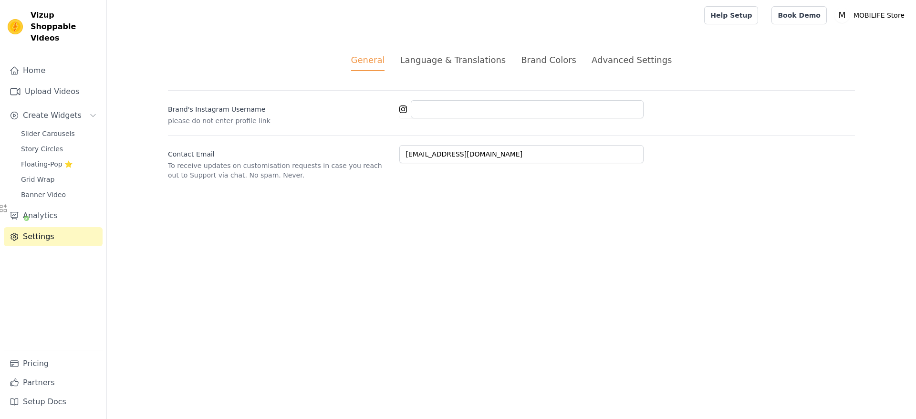
click at [593, 50] on div "General Language & Translations Brand Colors Advanced Settings unsaved changes …" at bounding box center [511, 117] width 733 height 172
click at [598, 61] on div "Advanced Settings" at bounding box center [632, 59] width 80 height 13
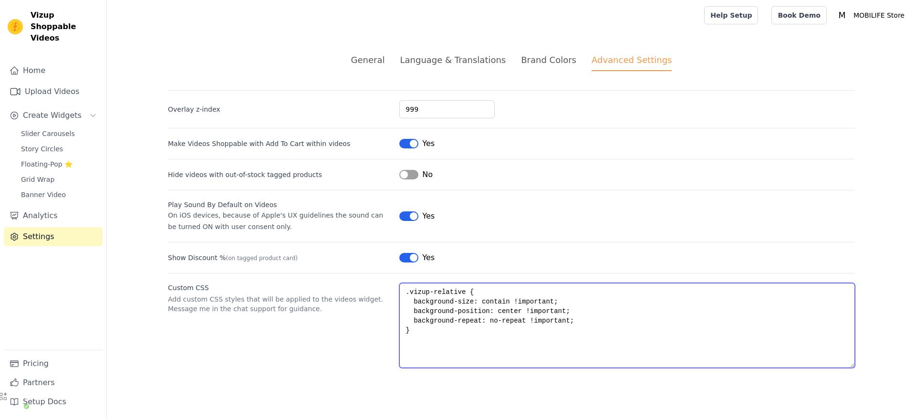
click at [466, 348] on textarea ".vizup-relative { background-size: contain !important; background-position: cen…" at bounding box center [628, 325] width 456 height 85
drag, startPoint x: 560, startPoint y: 321, endPoint x: 415, endPoint y: 302, distance: 146.9
click at [415, 302] on textarea ".vizup-relative { background-size: contain !important; background-position: cen…" at bounding box center [628, 325] width 456 height 85
paste textarea "object-fit"
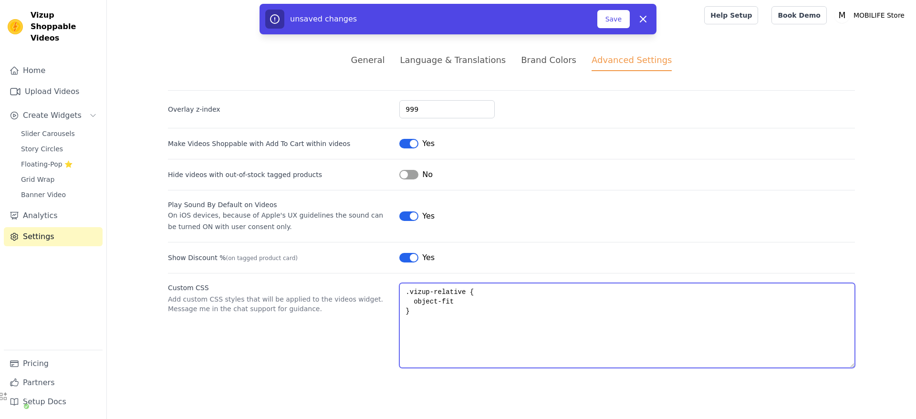
click at [415, 302] on textarea ".vizup-relative { object-fit }" at bounding box center [628, 325] width 456 height 85
click at [459, 305] on textarea ".vizup-relative { object-fit }" at bounding box center [628, 325] width 456 height 85
drag, startPoint x: 468, startPoint y: 302, endPoint x: 412, endPoint y: 300, distance: 55.4
click at [412, 300] on textarea ".vizup-relative { object-fit: no }" at bounding box center [628, 325] width 456 height 85
paste textarea "contain;"
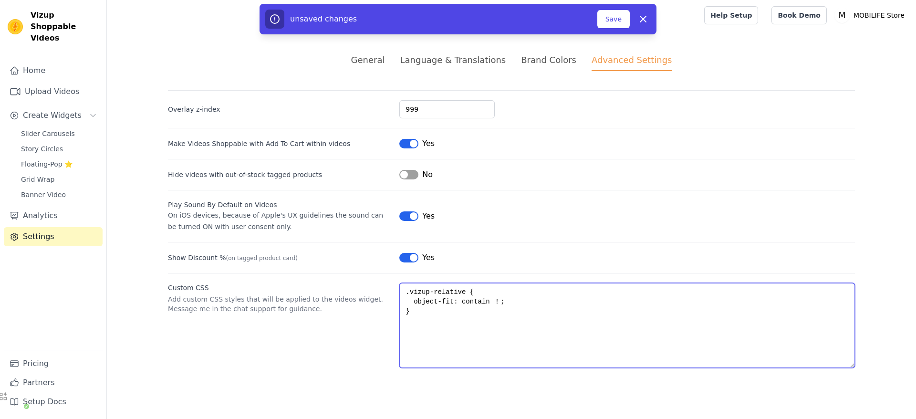
drag, startPoint x: 488, startPoint y: 303, endPoint x: 414, endPoint y: 302, distance: 74.0
click at [414, 302] on textarea ".vizup-relative { object-fit: contain ！; }" at bounding box center [628, 325] width 456 height 85
paste textarea ";"
click at [474, 313] on textarea ".vizup-relative { object-fit: contain;！; }" at bounding box center [628, 325] width 456 height 85
drag, startPoint x: 487, startPoint y: 302, endPoint x: 414, endPoint y: 301, distance: 73.5
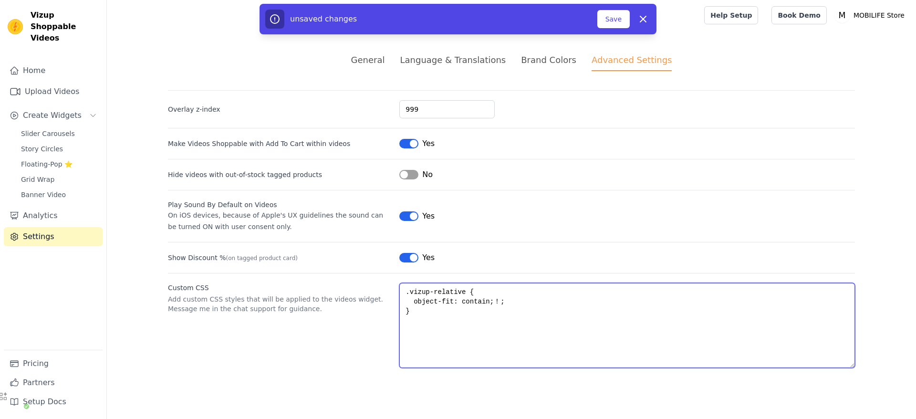
click at [414, 301] on textarea ".vizup-relative { object-fit: contain;！; }" at bounding box center [628, 325] width 456 height 85
click at [423, 320] on textarea ".vizup-relative { object-fit: contain;！; }" at bounding box center [628, 325] width 456 height 85
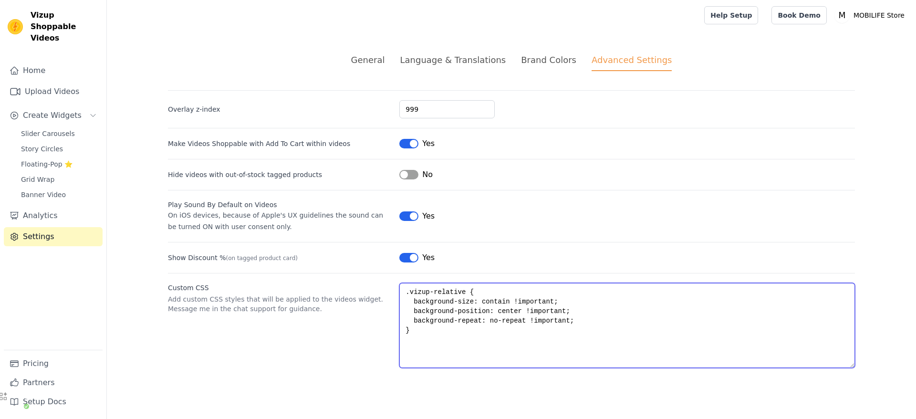
click at [479, 311] on textarea ".vizup-relative { background-size: contain !important; background-position: cen…" at bounding box center [628, 325] width 456 height 85
drag, startPoint x: 505, startPoint y: 301, endPoint x: 413, endPoint y: 300, distance: 91.6
click at [413, 300] on textarea ".vizup-relative { background-size: contain !important; background-position: cen…" at bounding box center [628, 325] width 456 height 85
paste textarea "object-fit: contain;"
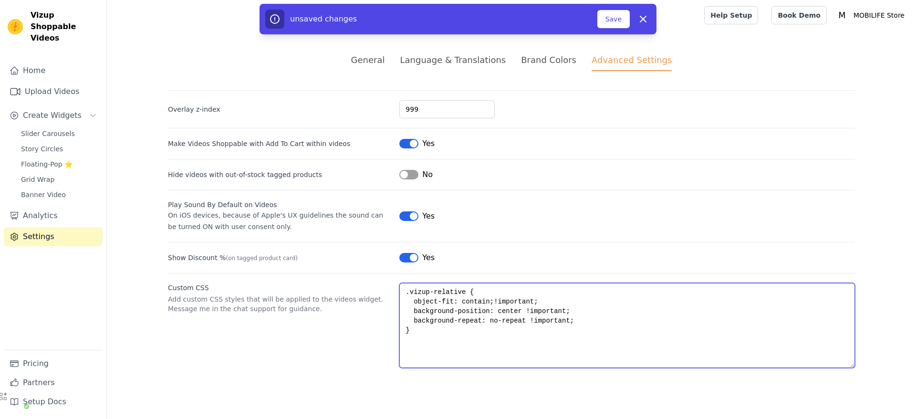
drag, startPoint x: 572, startPoint y: 323, endPoint x: 397, endPoint y: 313, distance: 175.5
click at [400, 313] on textarea ".vizup-relative { object-fit: contain;!important; background-position: center !…" at bounding box center [628, 325] width 456 height 85
click at [558, 317] on textarea ".vizup-relative { object-fit: contain;!important; }" at bounding box center [628, 325] width 456 height 85
click at [553, 304] on textarea ".vizup-relative { object-fit: contain;!important; }" at bounding box center [628, 325] width 456 height 85
click at [487, 303] on textarea ".vizup-relative { object-fit: contain;!important; }" at bounding box center [628, 325] width 456 height 85
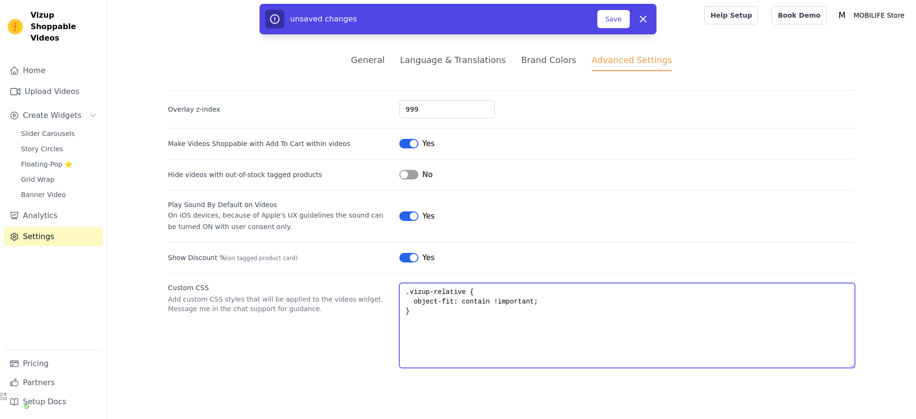
type textarea ".vizup-relative { object-fit: contain !important; }"
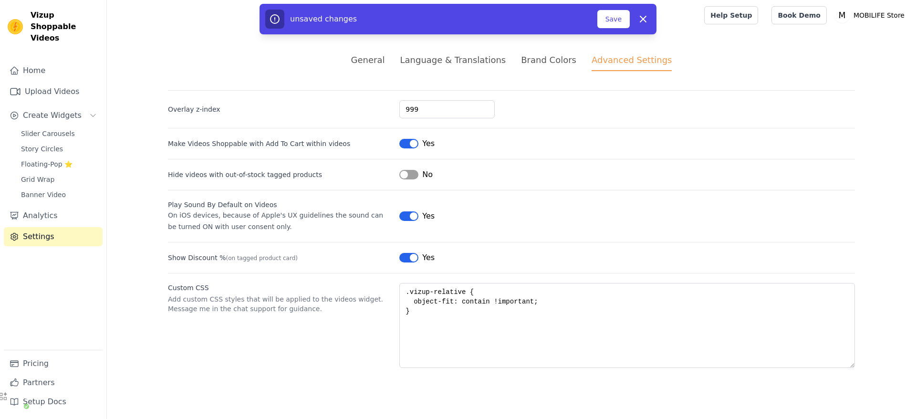
click at [564, 251] on div "Show Discount % (on tagged product card) Label Yes" at bounding box center [511, 252] width 687 height 21
click at [610, 14] on button "Save" at bounding box center [614, 19] width 32 height 18
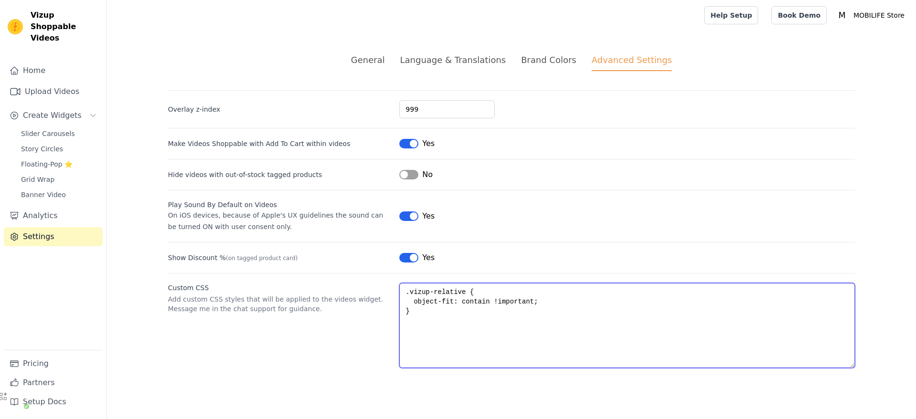
click at [531, 303] on textarea ".vizup-relative { object-fit: contain !important; }" at bounding box center [628, 325] width 456 height 85
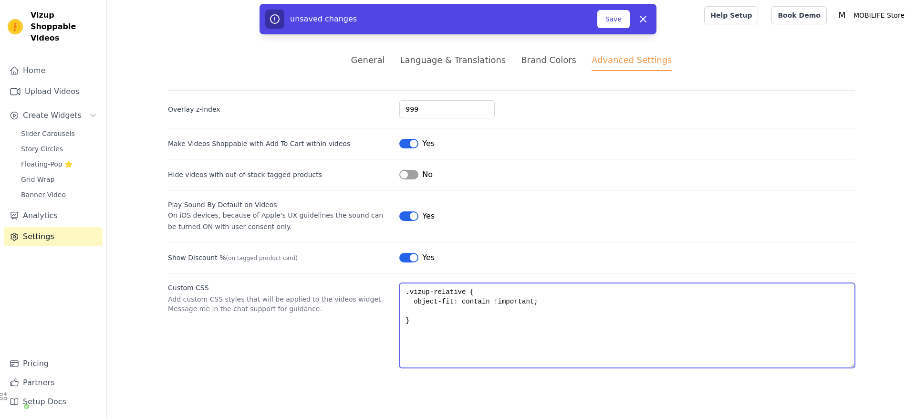
paste textarea "background-color: #000 !important;"
type textarea ".vizup-relative { object-fit: contain !important; background-color: #000 !impor…"
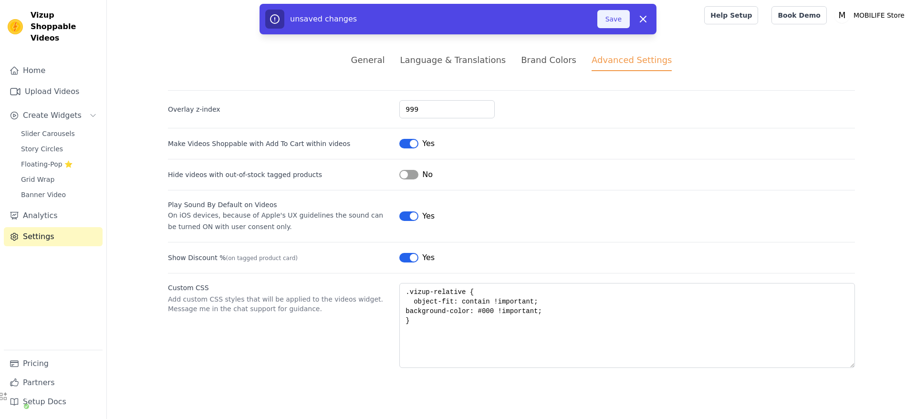
click at [611, 18] on button "Save" at bounding box center [614, 19] width 32 height 18
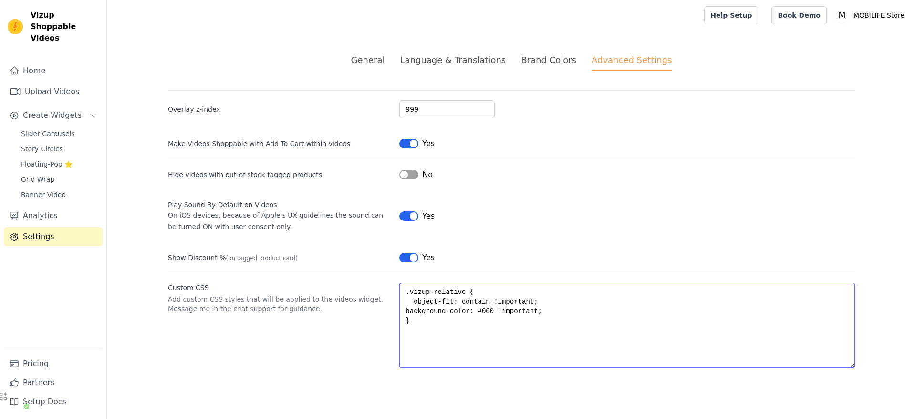
click at [487, 311] on textarea ".vizup-relative { object-fit: contain !important; background-color: #000 !impor…" at bounding box center [628, 325] width 456 height 85
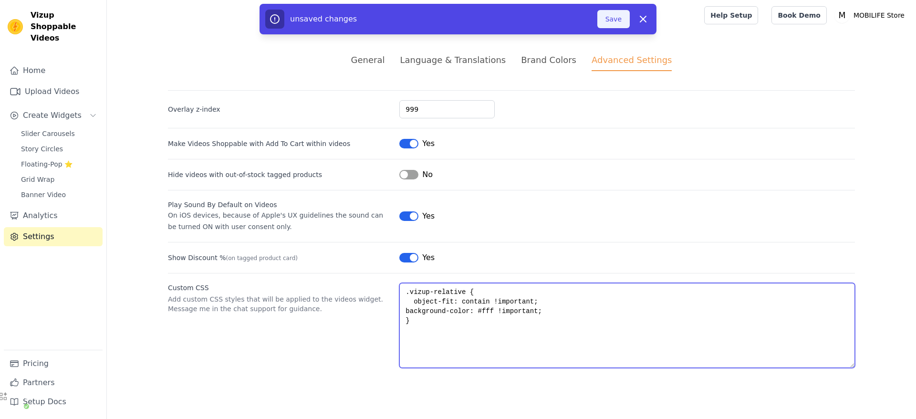
type textarea ".vizup-relative { object-fit: contain !important; background-color: #fff !impor…"
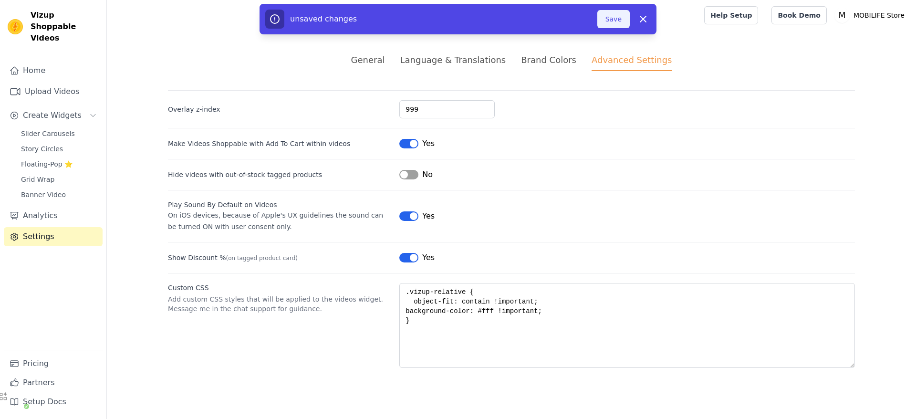
click at [602, 22] on button "Save" at bounding box center [614, 19] width 32 height 18
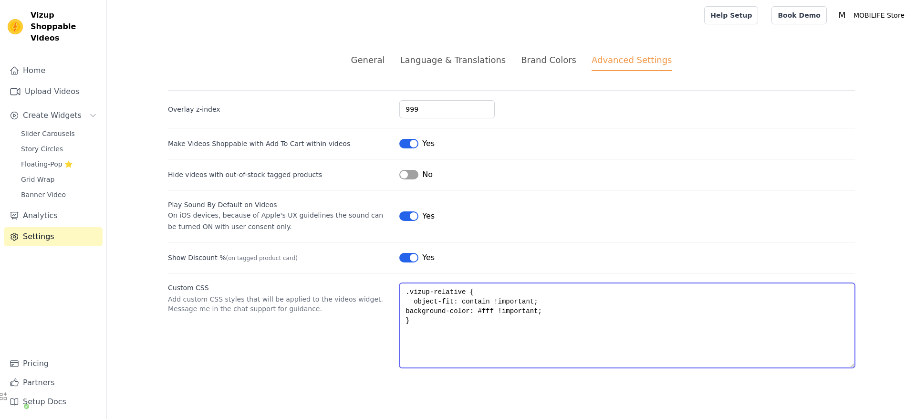
click at [437, 311] on textarea ".vizup-relative { object-fit: contain !important; background-color: #fff !impor…" at bounding box center [628, 325] width 456 height 85
click at [404, 310] on textarea ".vizup-relative { object-fit: contain !important; background-color: #fff !impor…" at bounding box center [628, 325] width 456 height 85
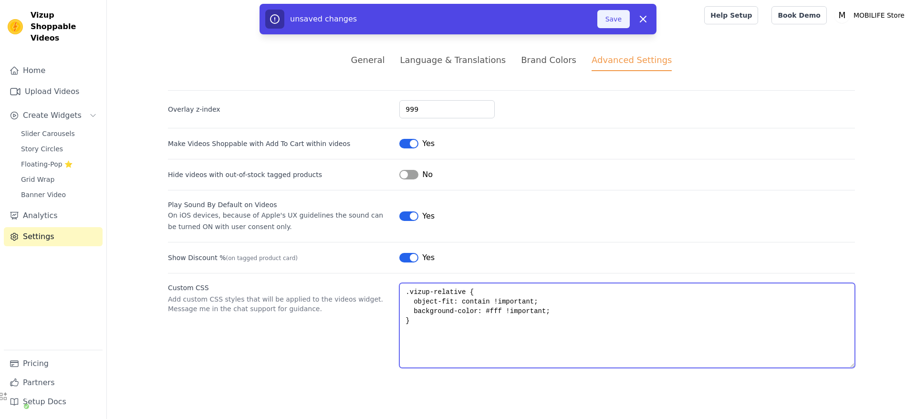
type textarea ".vizup-relative { object-fit: contain !important; background-color: #fff !impor…"
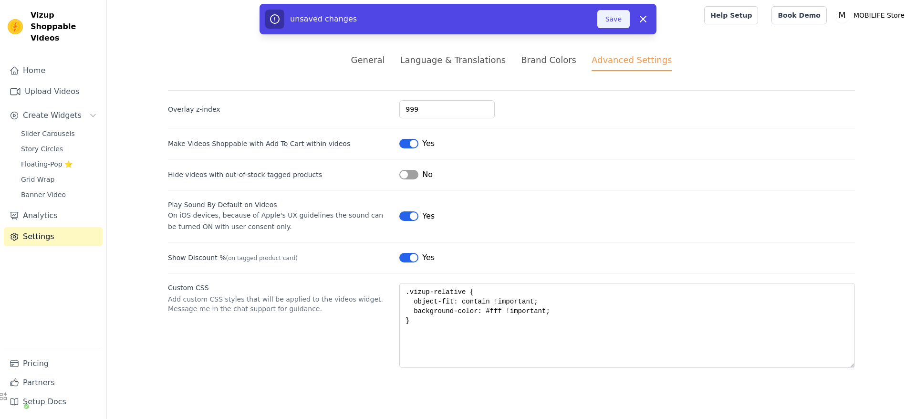
click at [606, 24] on button "Save" at bounding box center [614, 19] width 32 height 18
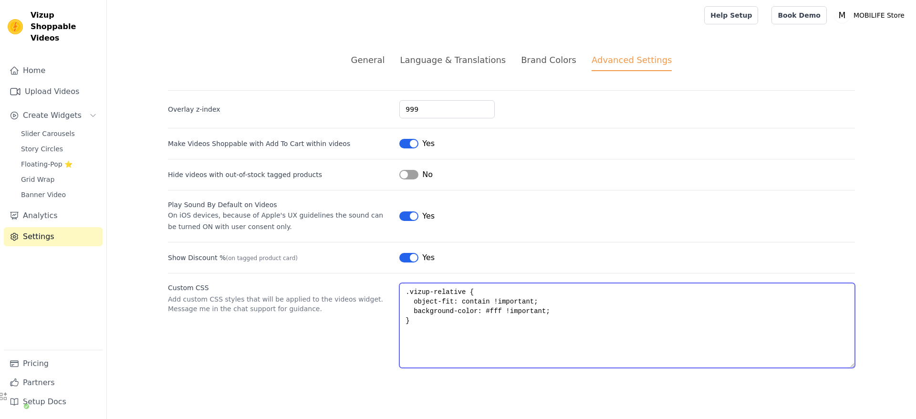
click at [428, 337] on textarea ".vizup-relative { object-fit: contain !important; background-color: #fff !impor…" at bounding box center [628, 325] width 456 height 85
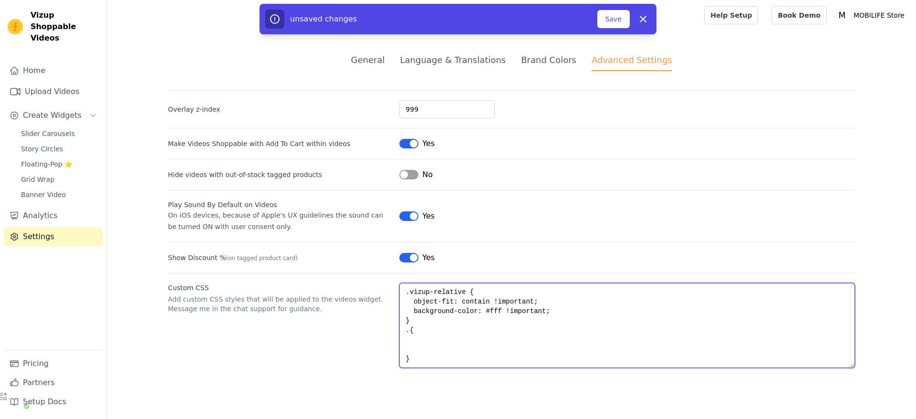
paste textarea "vizup-block"
drag, startPoint x: 406, startPoint y: 339, endPoint x: 454, endPoint y: 338, distance: 48.2
click at [454, 338] on textarea ".vizup-relative { object-fit: contain !important; background-color: #fff !impor…" at bounding box center [628, 325] width 456 height 85
click at [410, 332] on textarea ".vizup-relative { object-fit: contain !important; background-color: #fff !impor…" at bounding box center [628, 325] width 456 height 85
paste textarea "vizup-block"
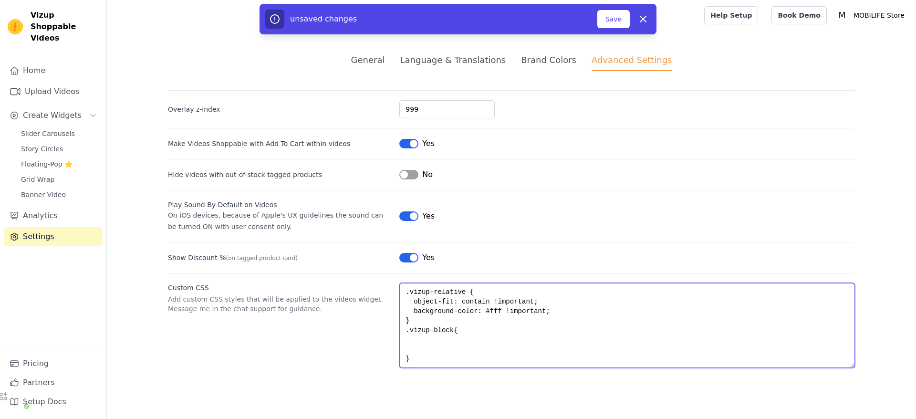
drag, startPoint x: 531, startPoint y: 311, endPoint x: 405, endPoint y: 303, distance: 126.3
click at [405, 303] on textarea ".vizup-relative { object-fit: contain !important; background-color: #fff !impor…" at bounding box center [628, 325] width 456 height 85
click at [436, 339] on textarea ".vizup-relative { object-fit: contain !important; background-color: #fff !impor…" at bounding box center [628, 325] width 456 height 85
paste textarea "object-fit: contain !important; background-color: #fff !important;"
type textarea ".vizup-relative { object-fit: contain !important; background-color: #fff !impor…"
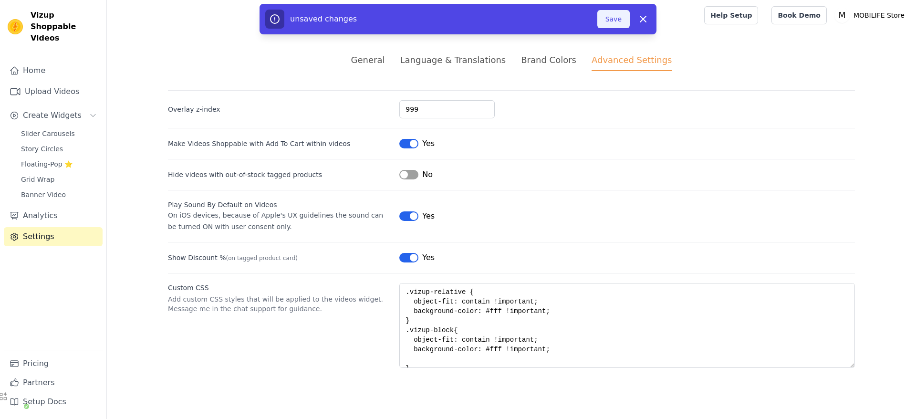
click at [611, 15] on button "Save" at bounding box center [614, 19] width 32 height 18
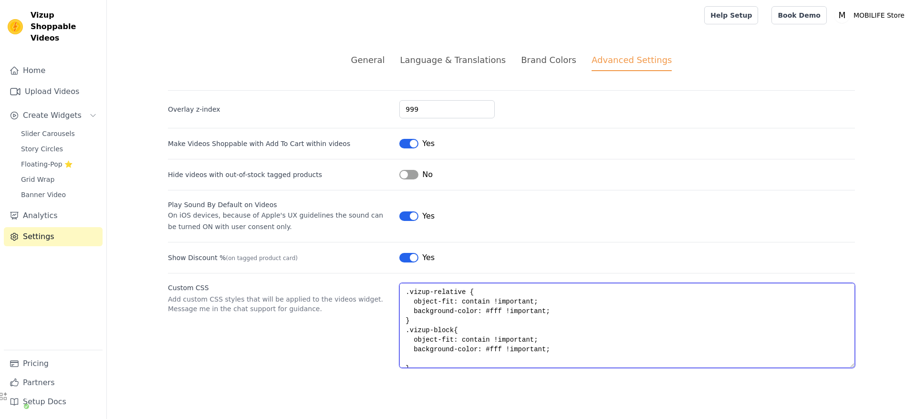
click at [450, 331] on textarea ".vizup-relative { object-fit: contain !important; background-color: #fff !impor…" at bounding box center [628, 325] width 456 height 85
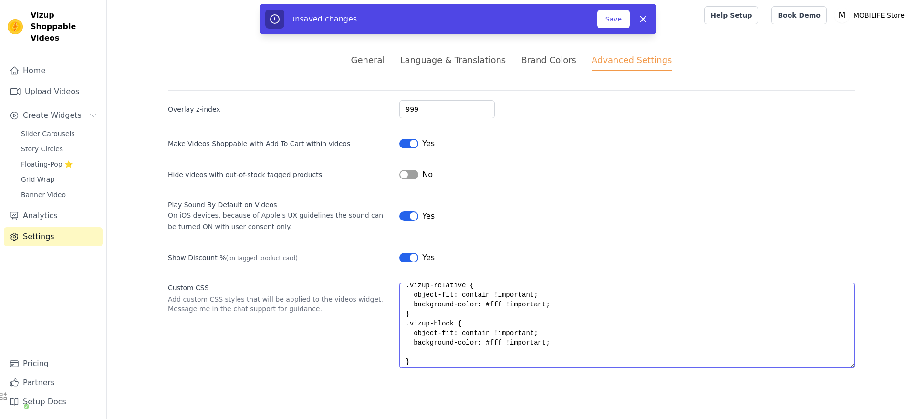
scroll to position [10, 0]
click at [405, 358] on textarea ".vizup-relative { object-fit: contain !important; background-color: #fff !impor…" at bounding box center [628, 325] width 456 height 85
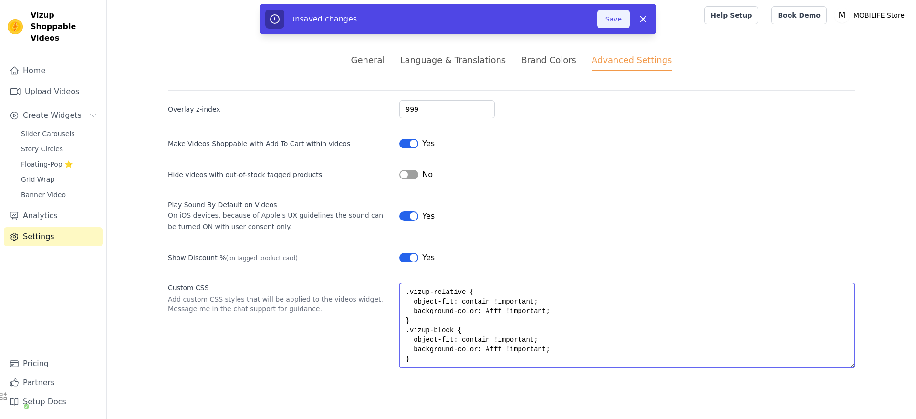
type textarea ".vizup-relative { object-fit: contain !important; background-color: #fff !impor…"
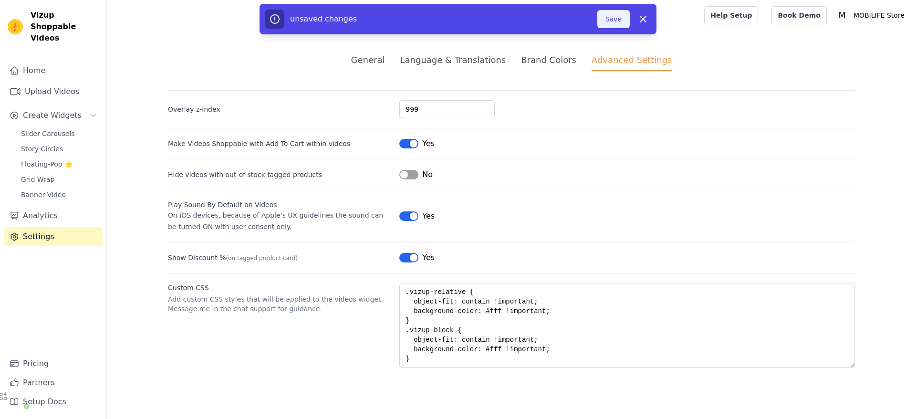
click at [611, 25] on button "Save" at bounding box center [614, 19] width 32 height 18
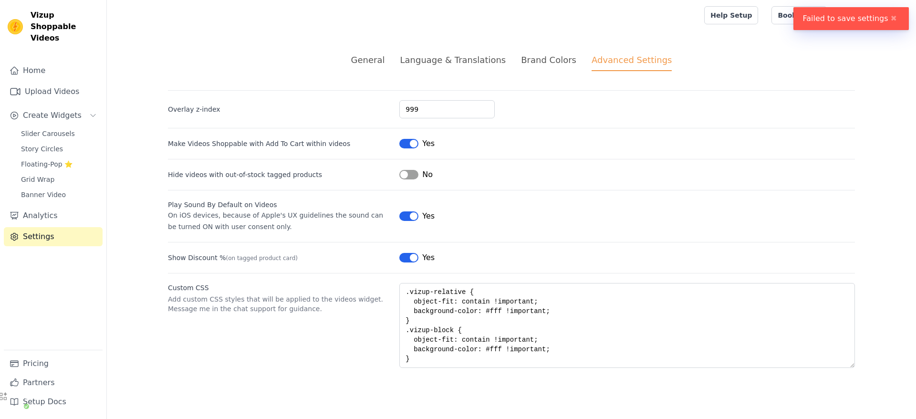
click at [552, 370] on div "General Language & Translations Brand Colors Advanced Settings unsaved changes …" at bounding box center [511, 211] width 733 height 360
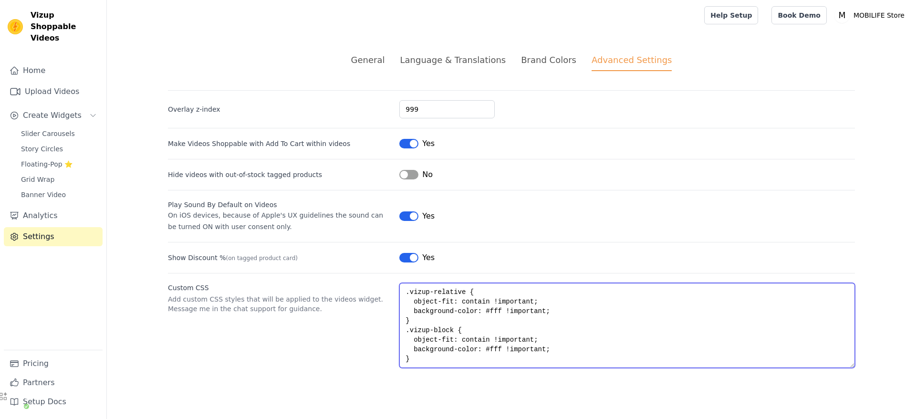
click at [529, 354] on textarea ".vizup-relative { object-fit: contain !important; background-color: #fff !impor…" at bounding box center [628, 325] width 456 height 85
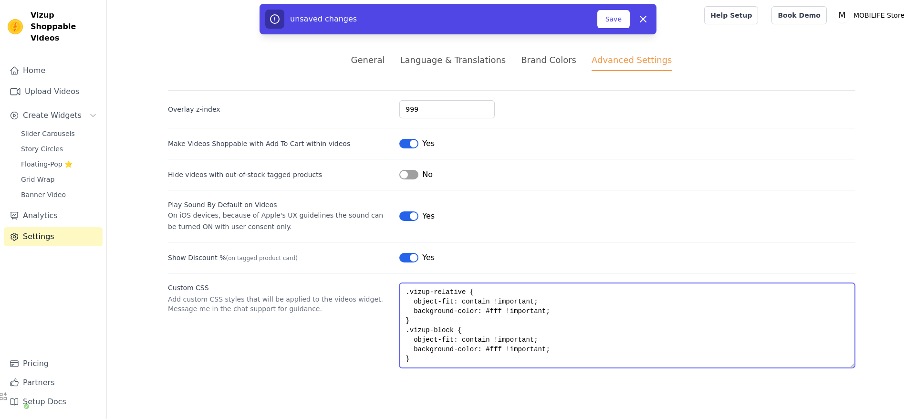
click at [547, 353] on textarea ".vizup-relative { object-fit: contain !important; background-color: #fff !impor…" at bounding box center [628, 325] width 456 height 85
type textarea ".vizup-relative { object-fit: contain !important; background-color: #fff !impor…"
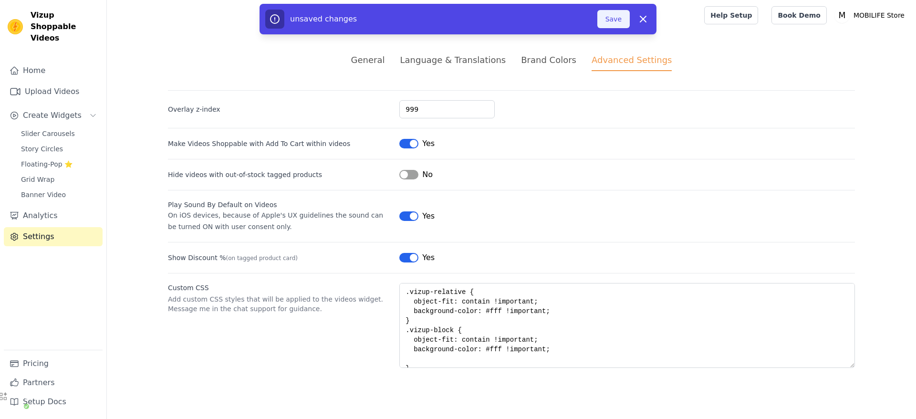
click at [613, 16] on button "Save" at bounding box center [614, 19] width 32 height 18
